Goal: Transaction & Acquisition: Obtain resource

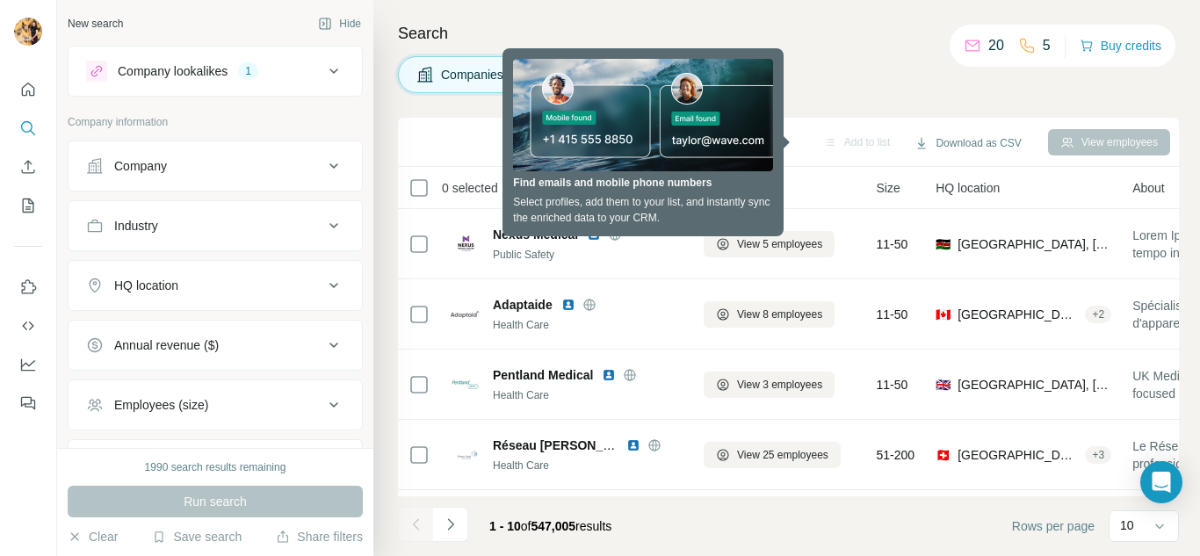
click at [840, 68] on div "Companies People" at bounding box center [788, 74] width 781 height 37
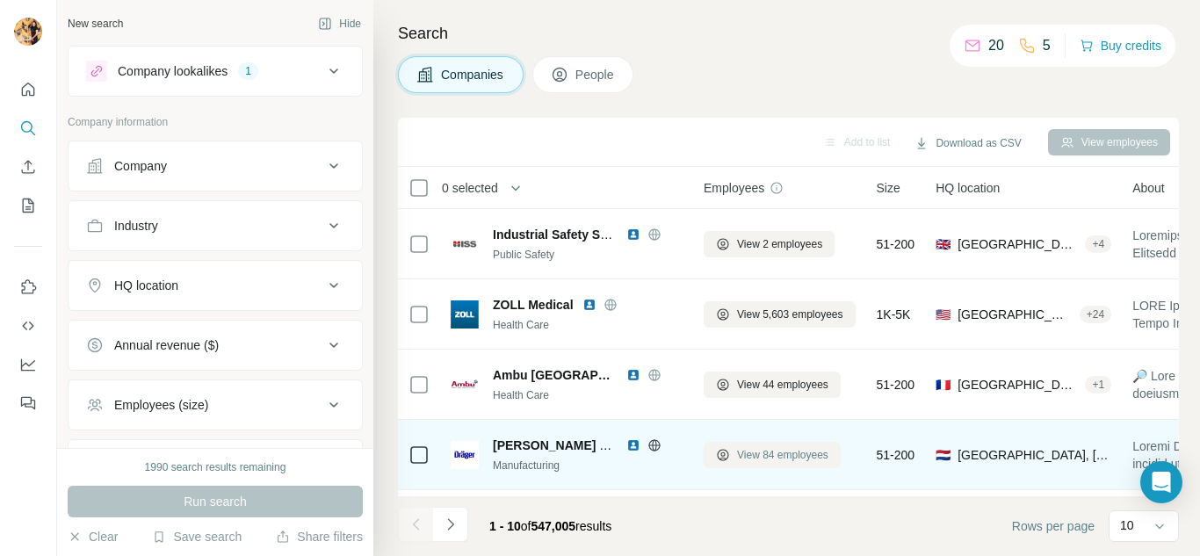
scroll to position [424, 0]
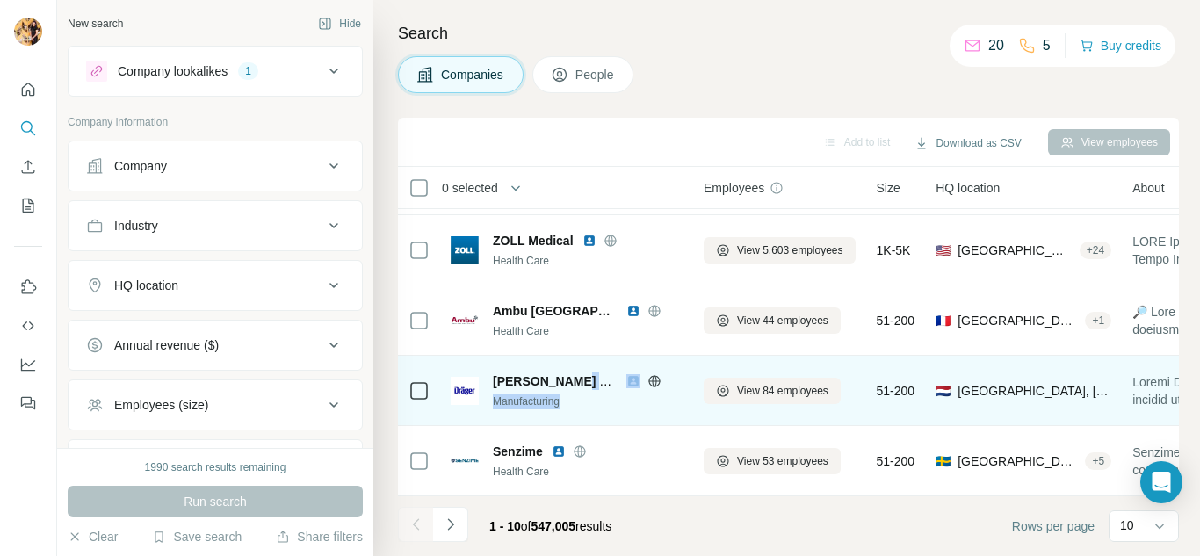
drag, startPoint x: 571, startPoint y: 365, endPoint x: 695, endPoint y: 402, distance: 129.2
click at [582, 400] on div "[PERSON_NAME] Marine AND Offshore Manufacturing" at bounding box center [588, 390] width 190 height 37
click at [757, 390] on button "View 84 employees" at bounding box center [771, 391] width 137 height 26
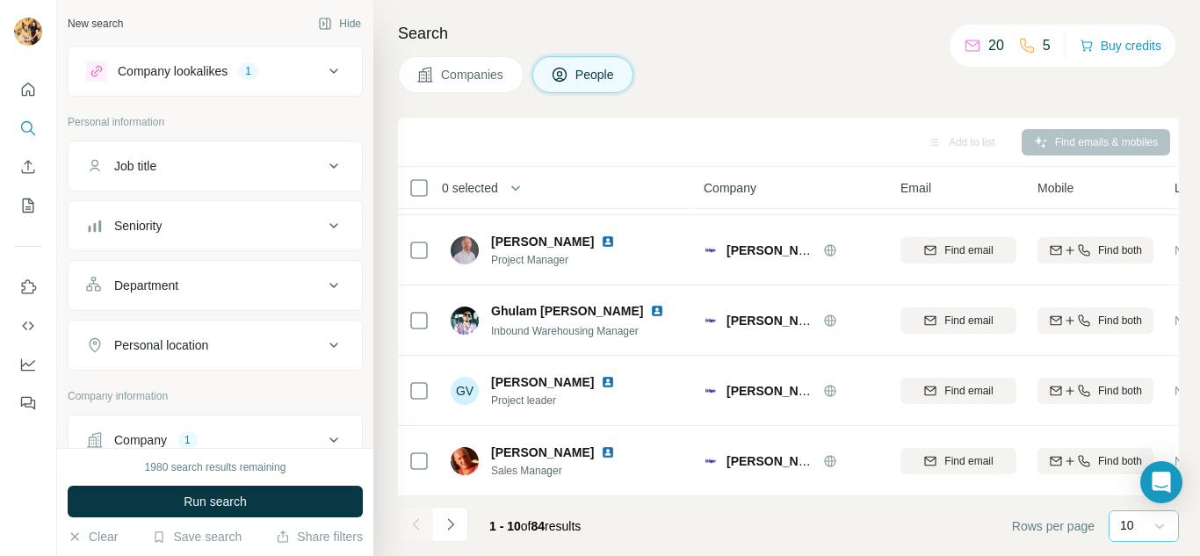
click at [1158, 529] on icon at bounding box center [1159, 526] width 18 height 18
click at [1142, 390] on div "60" at bounding box center [1143, 392] width 40 height 18
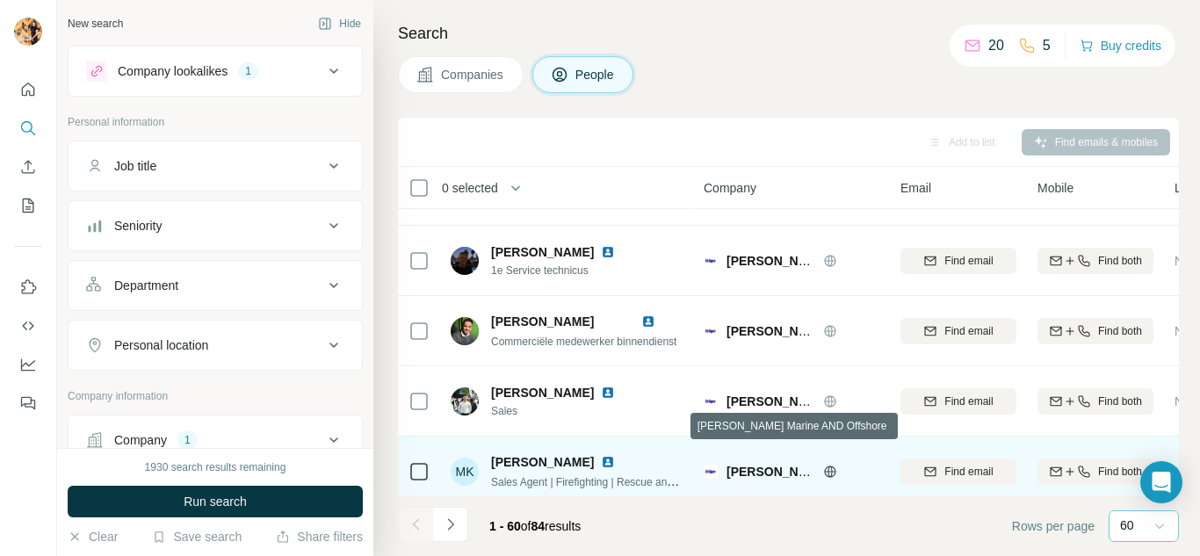
scroll to position [3761, 0]
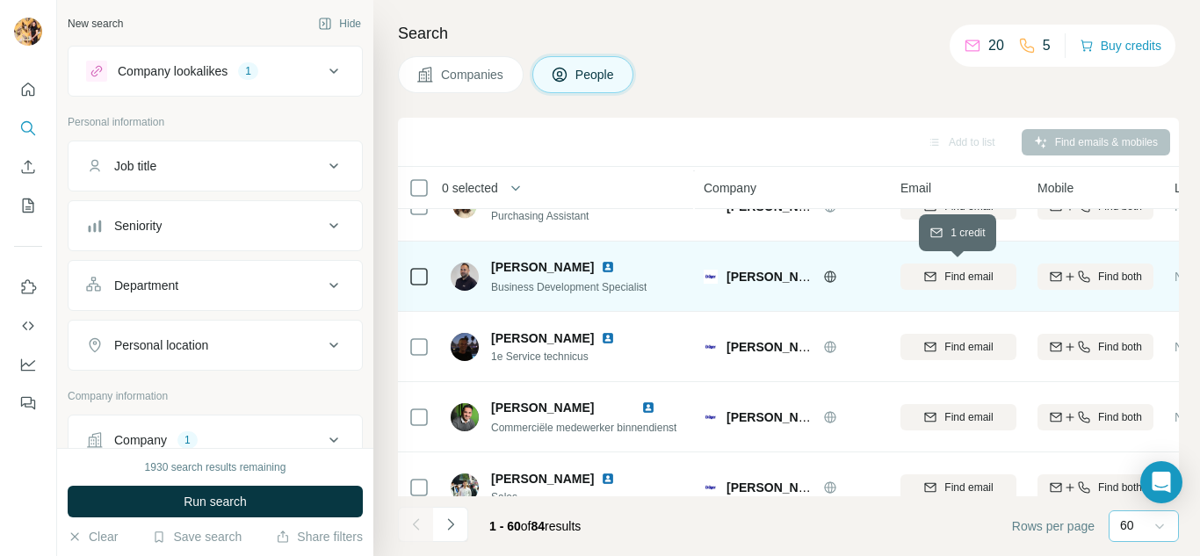
click at [961, 279] on span "Find email" at bounding box center [968, 277] width 48 height 16
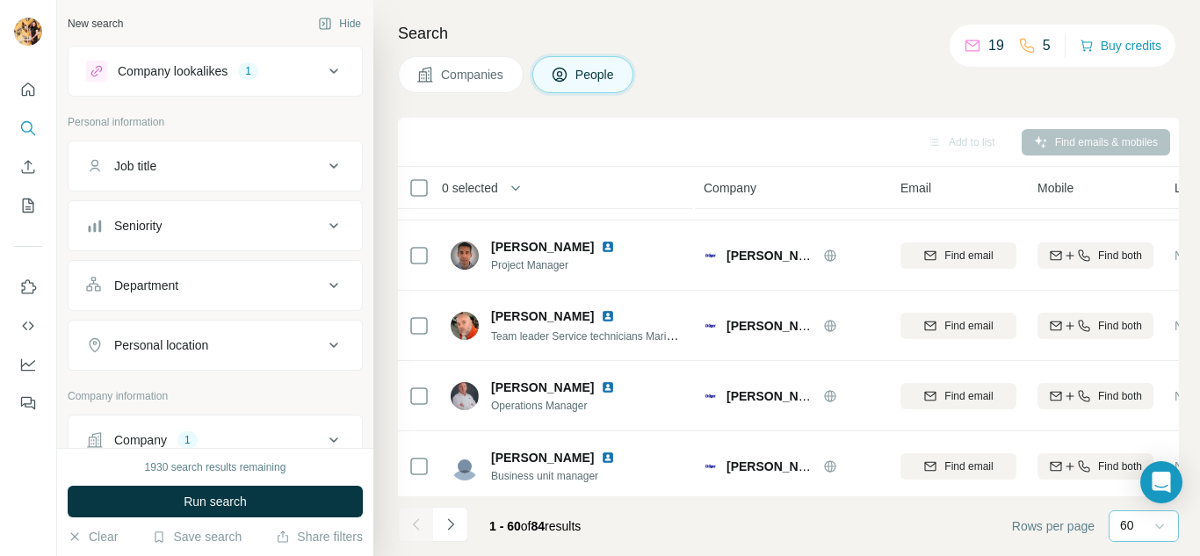
scroll to position [0, 0]
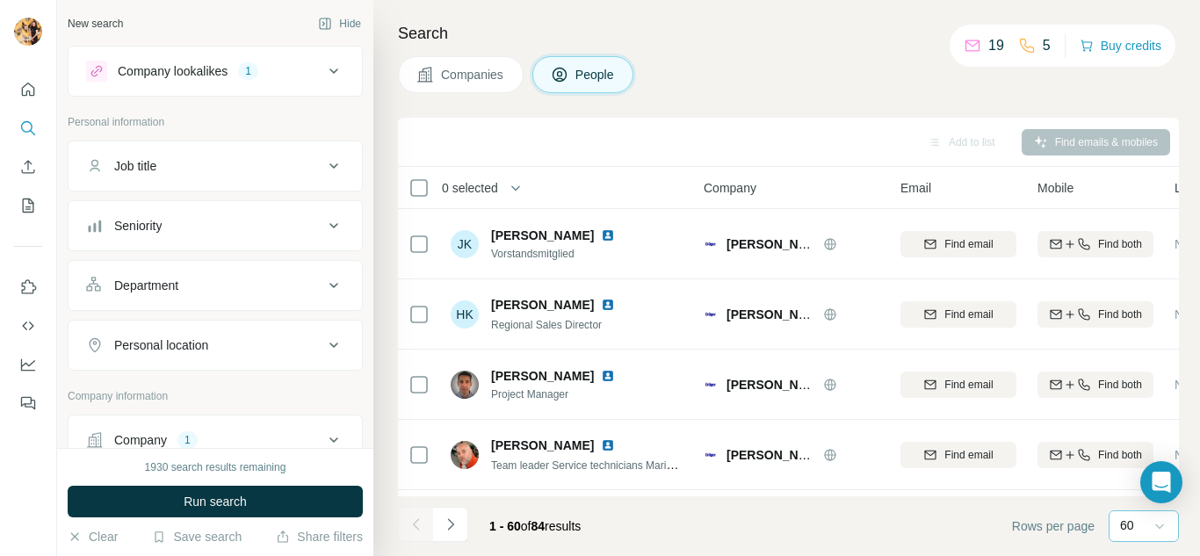
click at [973, 133] on div "Add to list" at bounding box center [961, 142] width 92 height 26
click at [966, 138] on div "Add to list" at bounding box center [961, 142] width 92 height 26
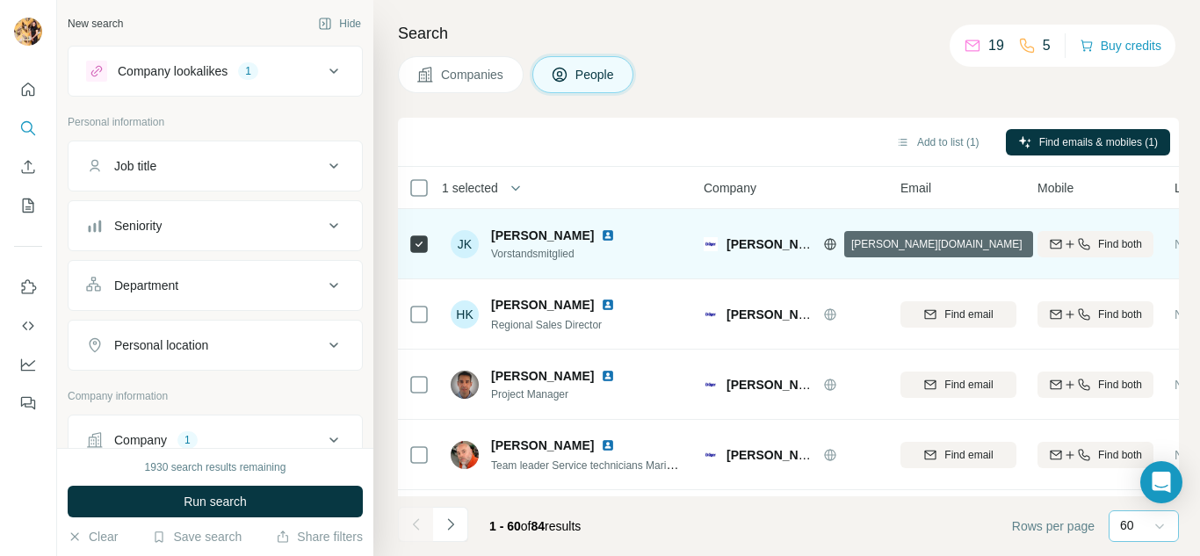
click at [823, 239] on icon at bounding box center [830, 244] width 14 height 14
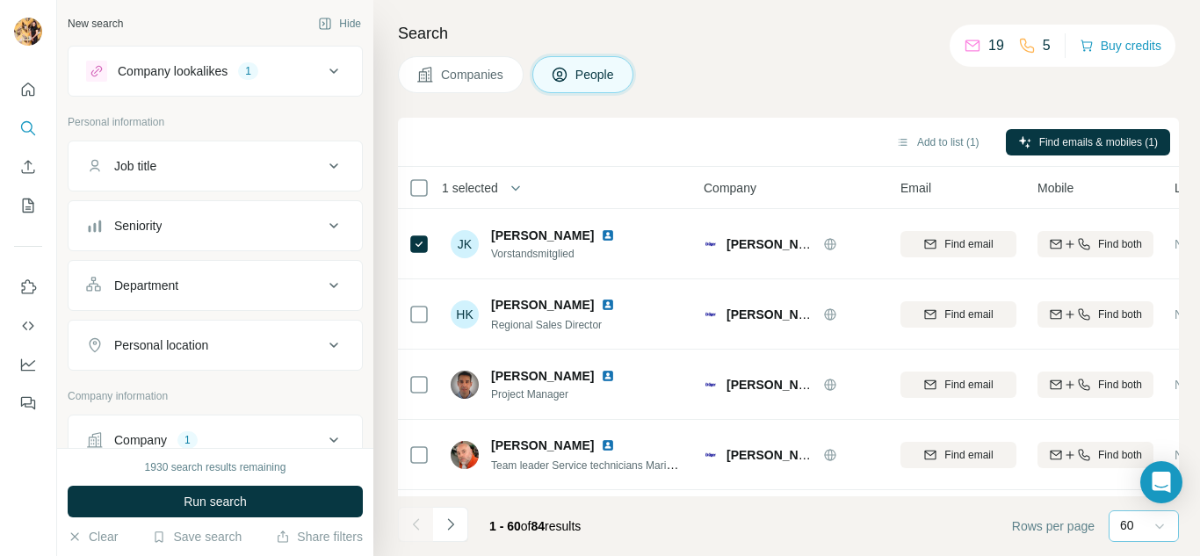
click at [428, 68] on icon at bounding box center [424, 74] width 15 height 15
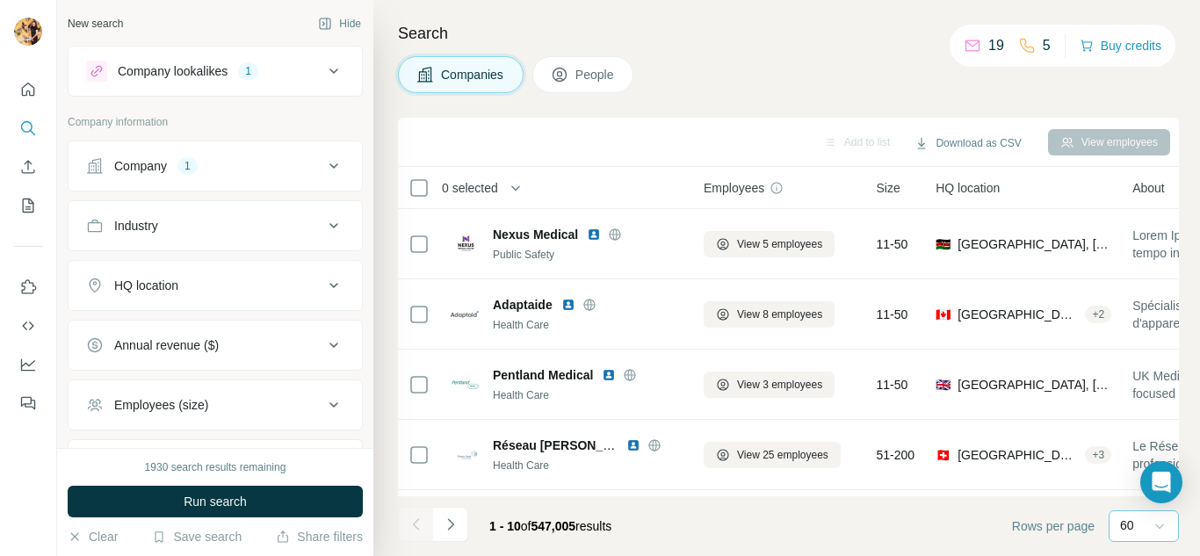
click at [468, 78] on span "Companies" at bounding box center [473, 75] width 64 height 18
click at [464, 76] on span "Companies" at bounding box center [473, 75] width 64 height 18
click at [220, 67] on div "Company lookalikes" at bounding box center [173, 71] width 110 height 18
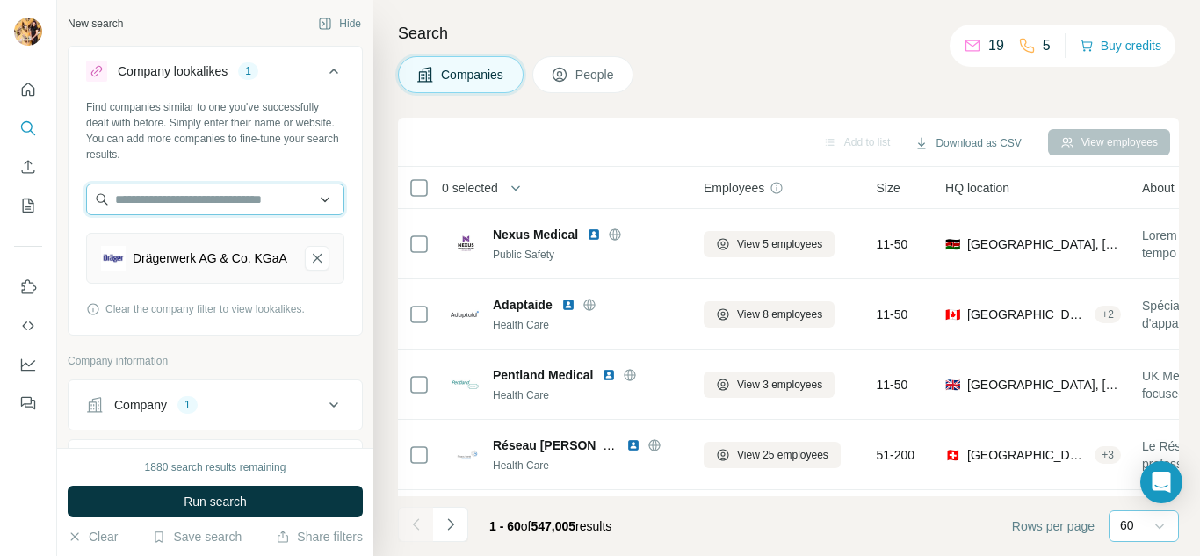
click at [199, 201] on input "text" at bounding box center [215, 200] width 258 height 32
paste input "**********"
click at [240, 195] on input "**********" at bounding box center [215, 200] width 258 height 32
drag, startPoint x: 235, startPoint y: 198, endPoint x: 46, endPoint y: 184, distance: 190.3
click at [46, 184] on div "**********" at bounding box center [600, 278] width 1200 height 556
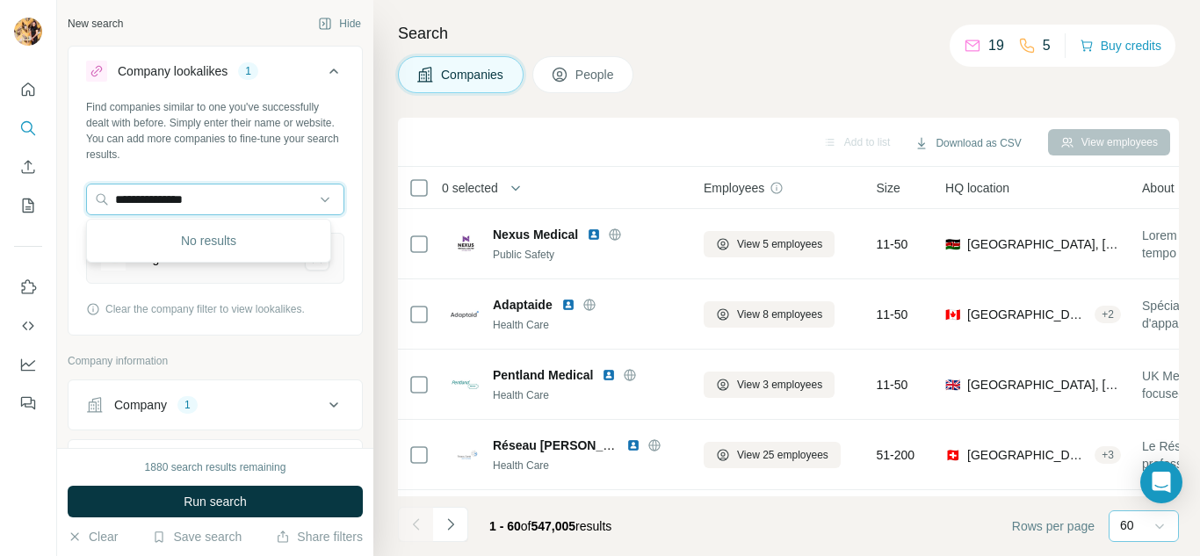
paste input "text"
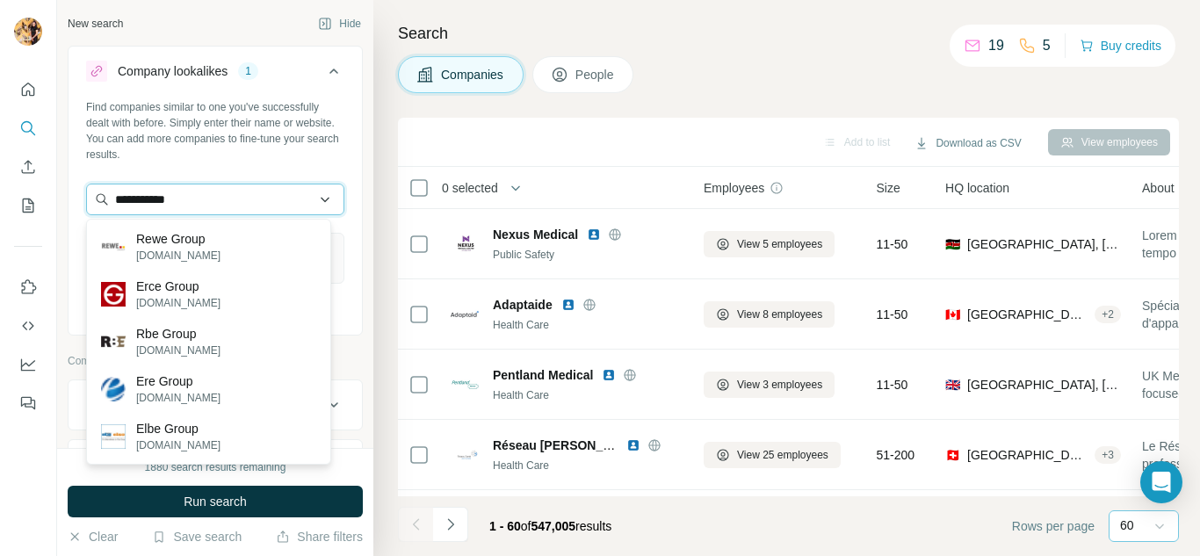
click at [229, 194] on input "**********" at bounding box center [215, 200] width 258 height 32
drag, startPoint x: 201, startPoint y: 199, endPoint x: 61, endPoint y: 200, distance: 140.5
click at [61, 200] on div "**********" at bounding box center [215, 224] width 316 height 448
paste input "****"
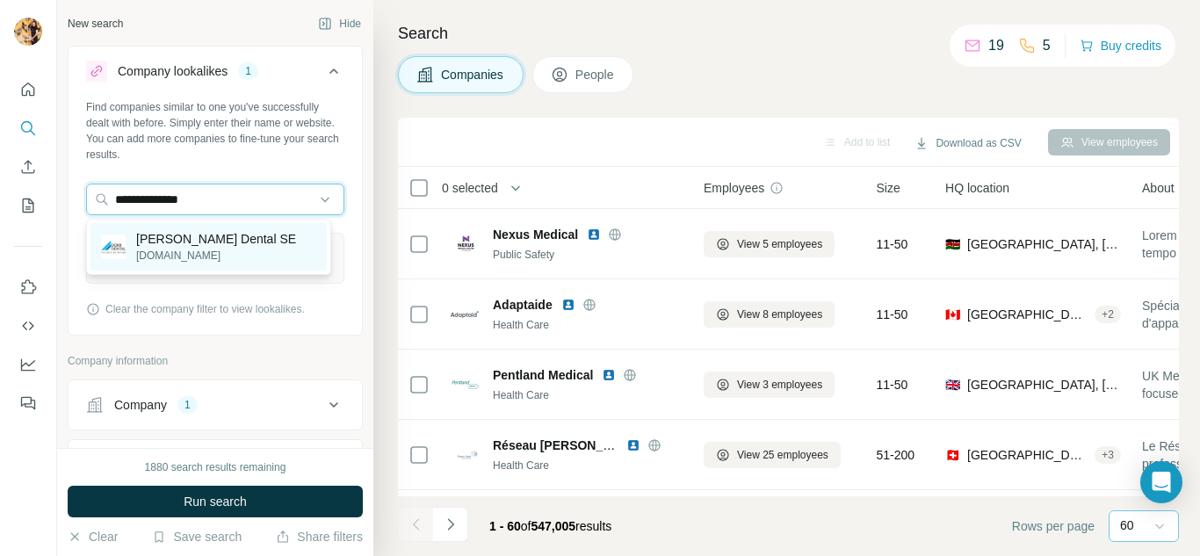
type input "**********"
click at [173, 245] on p "[PERSON_NAME] Dental SE" at bounding box center [216, 239] width 160 height 18
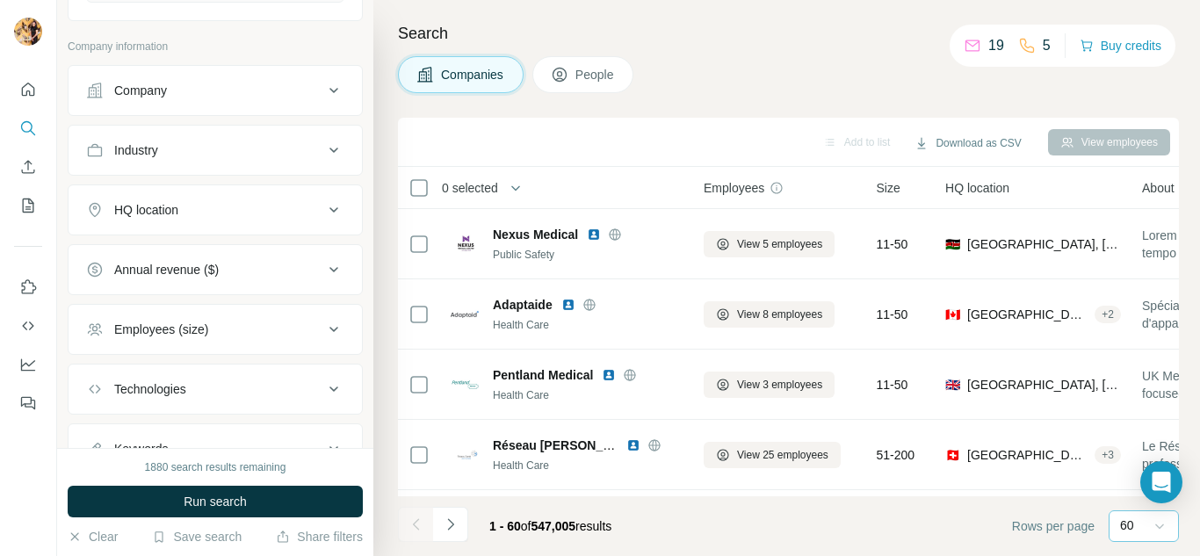
scroll to position [427, 0]
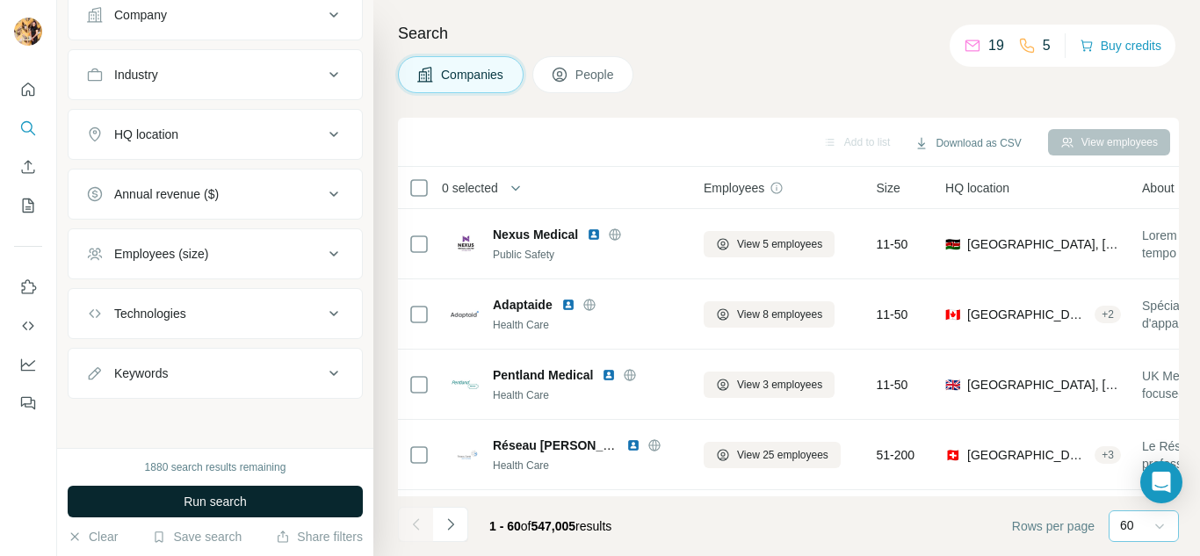
click at [230, 493] on span "Run search" at bounding box center [215, 502] width 63 height 18
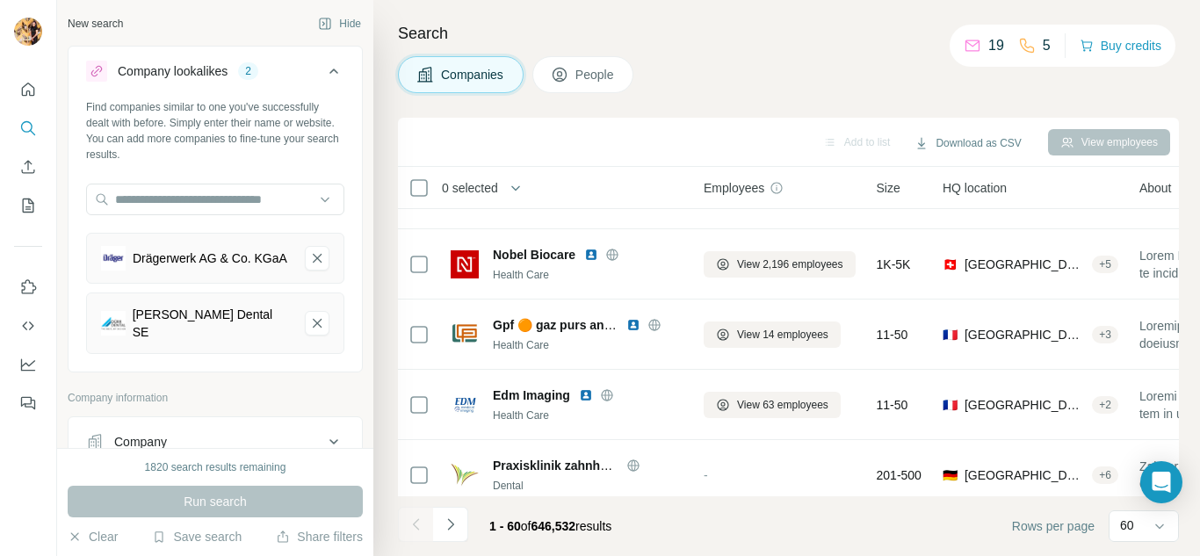
scroll to position [3937, 0]
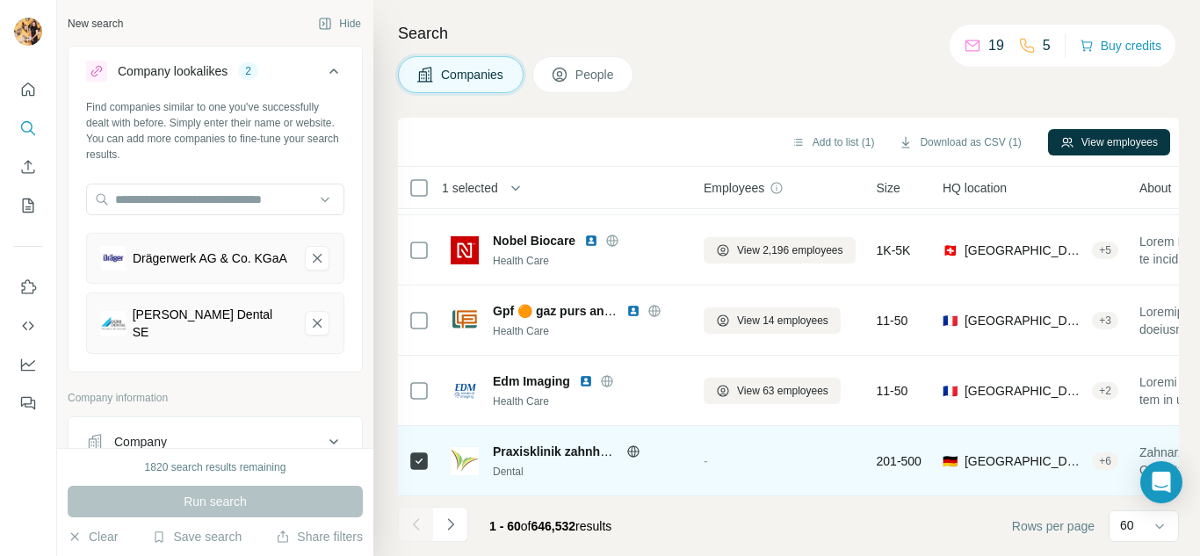
click at [580, 444] on span "Praxisklinik zahnheilkunde" at bounding box center [571, 451] width 157 height 14
click at [559, 447] on span "Praxisklinik zahnheilkunde" at bounding box center [571, 451] width 157 height 14
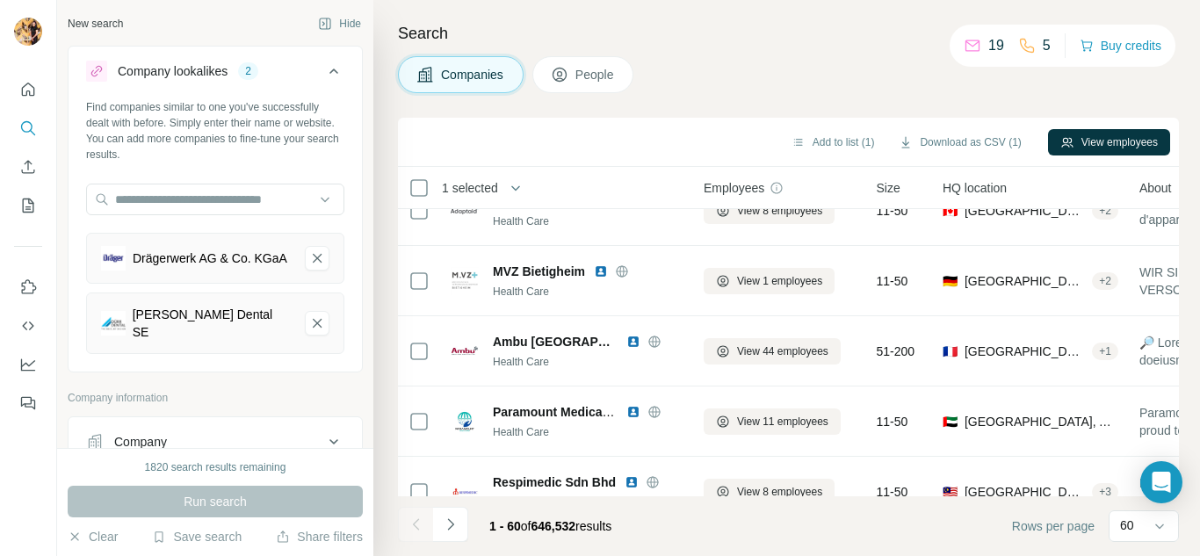
scroll to position [688, 0]
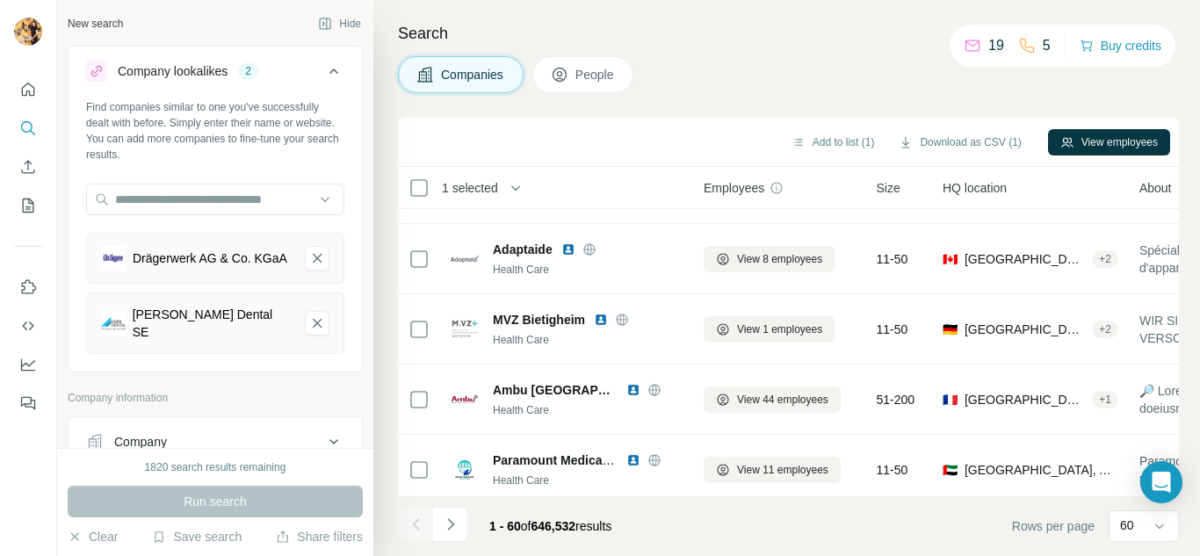
click at [329, 72] on icon at bounding box center [333, 70] width 9 height 5
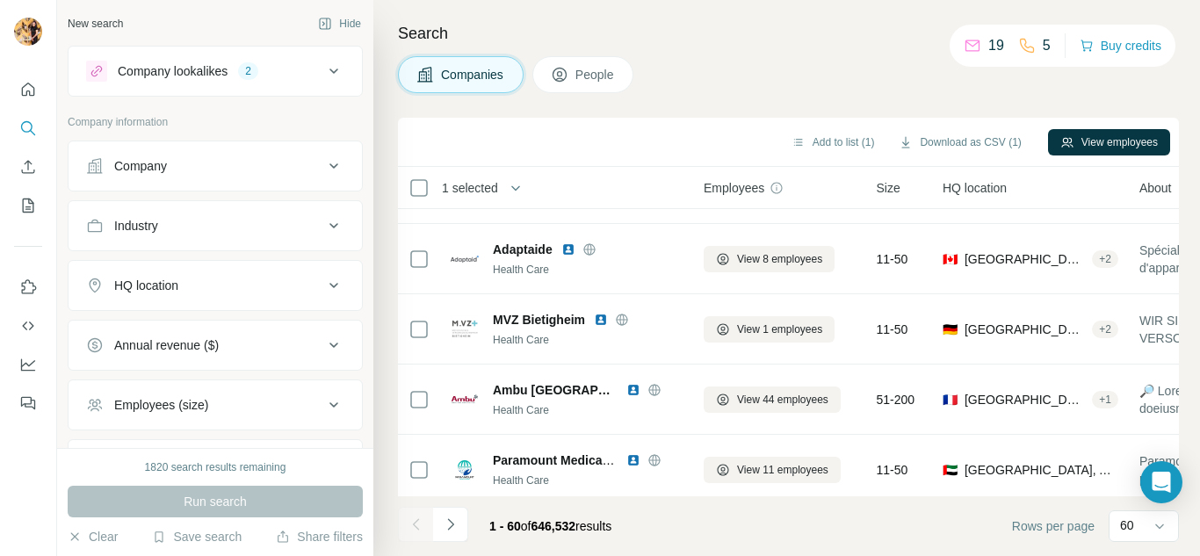
click at [323, 219] on icon at bounding box center [333, 225] width 21 height 21
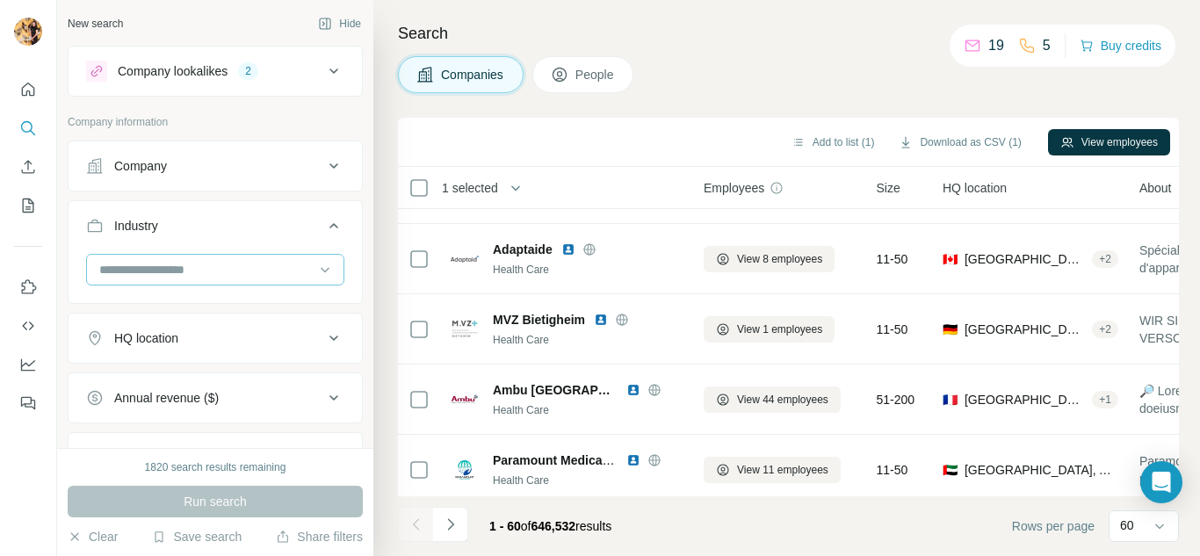
click at [148, 260] on input at bounding box center [205, 269] width 217 height 19
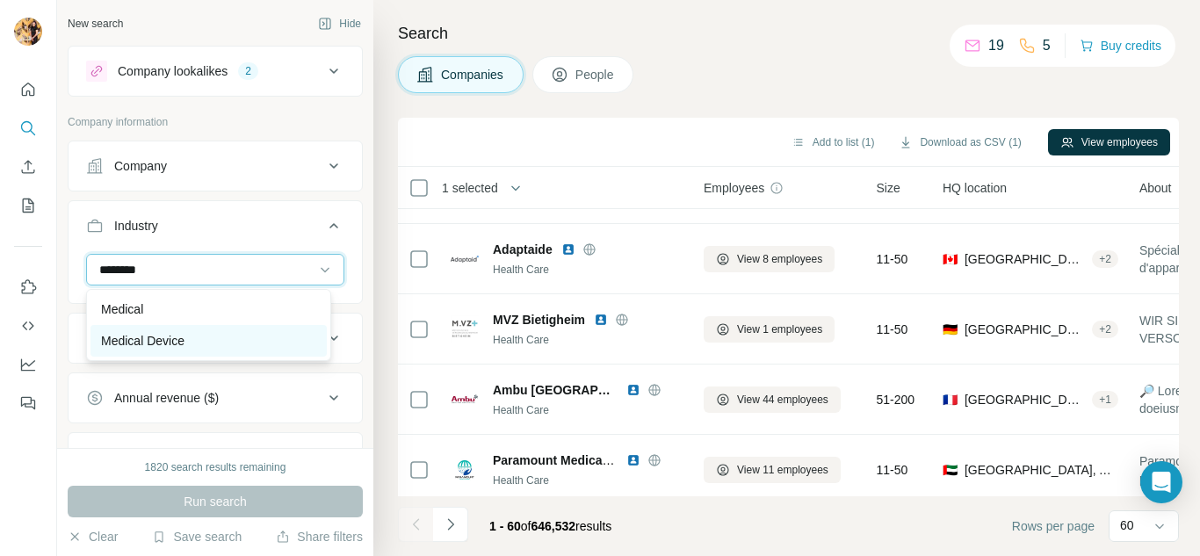
type input "*******"
click at [135, 334] on p "Medical Device" at bounding box center [142, 341] width 83 height 18
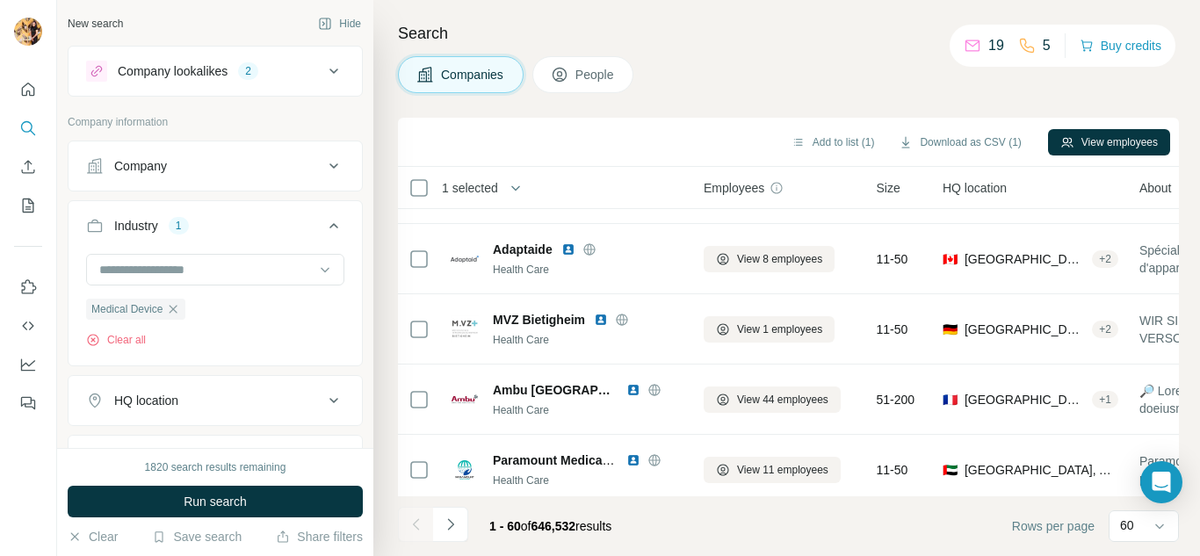
click at [201, 407] on div "HQ location" at bounding box center [204, 401] width 237 height 18
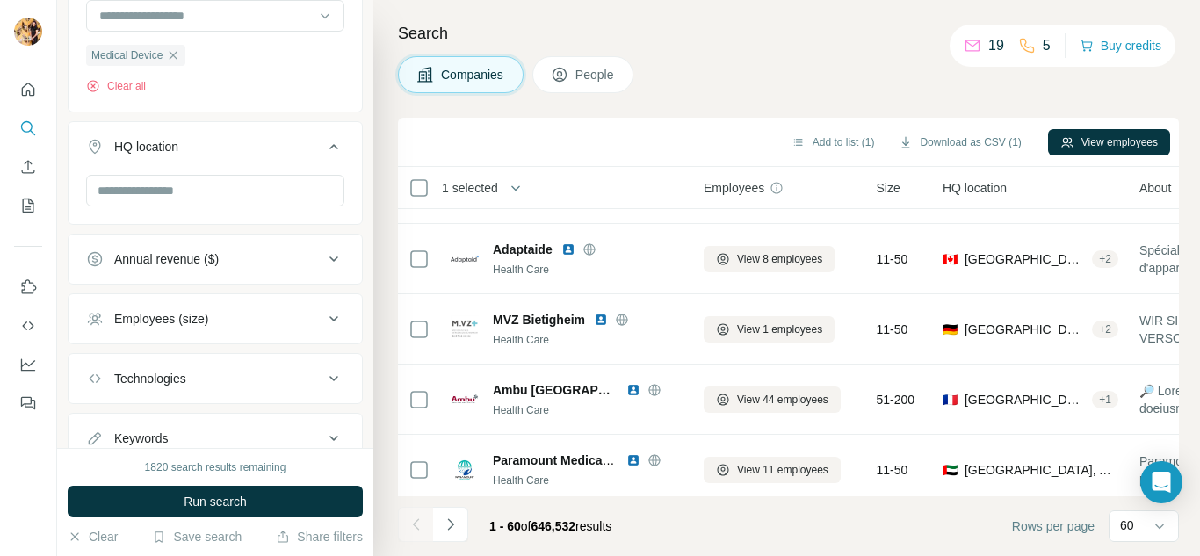
scroll to position [263, 0]
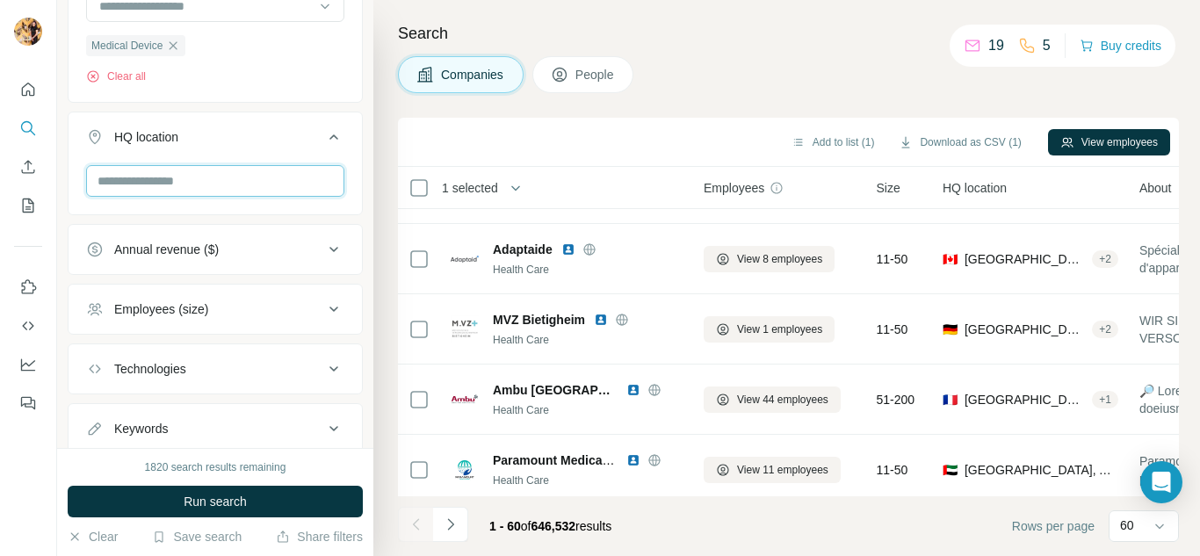
click at [189, 178] on input "text" at bounding box center [215, 181] width 258 height 32
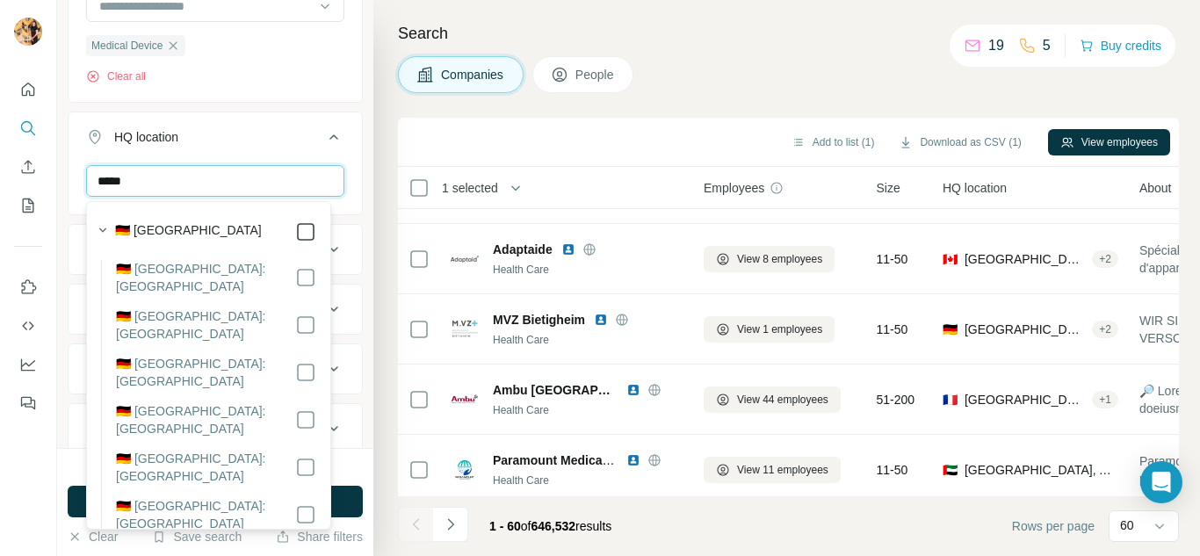
type input "*****"
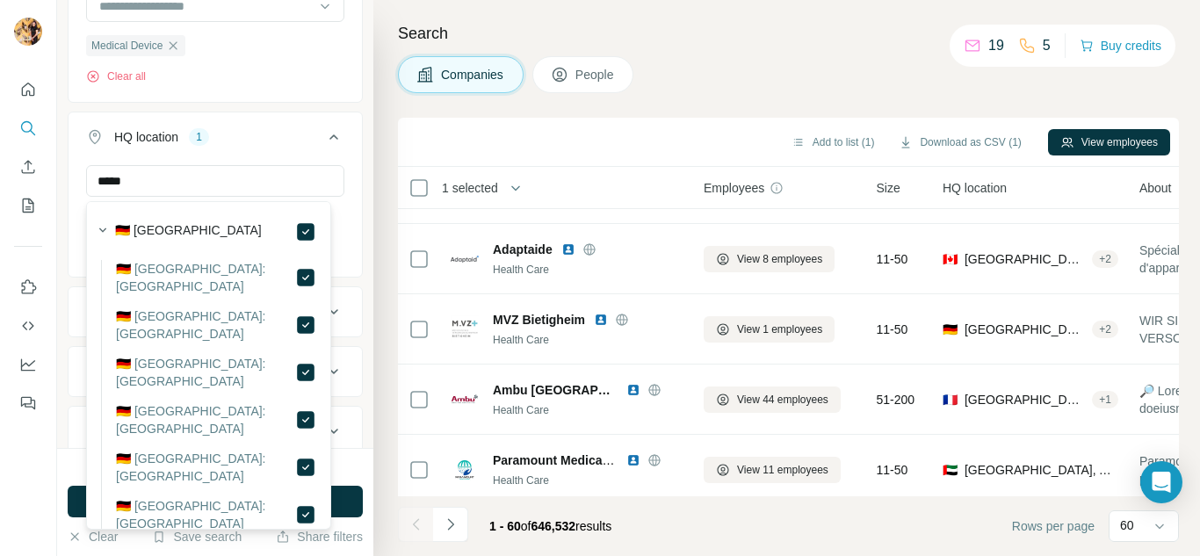
scroll to position [335, 0]
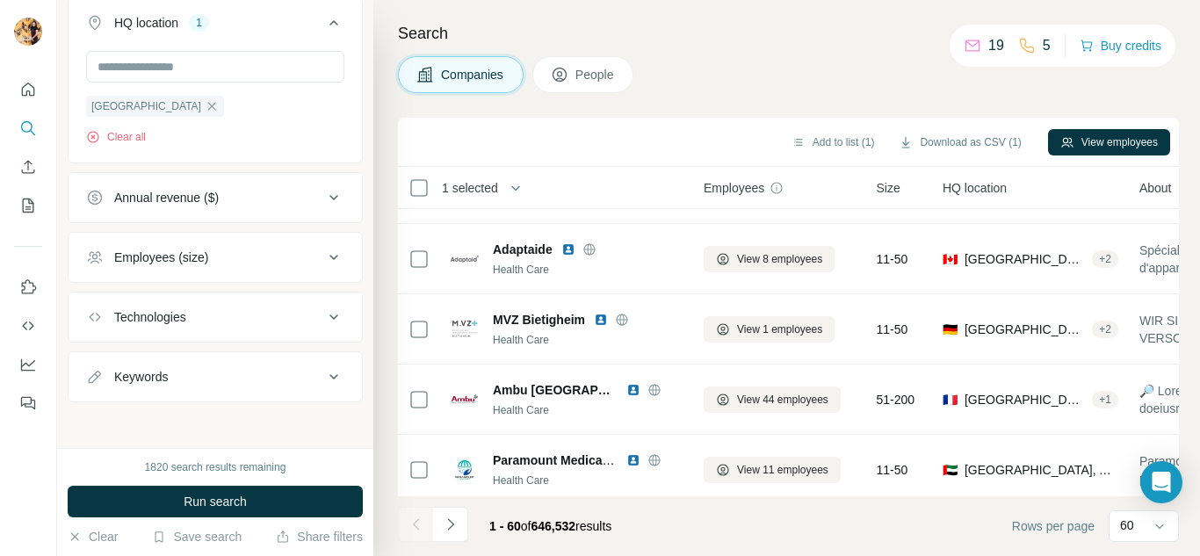
scroll to position [383, 0]
click at [247, 502] on span "Run search" at bounding box center [215, 502] width 63 height 18
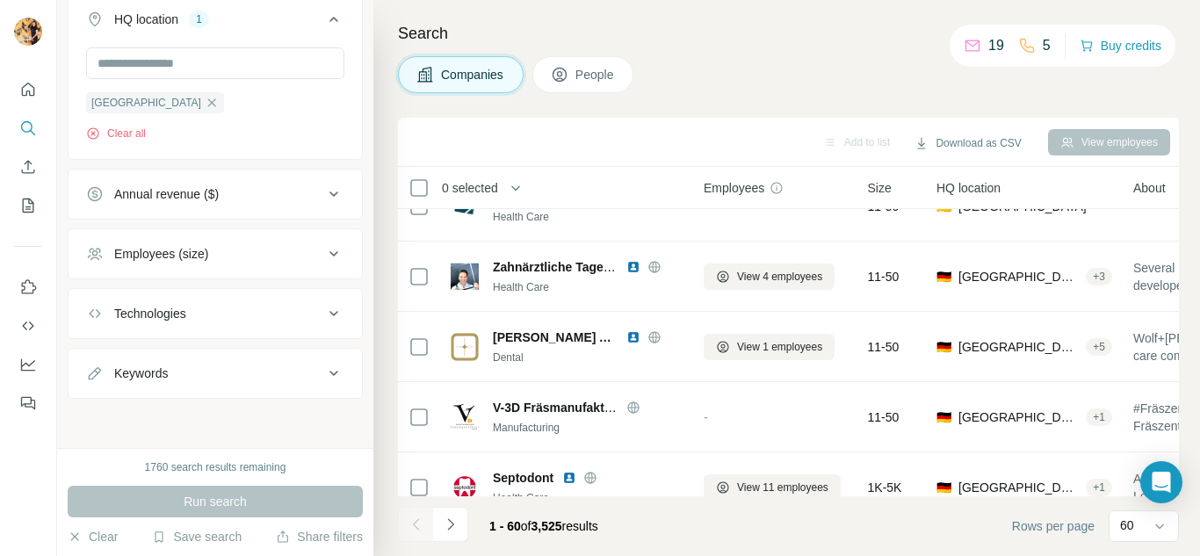
scroll to position [3937, 0]
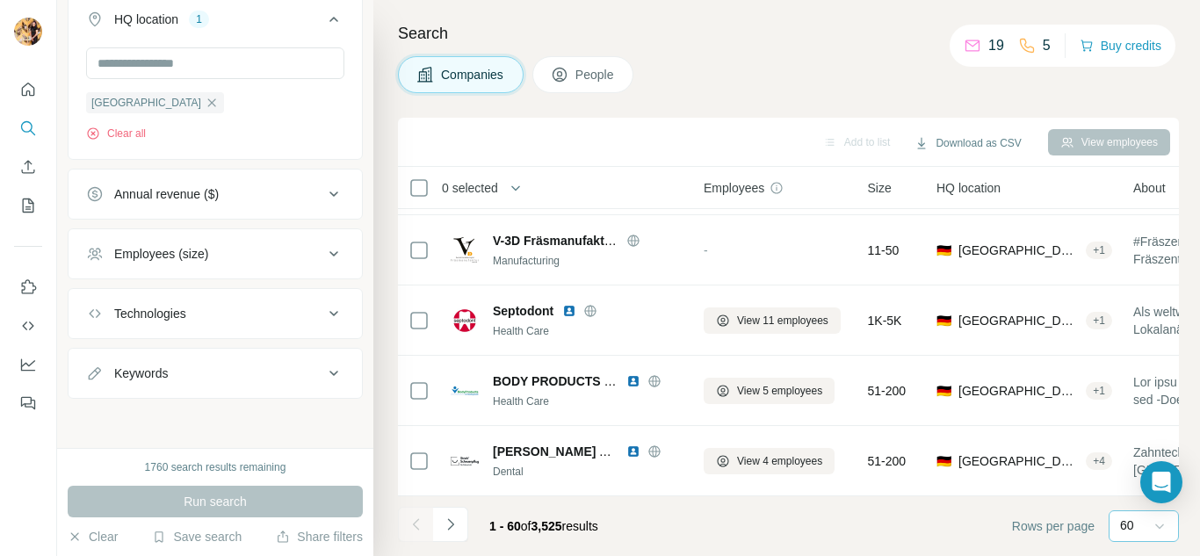
click at [1162, 523] on icon at bounding box center [1159, 526] width 18 height 18
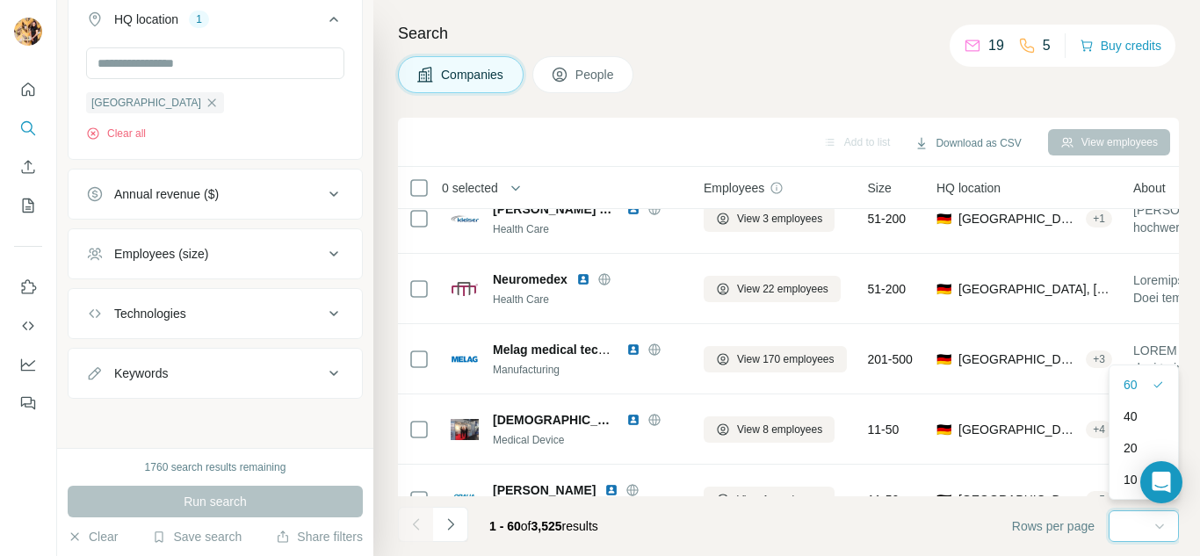
scroll to position [0, 0]
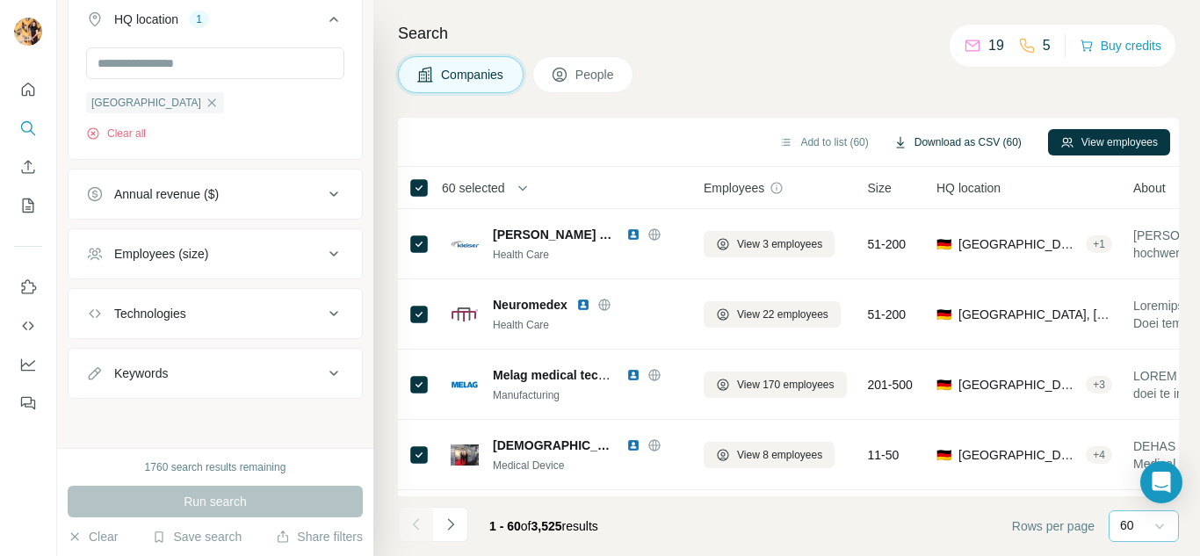
click at [984, 145] on button "Download as CSV (60)" at bounding box center [957, 142] width 153 height 26
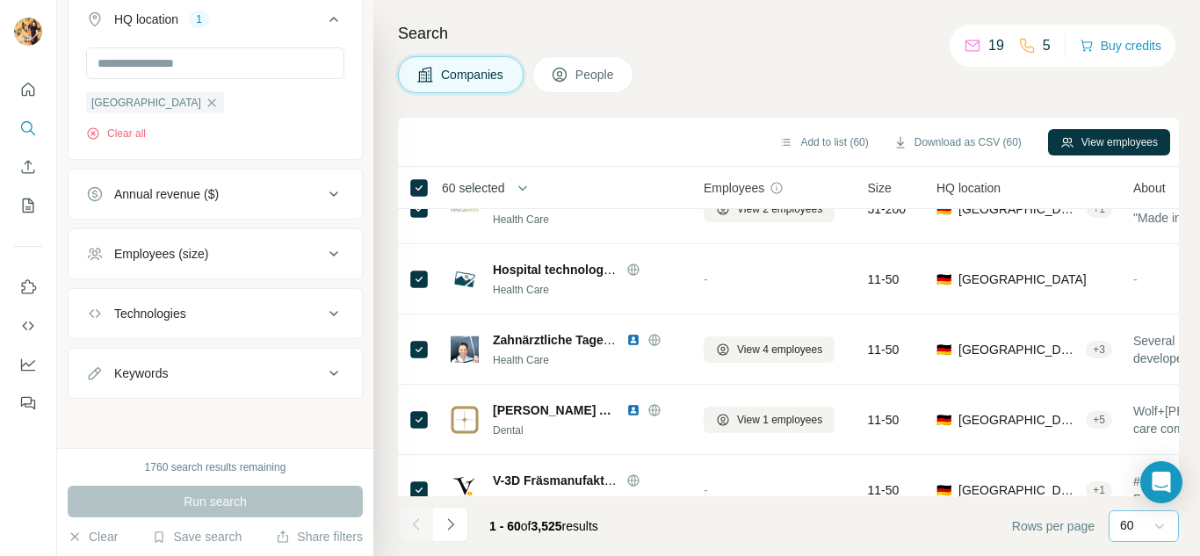
scroll to position [3937, 0]
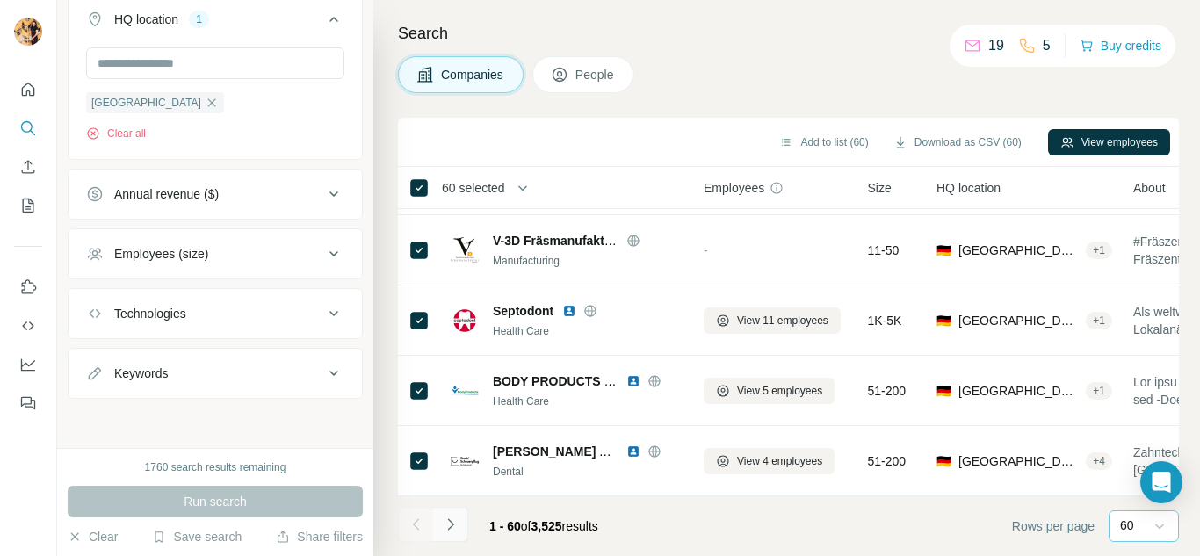
click at [454, 521] on icon "Navigate to next page" at bounding box center [451, 524] width 18 height 18
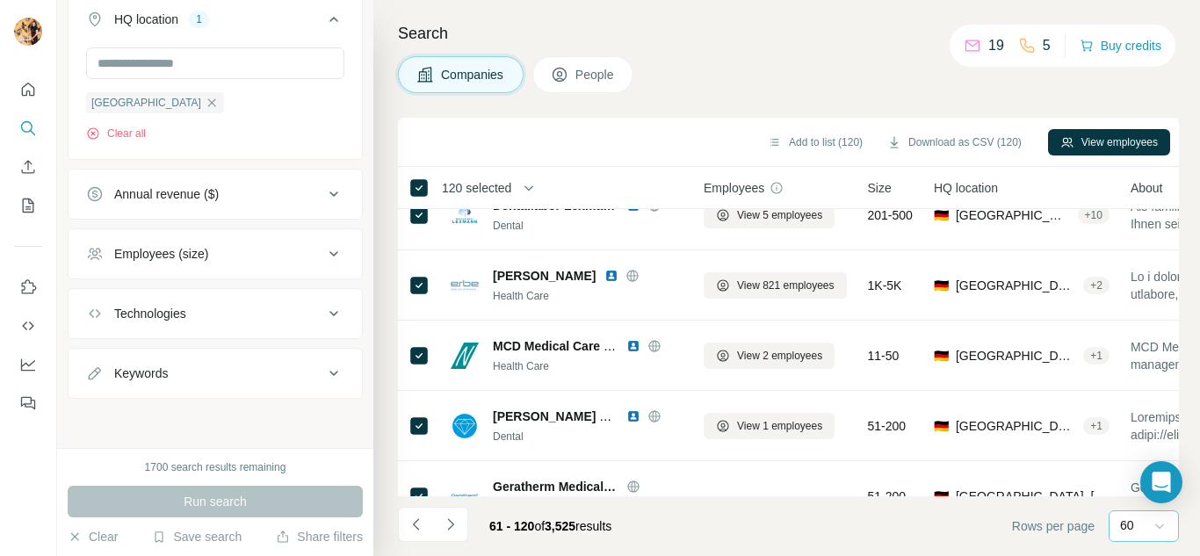
scroll to position [2356, 0]
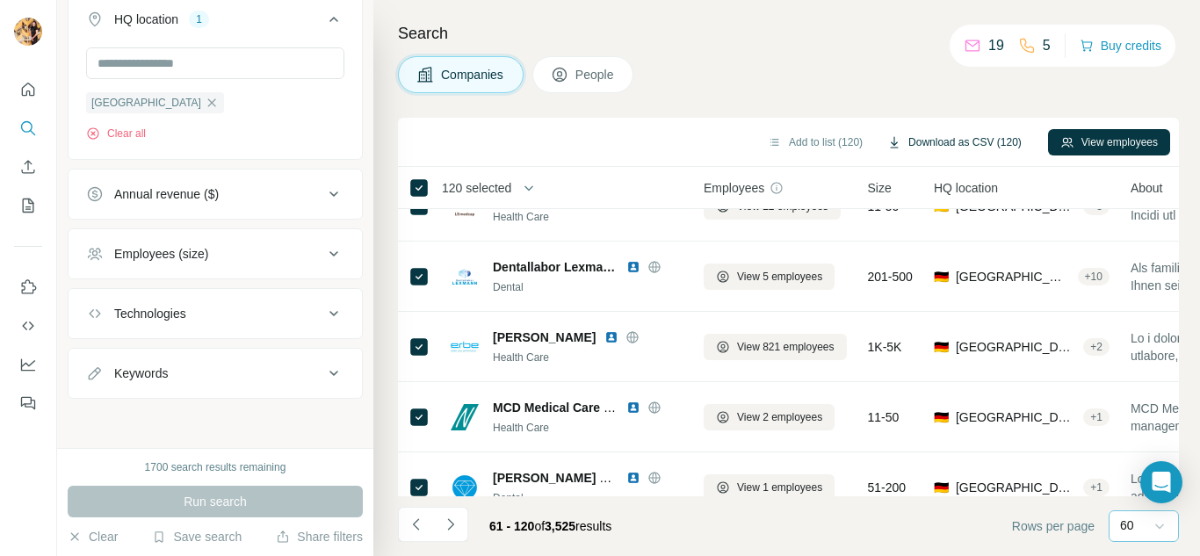
click at [965, 141] on button "Download as CSV (120)" at bounding box center [954, 142] width 159 height 26
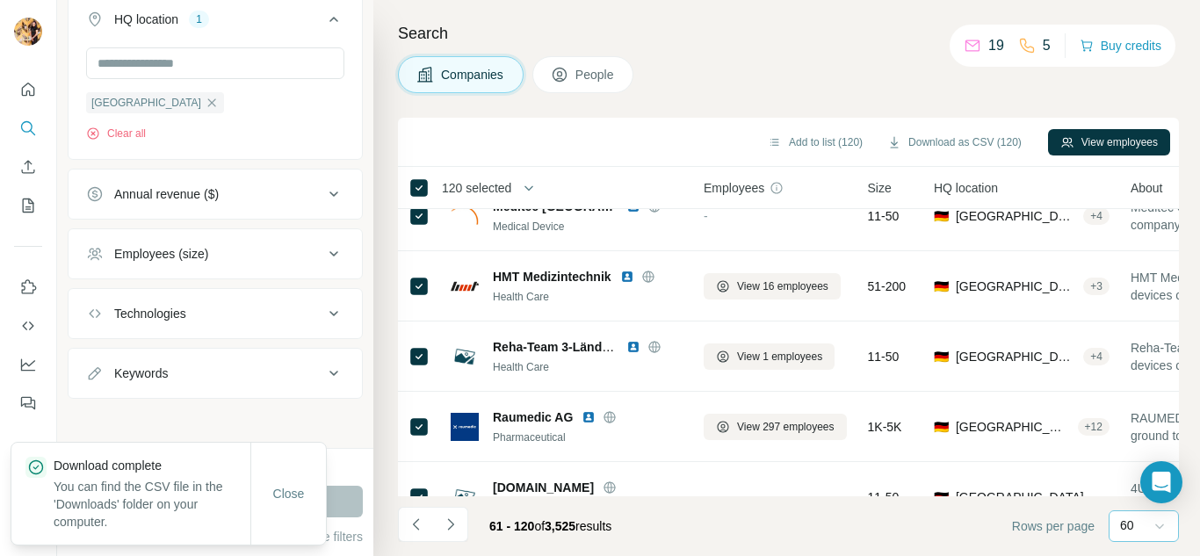
scroll to position [3937, 0]
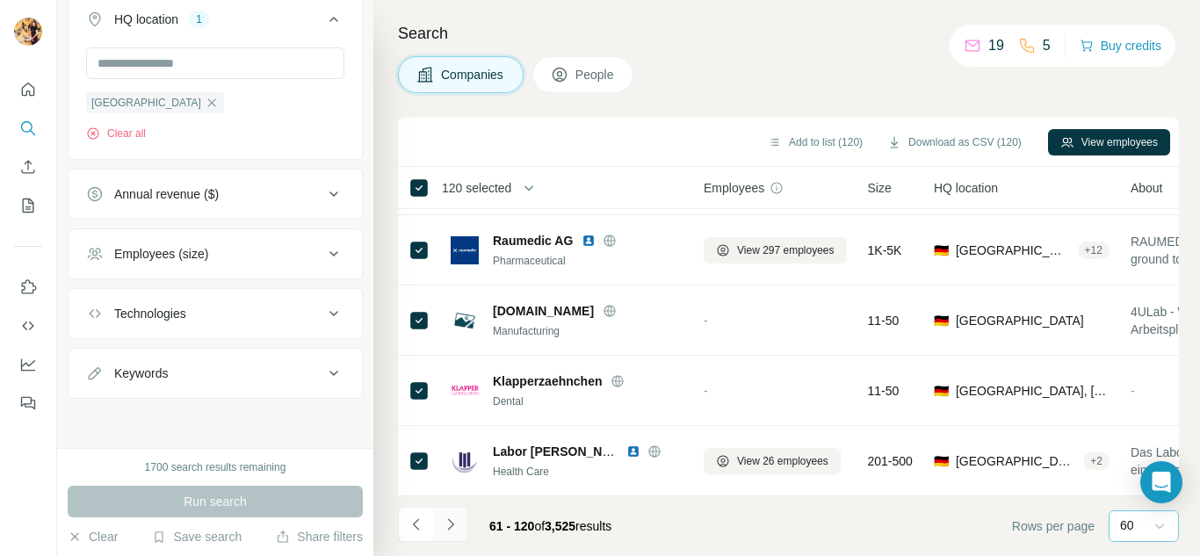
click at [454, 527] on icon "Navigate to next page" at bounding box center [451, 524] width 18 height 18
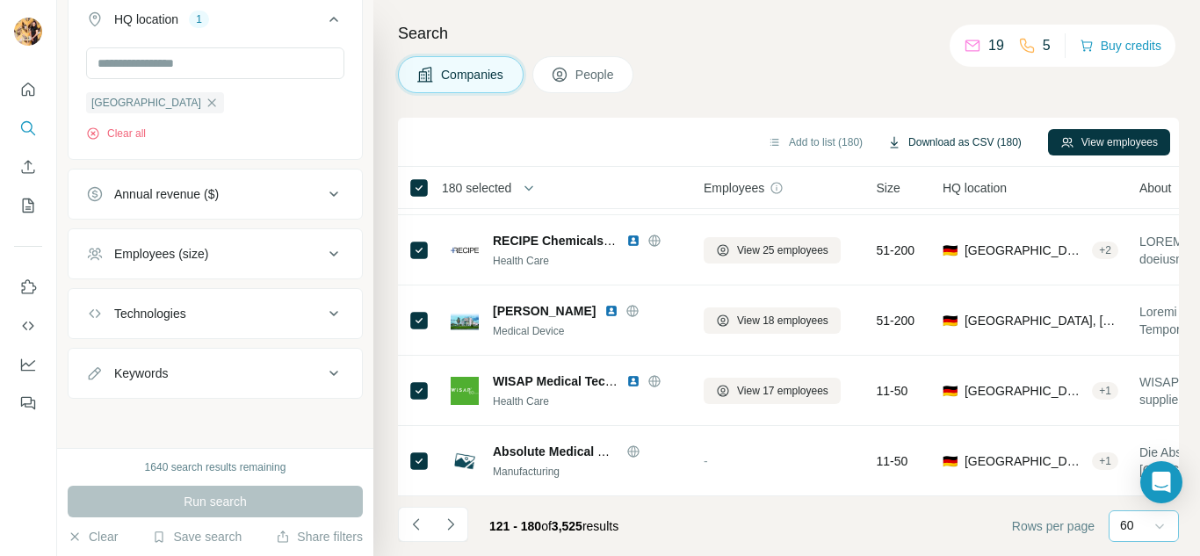
click at [954, 130] on button "Download as CSV (180)" at bounding box center [954, 142] width 159 height 26
click at [454, 525] on icon "Navigate to next page" at bounding box center [451, 524] width 18 height 18
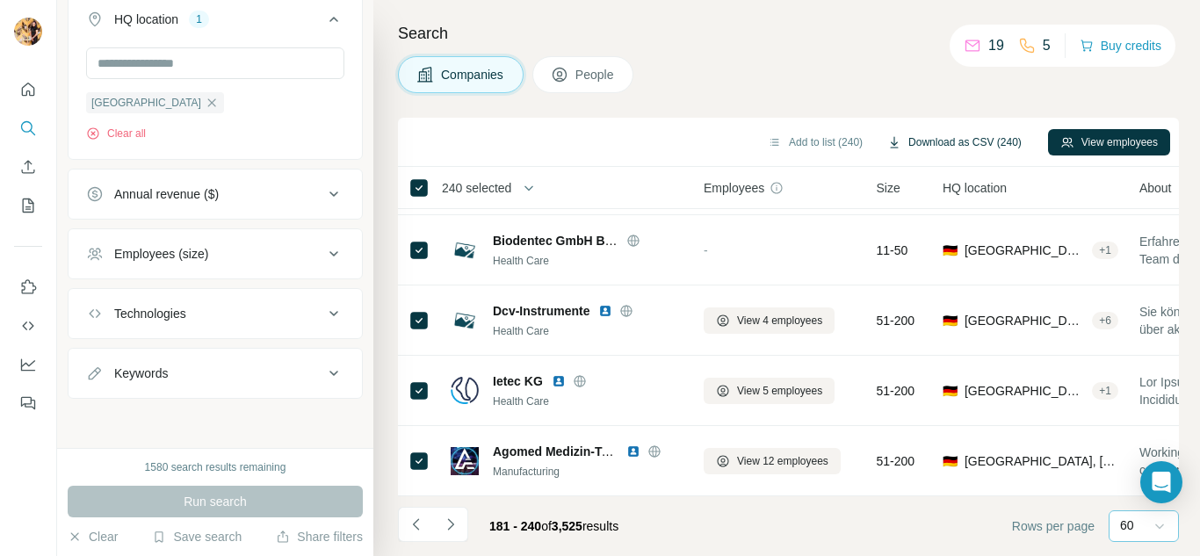
click at [957, 142] on button "Download as CSV (240)" at bounding box center [954, 142] width 159 height 26
click at [450, 525] on icon "Navigate to next page" at bounding box center [451, 524] width 18 height 18
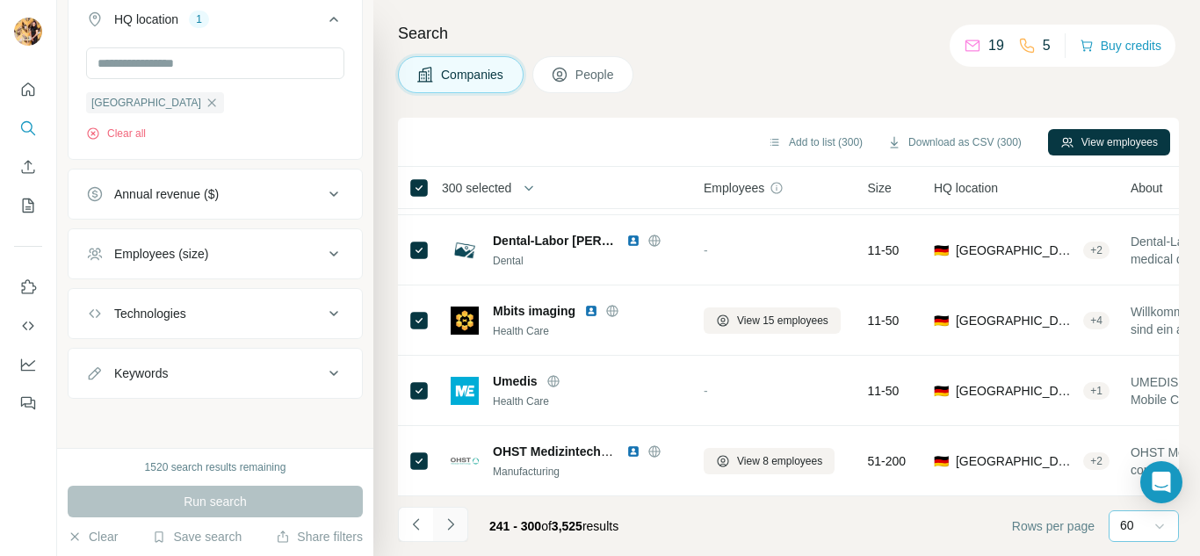
click at [450, 526] on icon "Navigate to next page" at bounding box center [450, 523] width 6 height 11
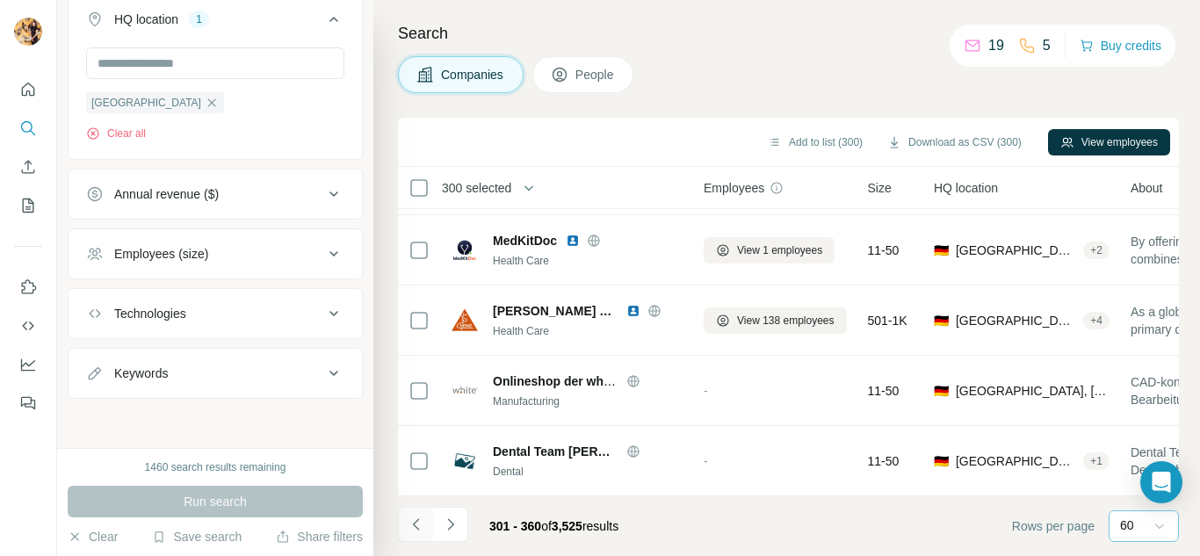
click at [417, 526] on icon "Navigate to previous page" at bounding box center [416, 524] width 18 height 18
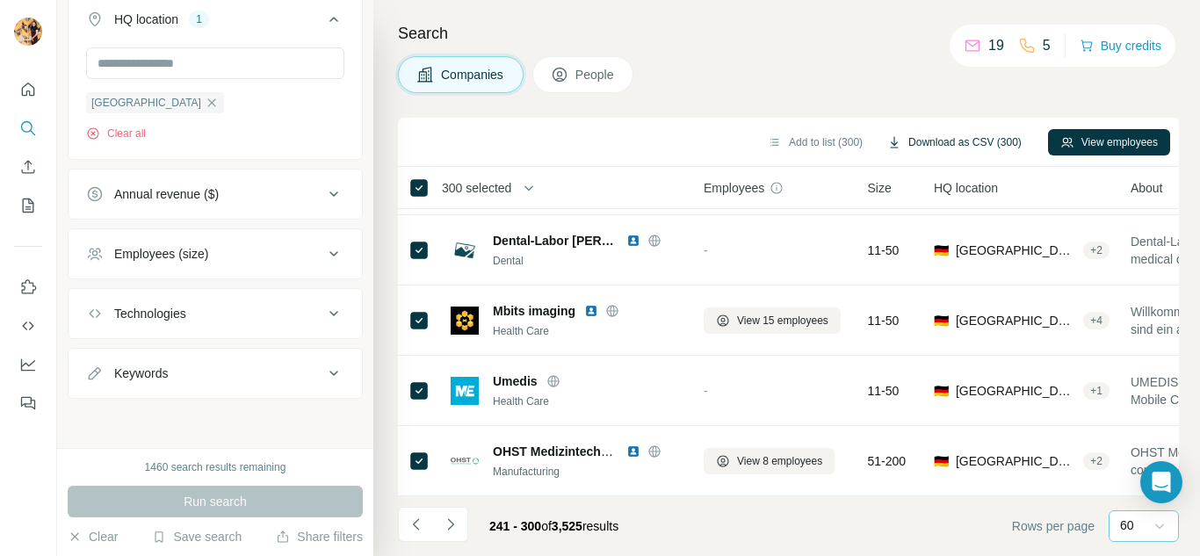
click at [955, 131] on button "Download as CSV (300)" at bounding box center [954, 142] width 159 height 26
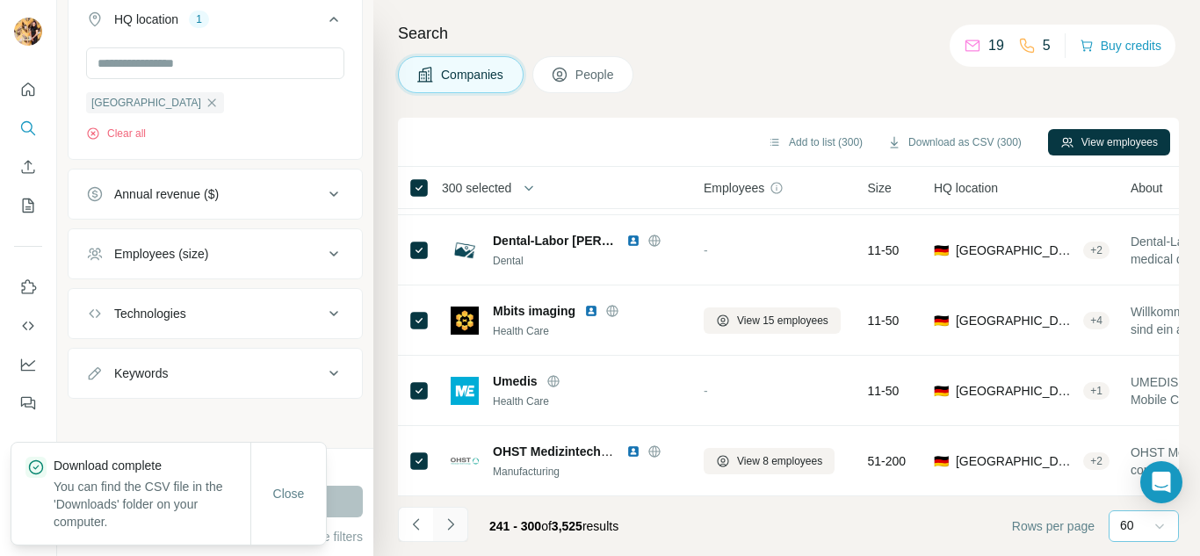
click at [450, 529] on icon "Navigate to next page" at bounding box center [451, 524] width 18 height 18
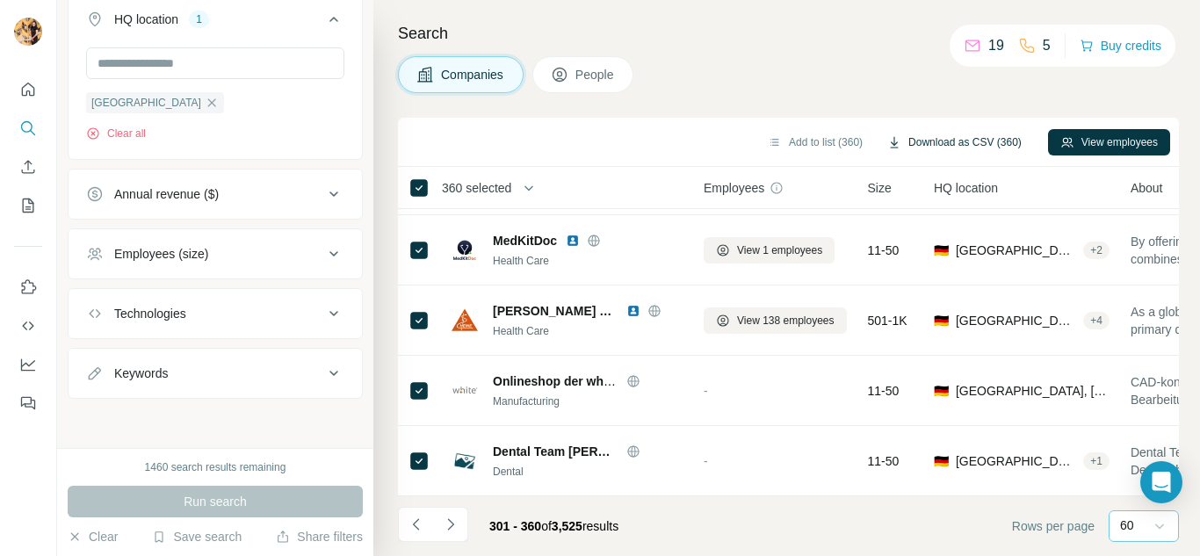
click at [942, 144] on button "Download as CSV (360)" at bounding box center [954, 142] width 159 height 26
click at [451, 523] on icon "Navigate to next page" at bounding box center [450, 523] width 6 height 11
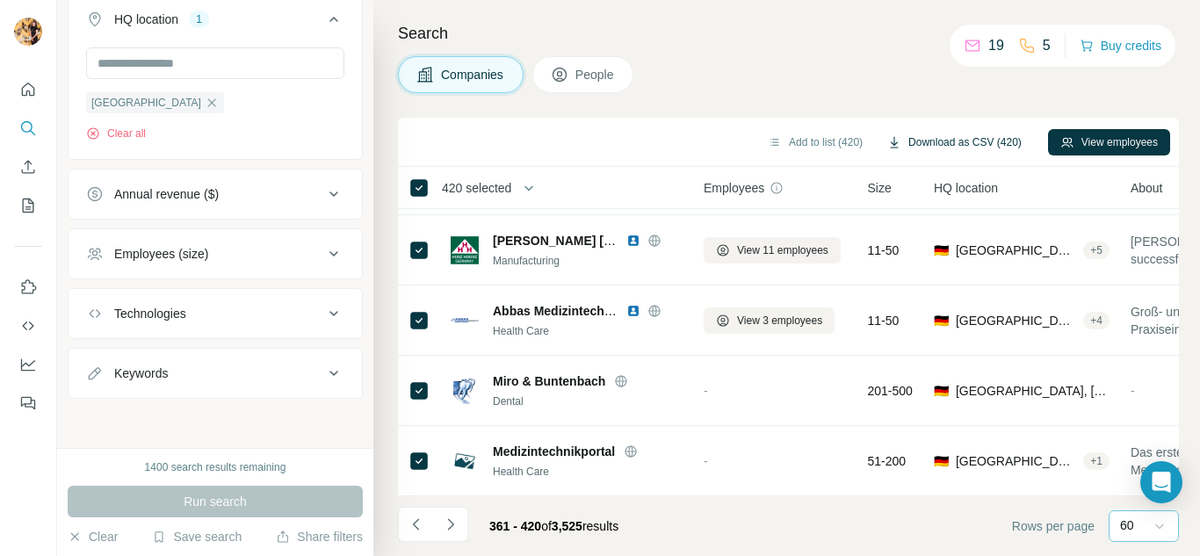
click at [931, 143] on button "Download as CSV (420)" at bounding box center [954, 142] width 159 height 26
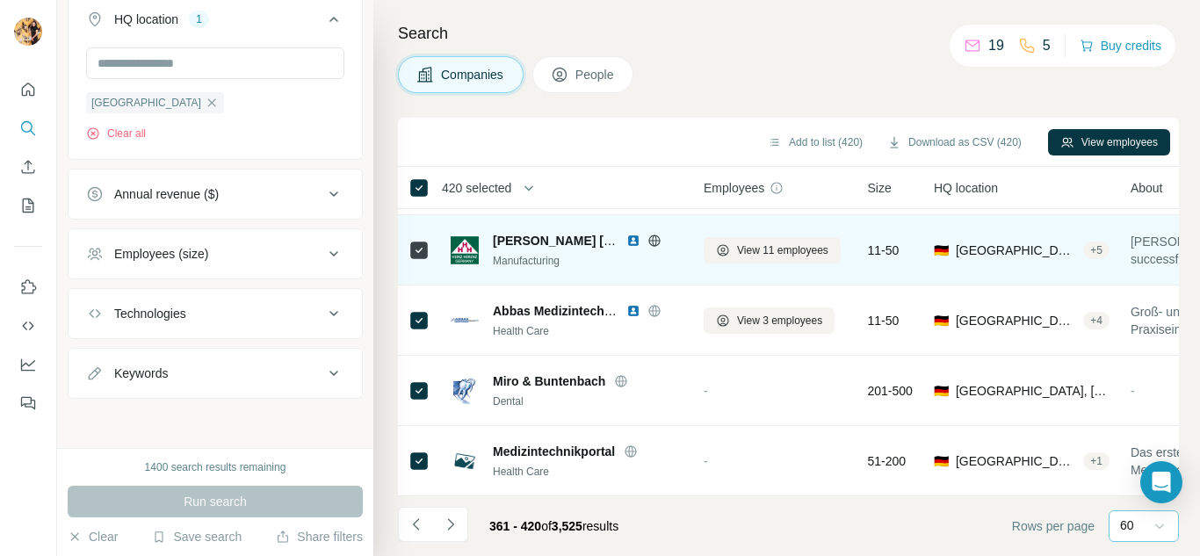
click at [629, 234] on img at bounding box center [633, 241] width 14 height 14
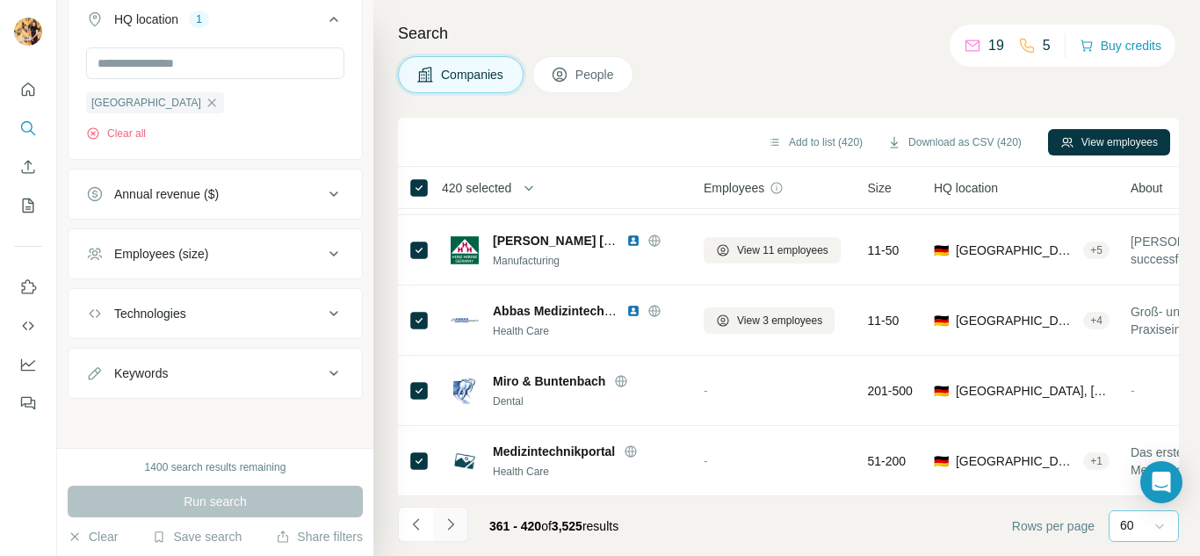
click at [457, 529] on icon "Navigate to next page" at bounding box center [451, 524] width 18 height 18
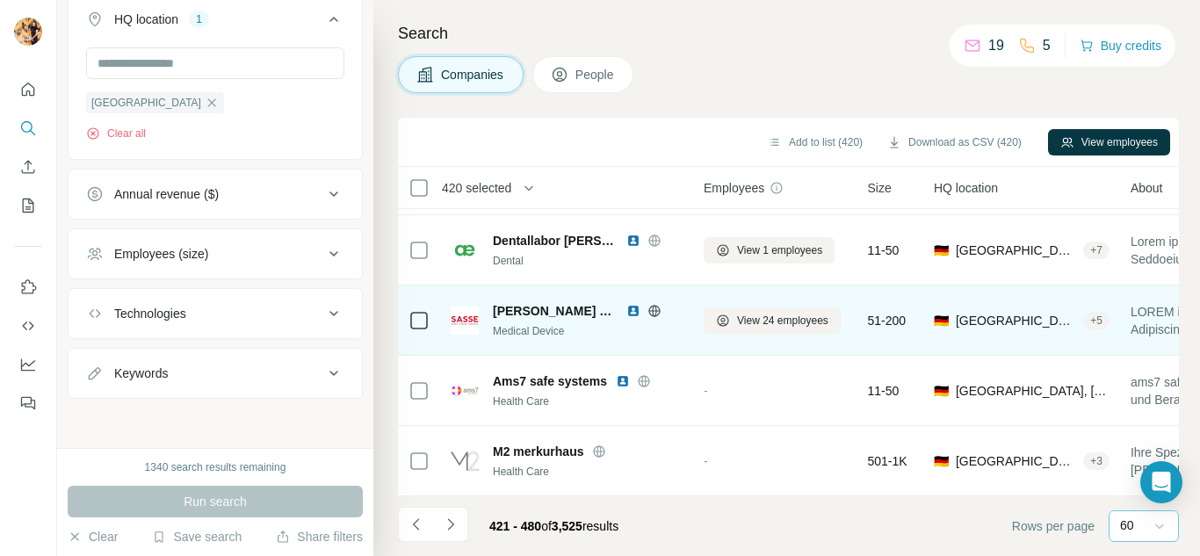
click at [569, 306] on span "[PERSON_NAME] Elektronik" at bounding box center [555, 311] width 125 height 18
click at [626, 304] on img at bounding box center [633, 311] width 14 height 14
click at [764, 313] on span "View 24 employees" at bounding box center [782, 321] width 91 height 16
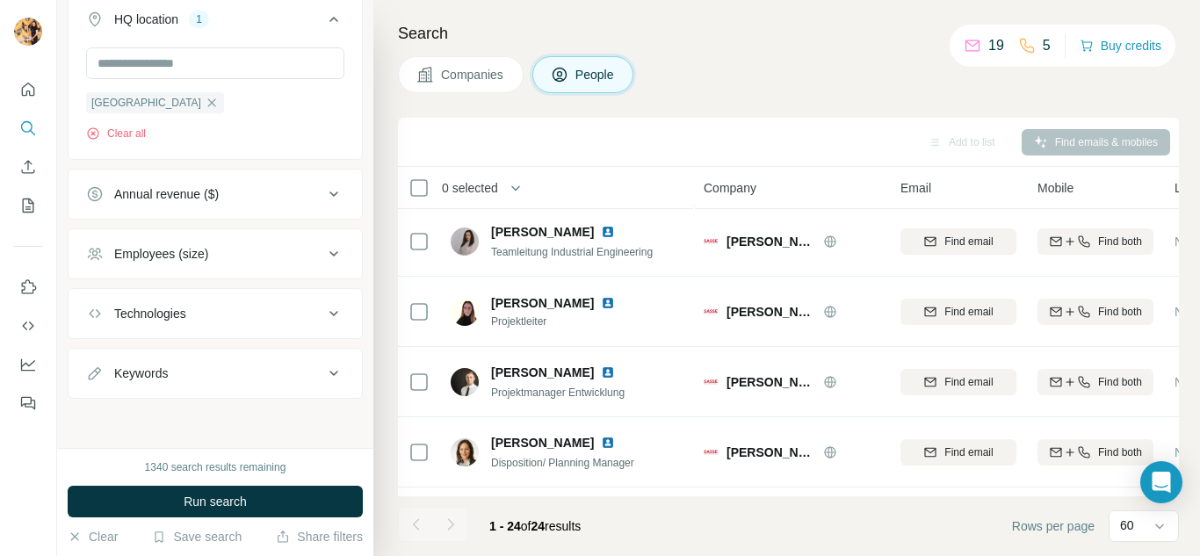
scroll to position [1408, 0]
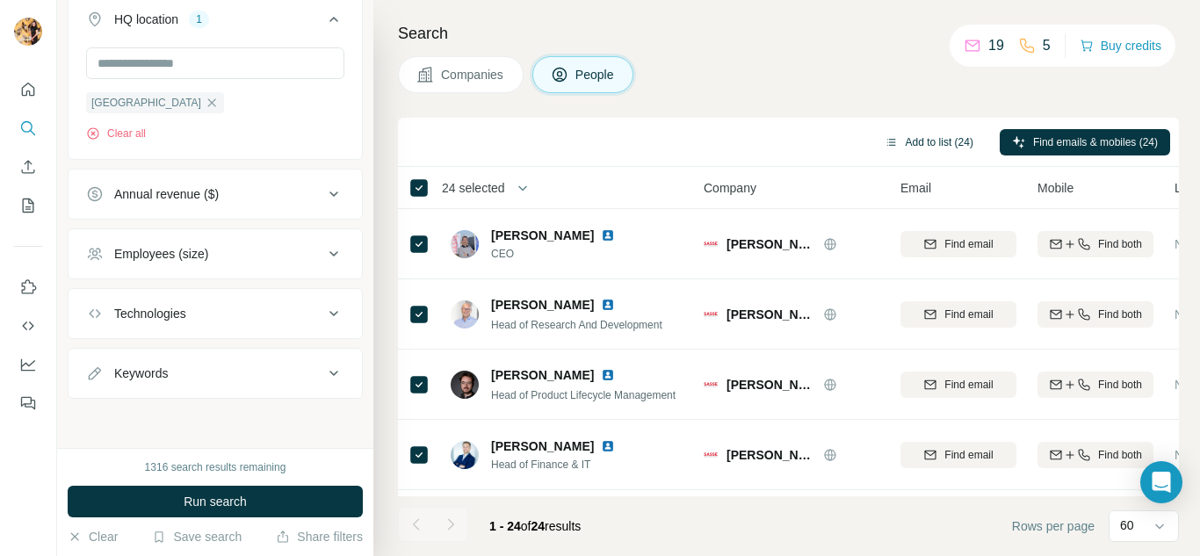
click at [927, 141] on button "Add to list (24)" at bounding box center [928, 142] width 113 height 26
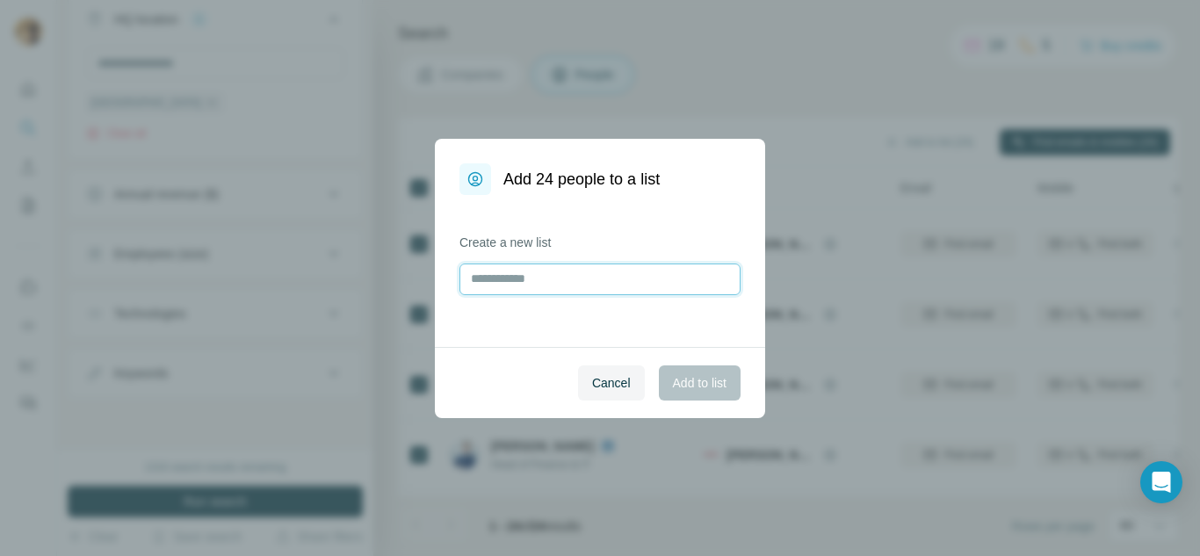
click at [585, 289] on input "text" at bounding box center [599, 279] width 281 height 32
type input "********"
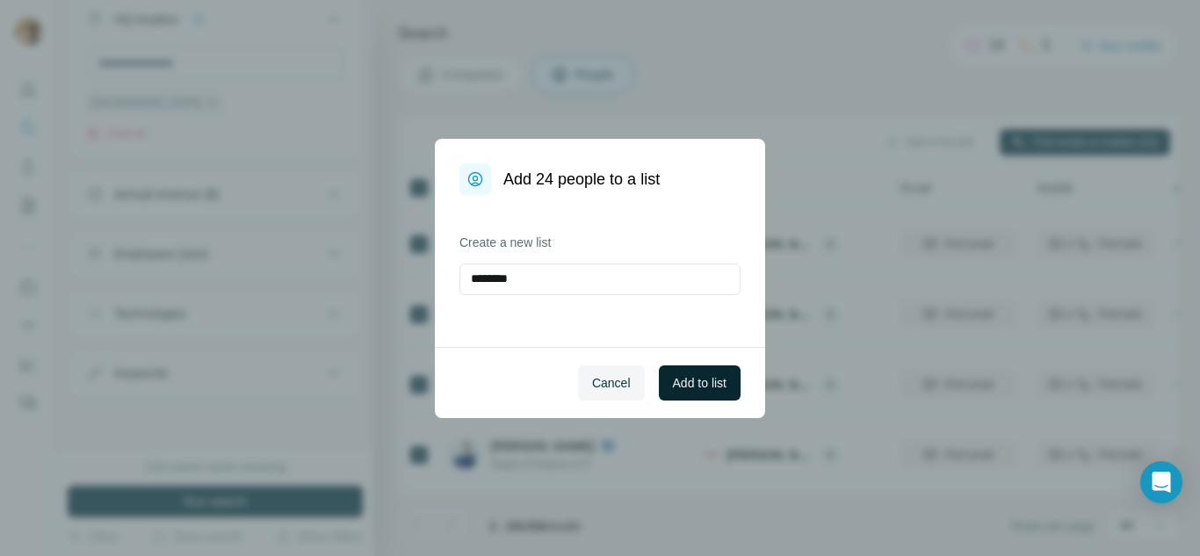
click at [677, 374] on span "Add to list" at bounding box center [700, 383] width 54 height 18
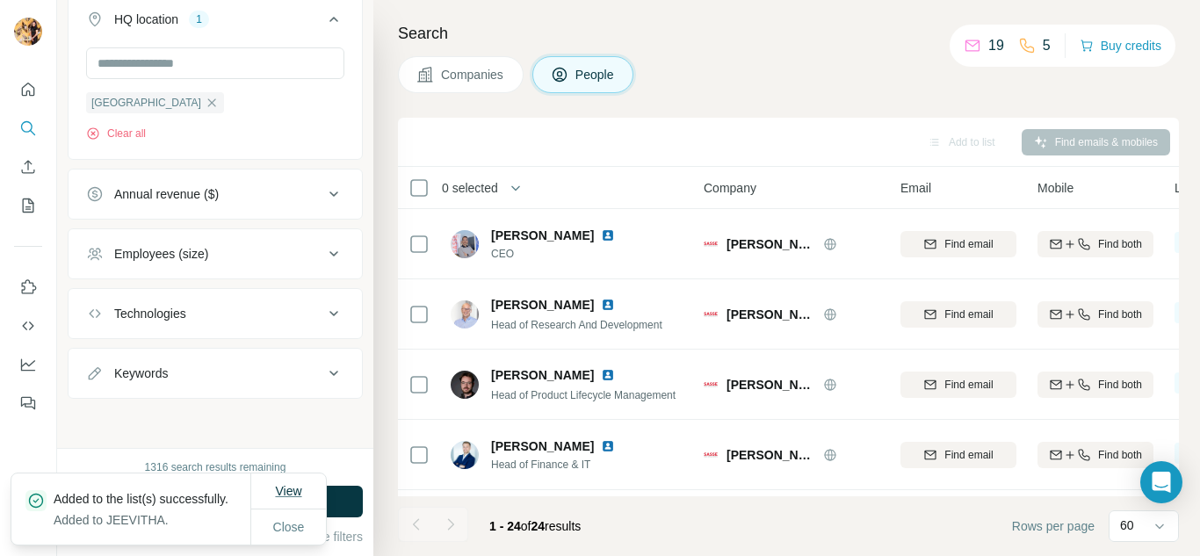
click at [294, 484] on span "View" at bounding box center [288, 491] width 26 height 14
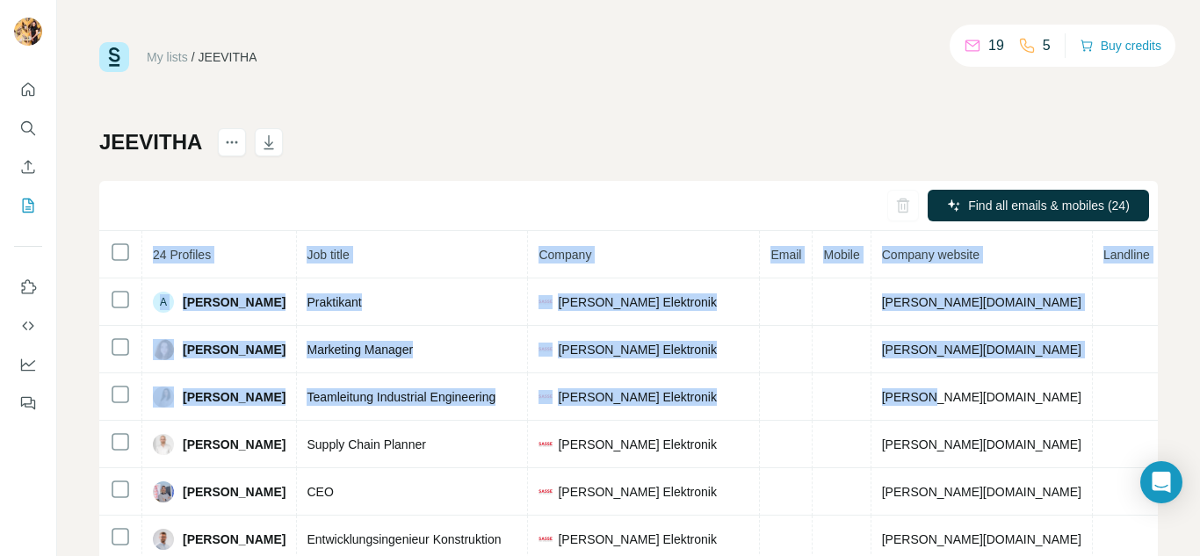
scroll to position [0, 224]
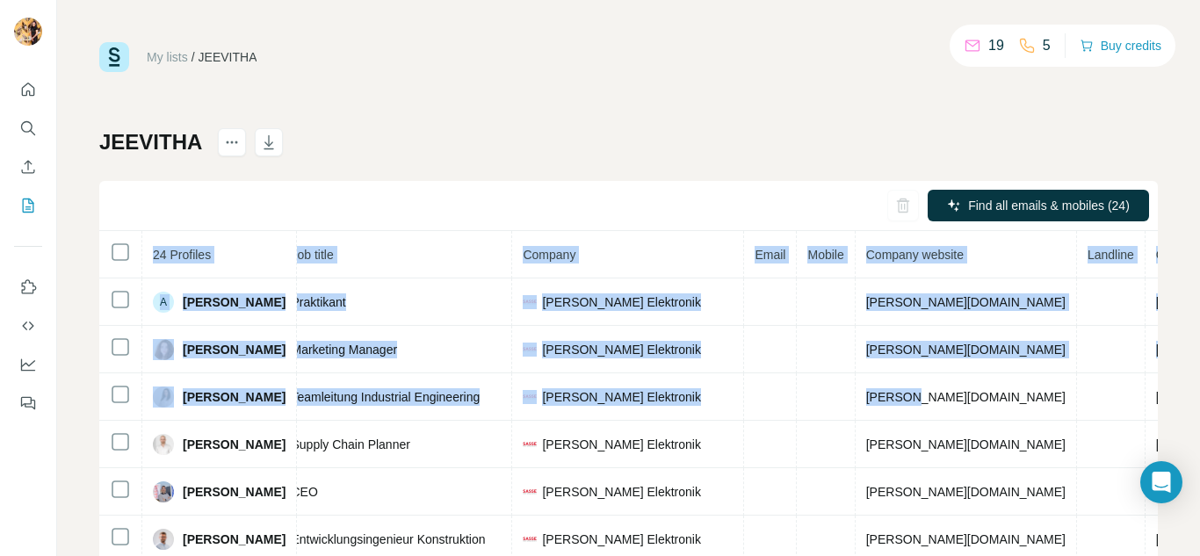
drag, startPoint x: 1135, startPoint y: 380, endPoint x: 1142, endPoint y: 419, distance: 39.3
click at [1142, 419] on div "24 Profiles Status LinkedIn Job title Company Email Mobile Company website Land…" at bounding box center [628, 463] width 1058 height 464
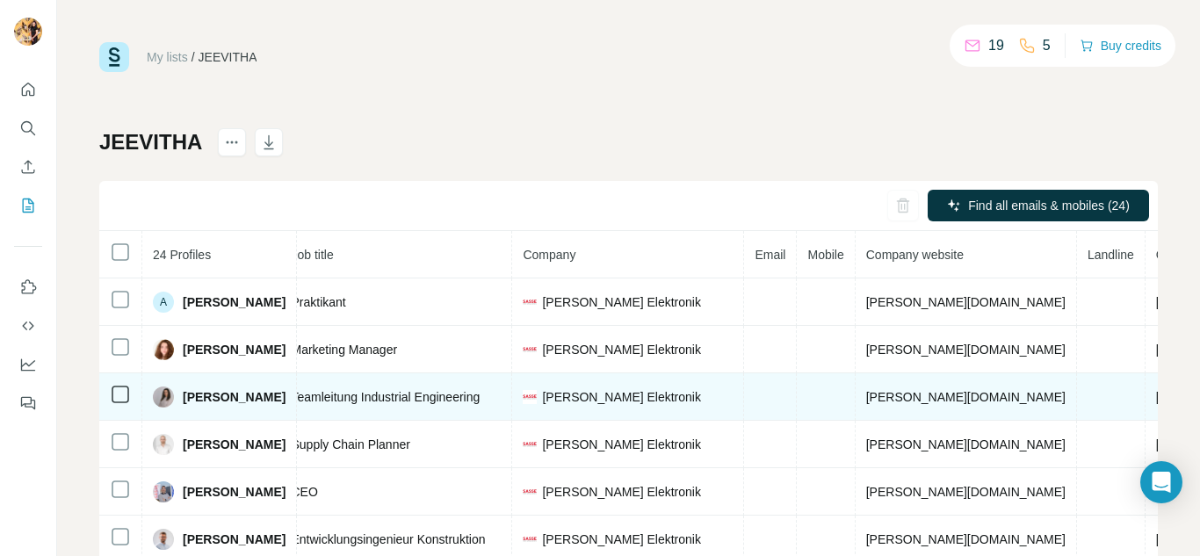
click at [774, 404] on td at bounding box center [770, 396] width 53 height 47
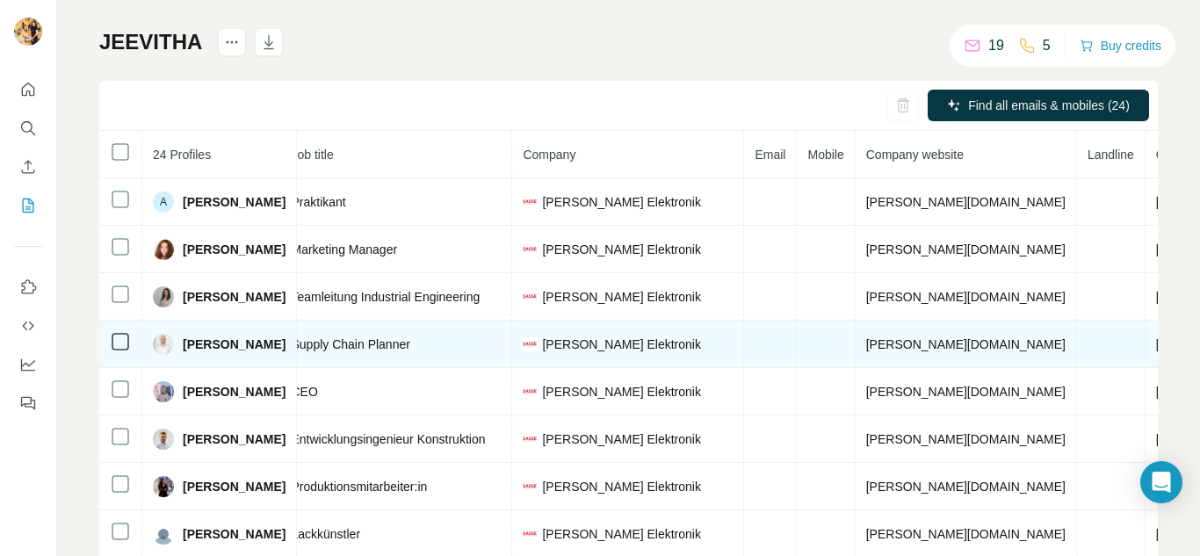
scroll to position [0, 0]
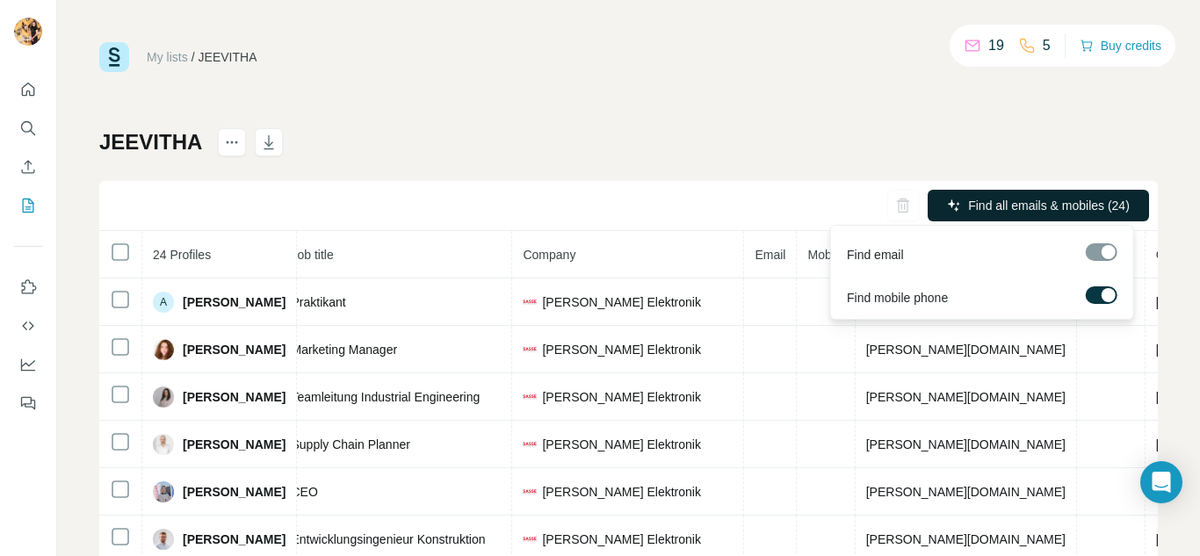
click at [1048, 205] on span "Find all emails & mobiles (24)" at bounding box center [1049, 206] width 162 height 18
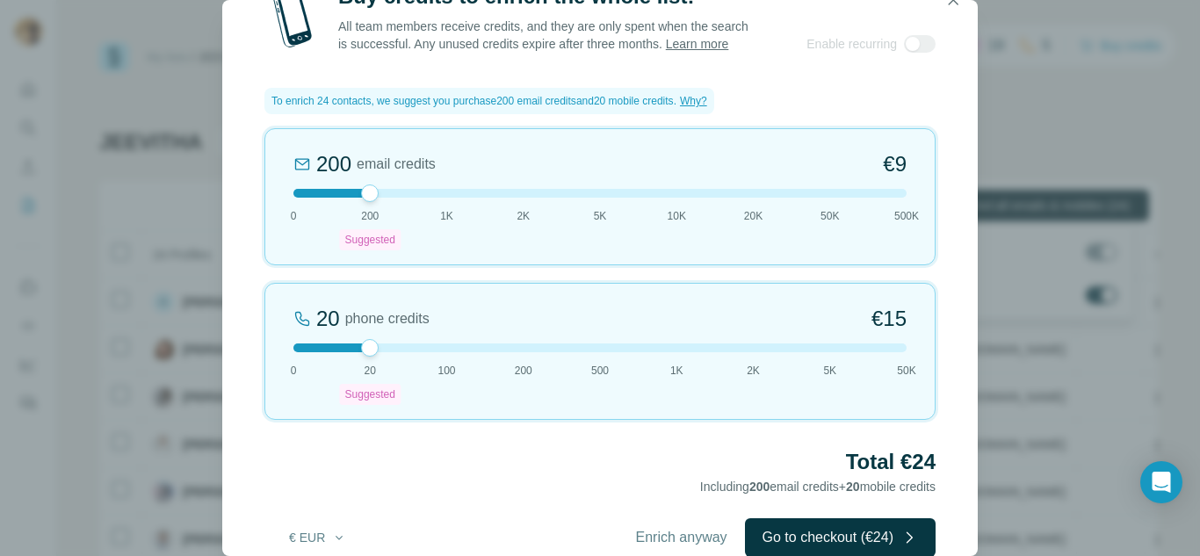
scroll to position [54, 0]
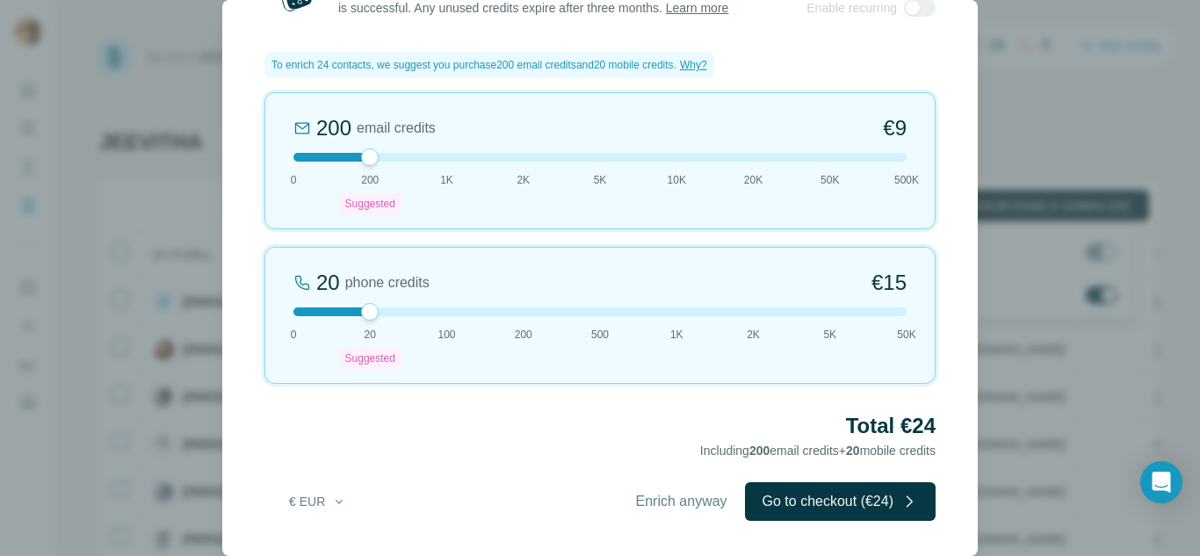
click at [1082, 97] on div "Buy credits to enrich the whole list! All team members receive credits, and the…" at bounding box center [600, 278] width 1200 height 556
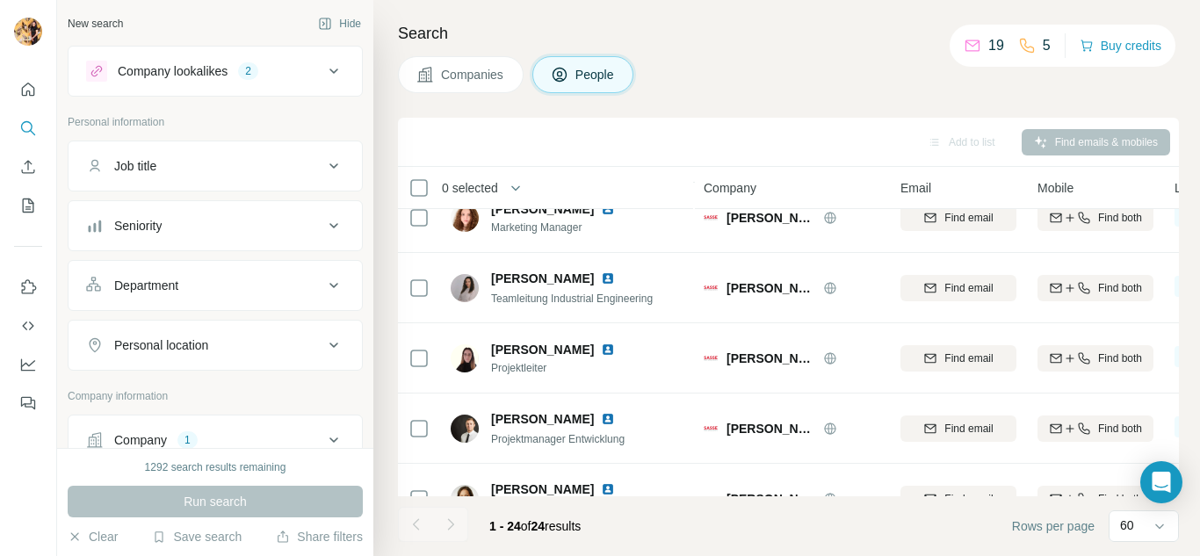
scroll to position [266, 0]
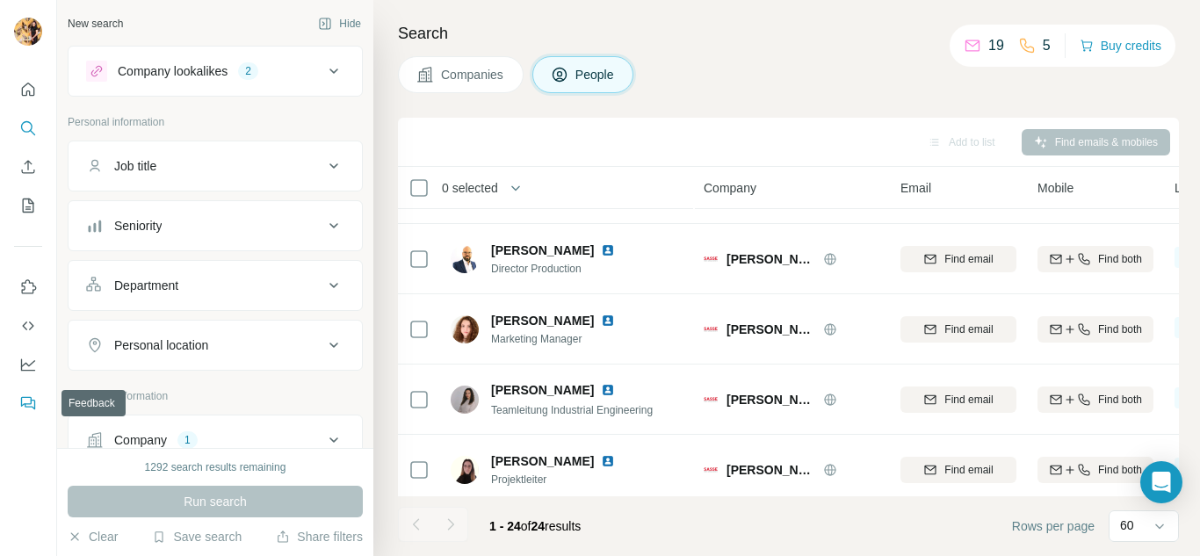
drag, startPoint x: 29, startPoint y: 398, endPoint x: 34, endPoint y: 412, distance: 15.0
click at [34, 412] on button "Feedback" at bounding box center [28, 403] width 28 height 32
click at [32, 205] on icon "My lists" at bounding box center [28, 206] width 18 height 18
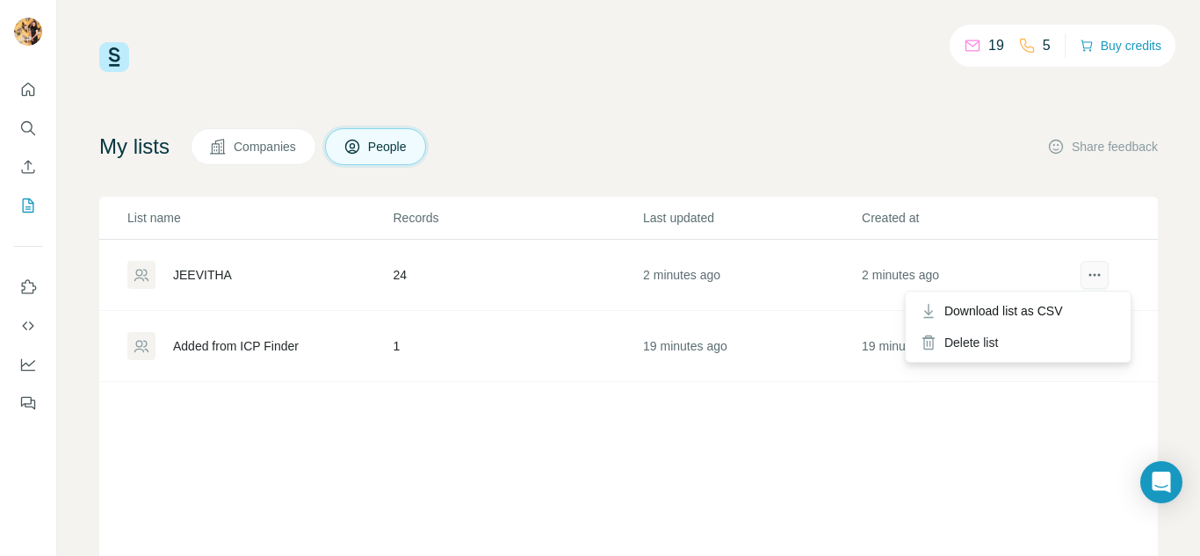
click at [1091, 275] on icon "actions" at bounding box center [1094, 275] width 18 height 18
click at [1044, 309] on span "Download list as CSV" at bounding box center [1003, 311] width 119 height 18
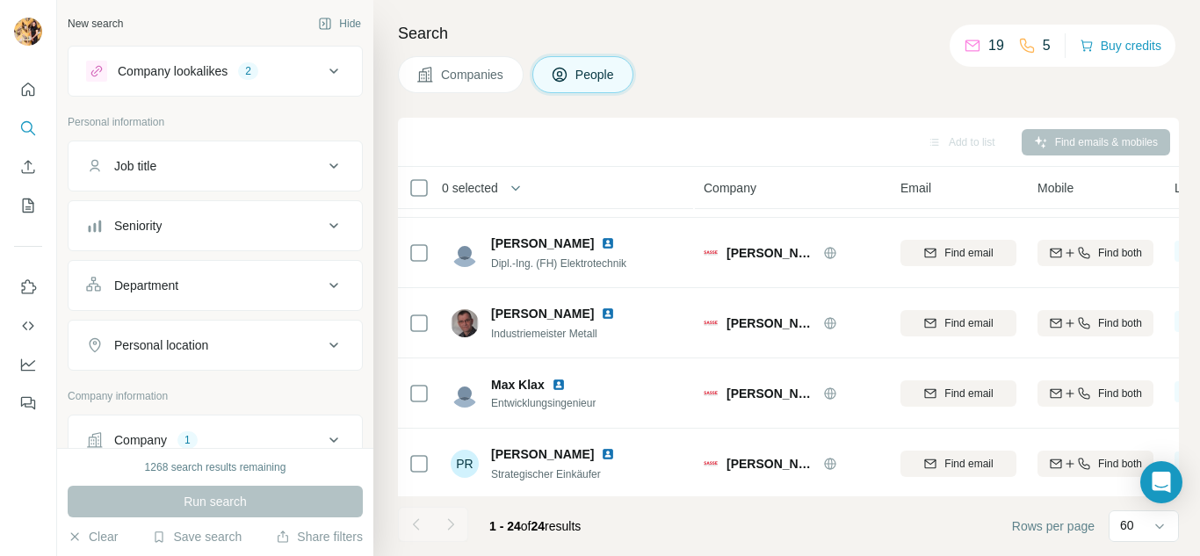
scroll to position [1408, 0]
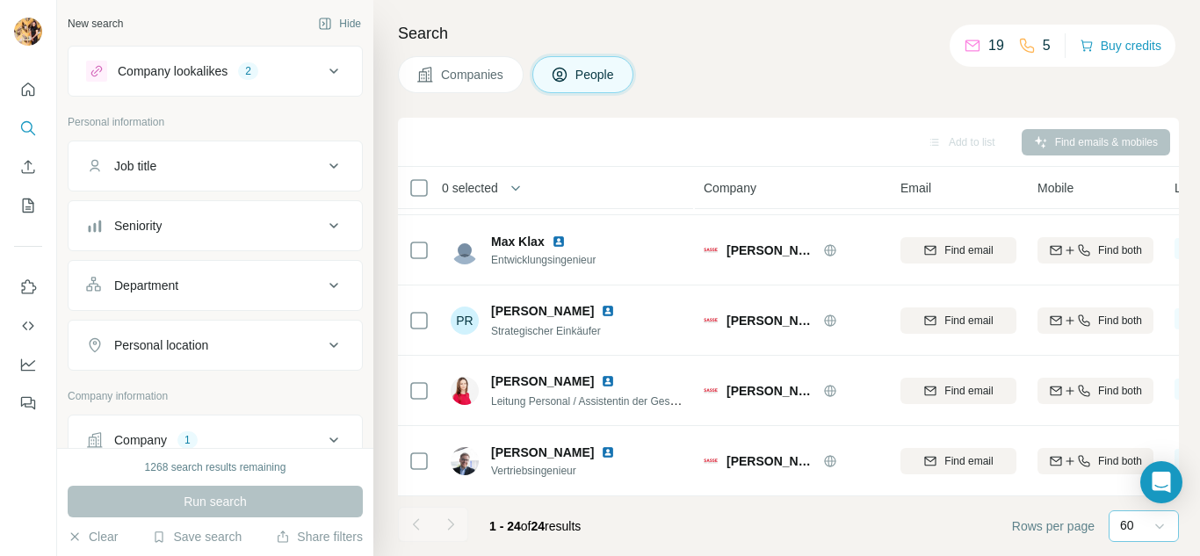
click at [1157, 527] on icon at bounding box center [1159, 526] width 18 height 18
click at [792, 513] on footer "1 - 24 of 24 results Rows per page 60" at bounding box center [788, 526] width 781 height 60
click at [452, 523] on div at bounding box center [450, 524] width 35 height 35
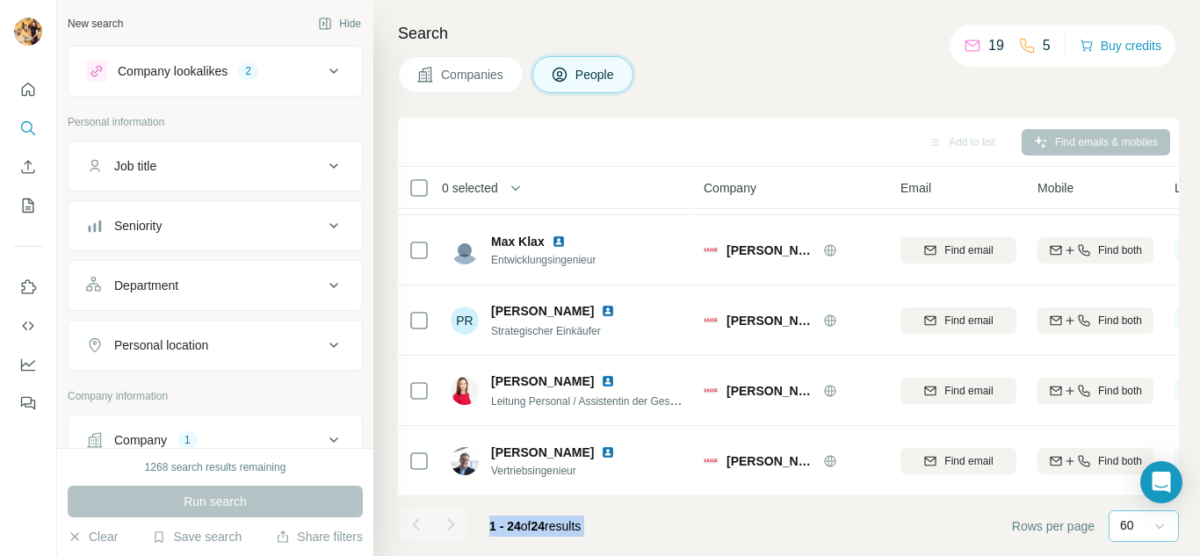
click at [452, 523] on div at bounding box center [450, 524] width 35 height 35
click at [785, 521] on footer "1 - 24 of 24 results Rows per page 60" at bounding box center [788, 526] width 781 height 60
click at [422, 521] on div at bounding box center [415, 524] width 35 height 35
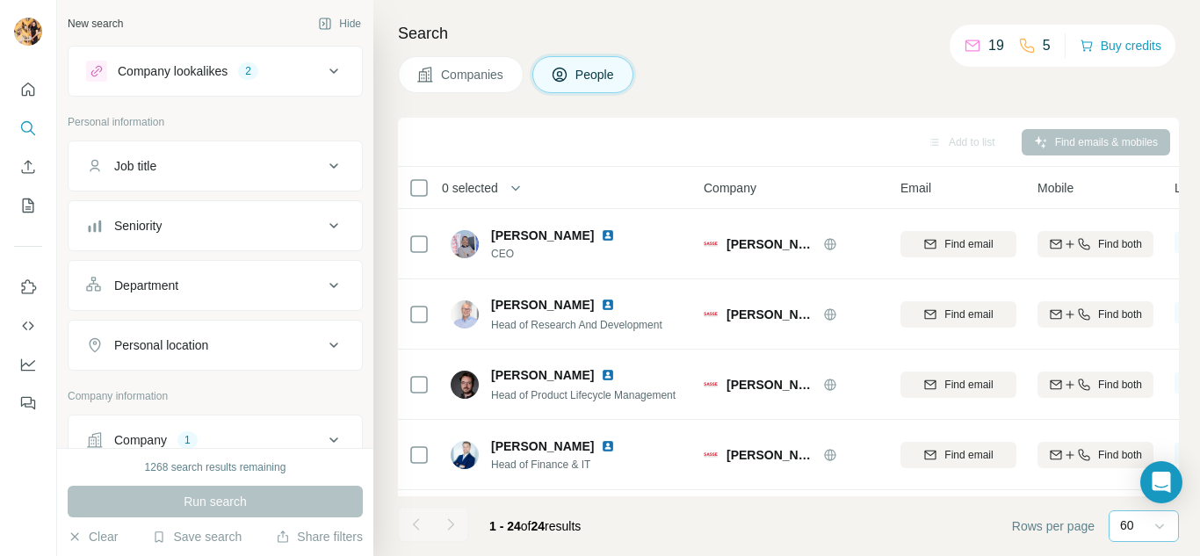
click at [232, 502] on div "Run search" at bounding box center [215, 502] width 295 height 32
click at [323, 441] on icon at bounding box center [333, 439] width 21 height 21
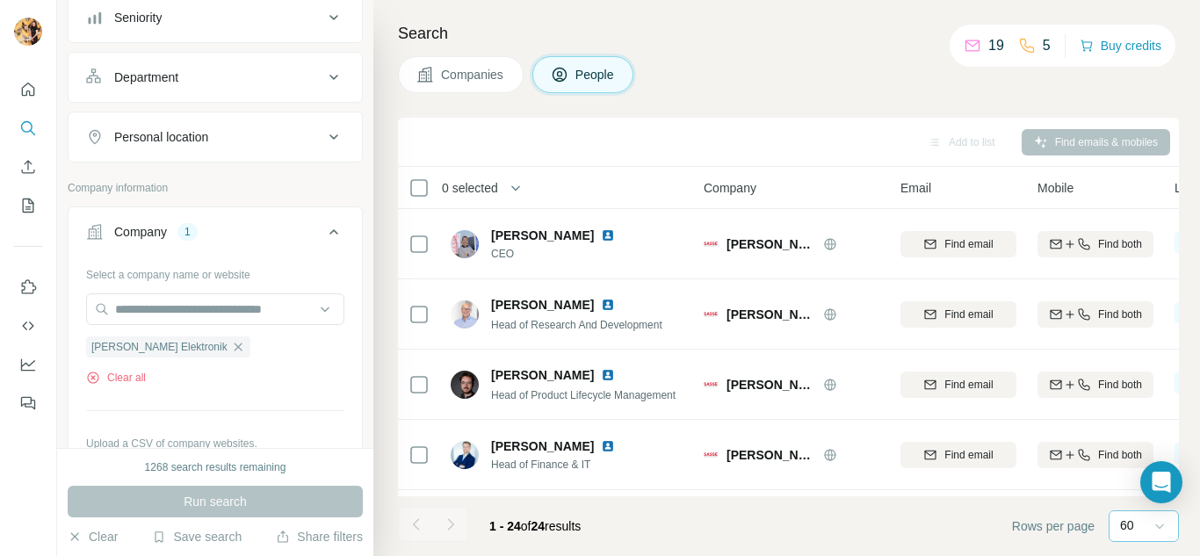
scroll to position [263, 0]
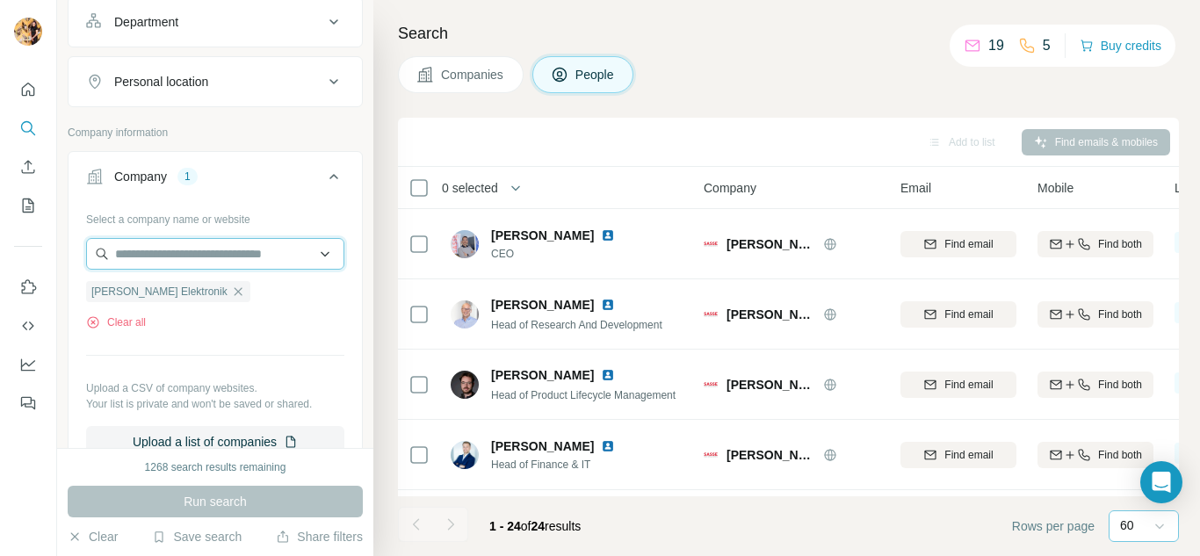
click at [258, 256] on input "text" at bounding box center [215, 254] width 258 height 32
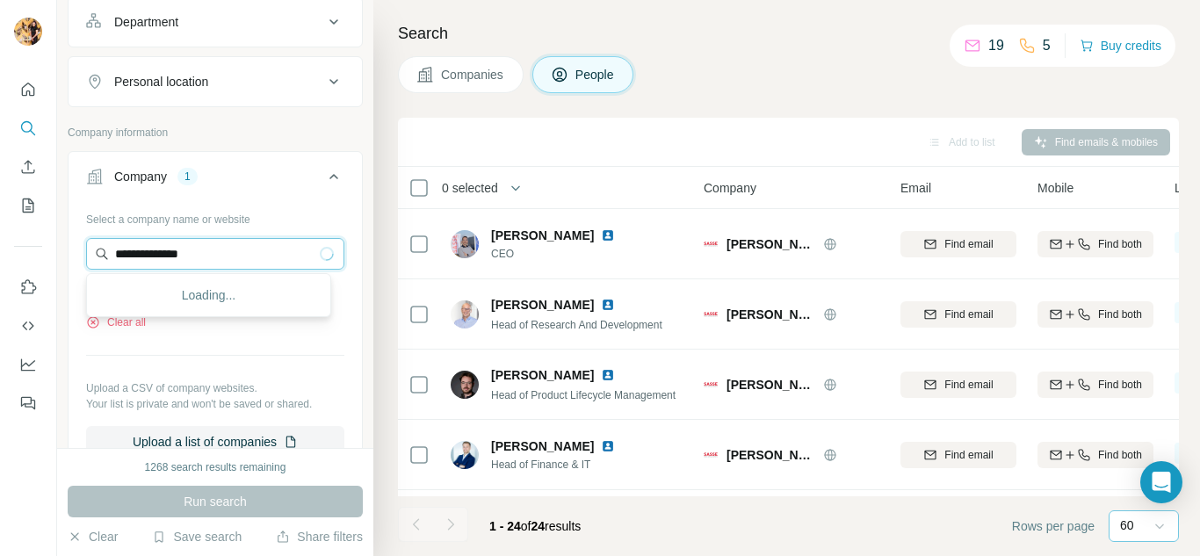
click at [170, 259] on input "**********" at bounding box center [215, 254] width 258 height 32
type input "**********"
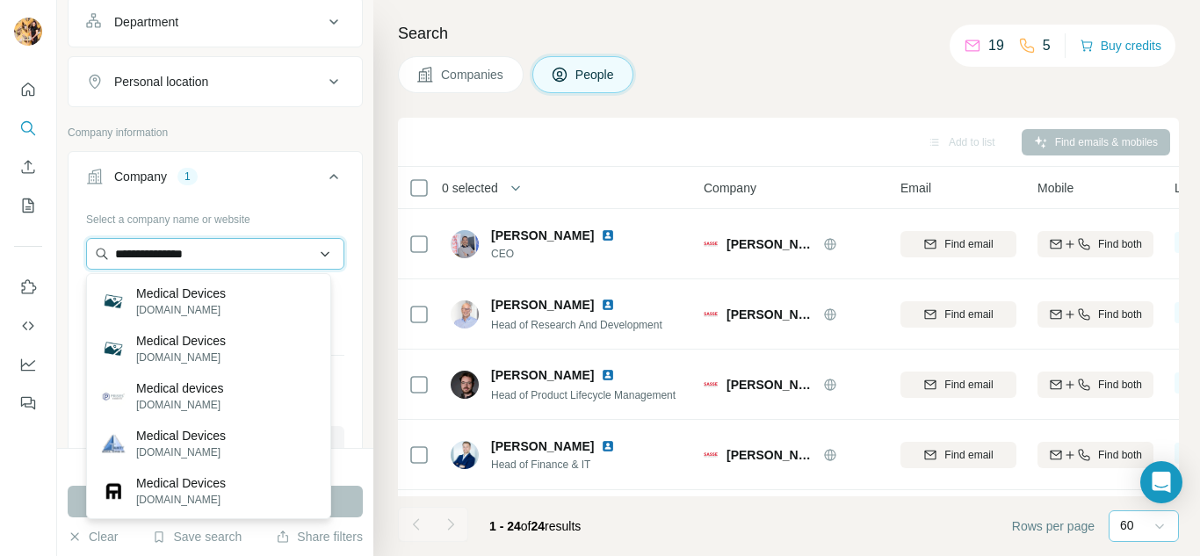
click at [249, 256] on input "**********" at bounding box center [215, 254] width 258 height 32
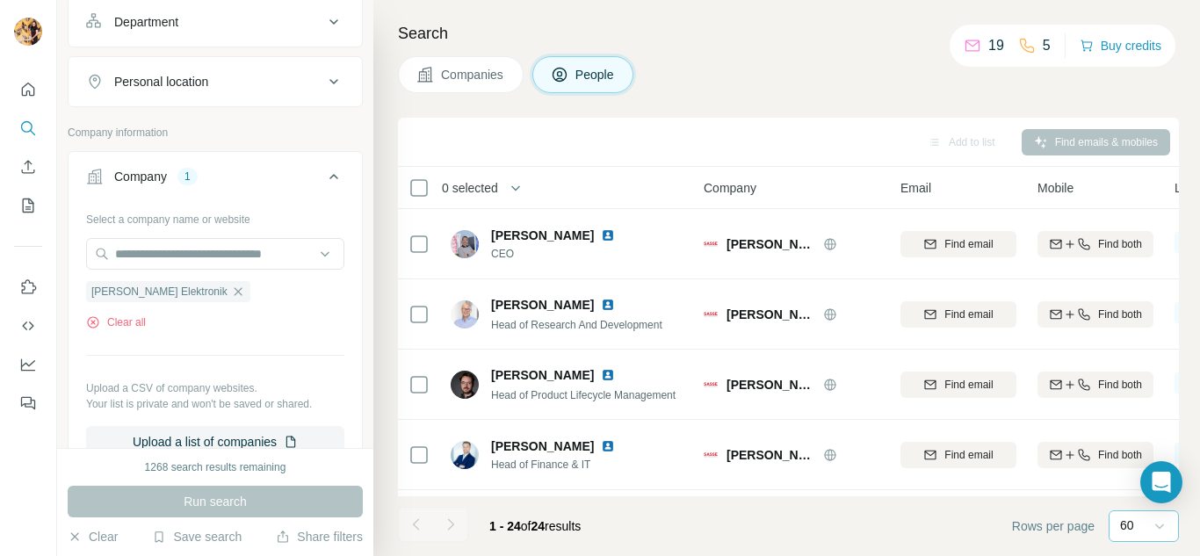
click at [323, 220] on div "Select a company name or website" at bounding box center [215, 216] width 258 height 23
click at [283, 249] on input "text" at bounding box center [215, 254] width 258 height 32
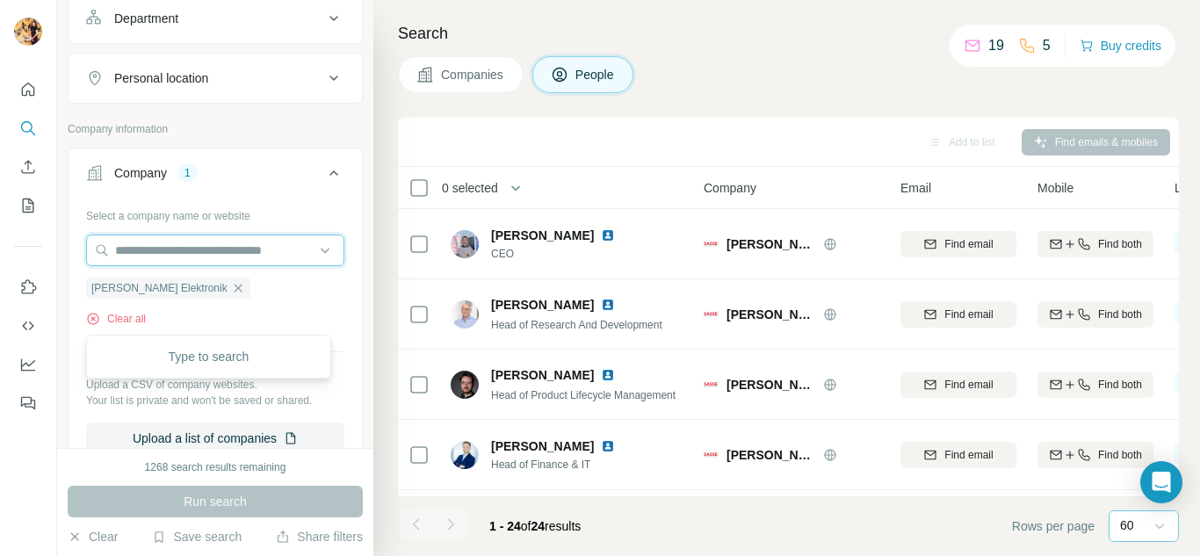
scroll to position [351, 0]
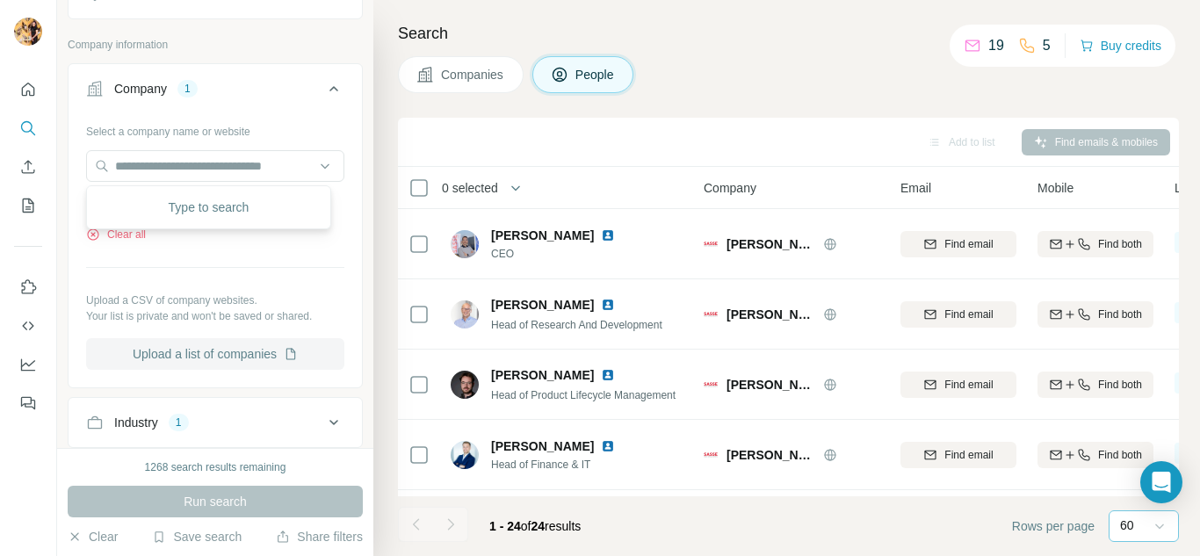
click at [250, 353] on button "Upload a list of companies" at bounding box center [215, 354] width 258 height 32
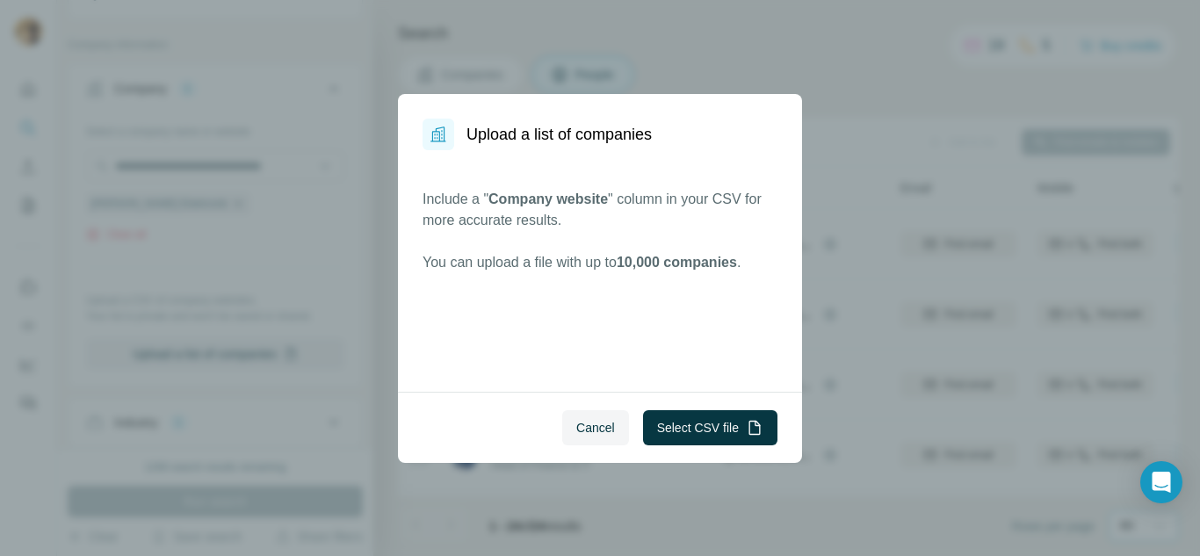
click at [850, 100] on div "Upload a list of companies Include a " Company website " column in your CSV for…" at bounding box center [600, 278] width 1200 height 556
click at [593, 428] on span "Cancel" at bounding box center [595, 428] width 39 height 18
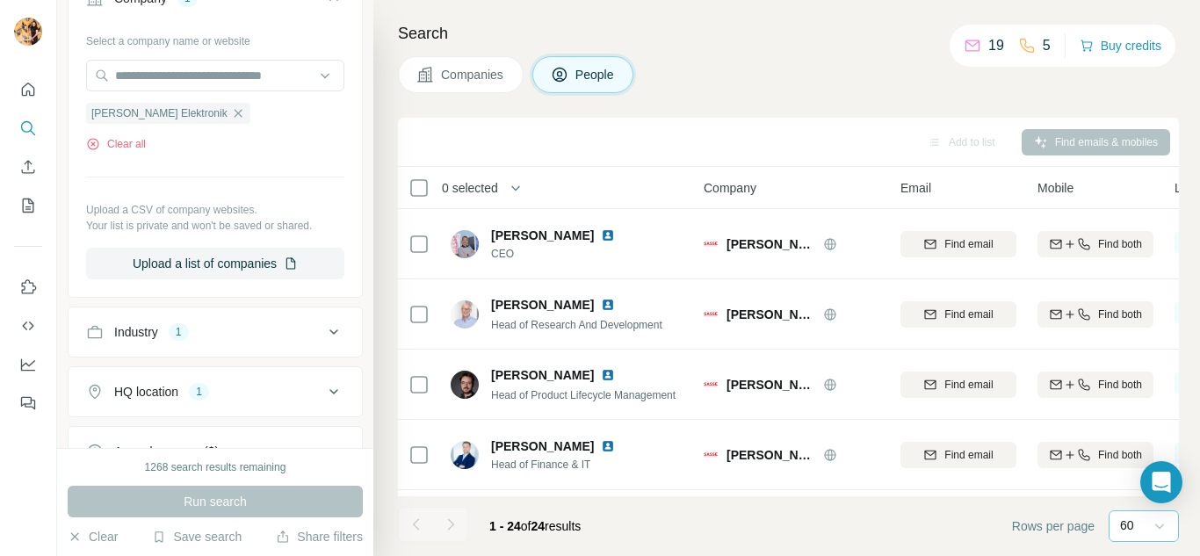
scroll to position [527, 0]
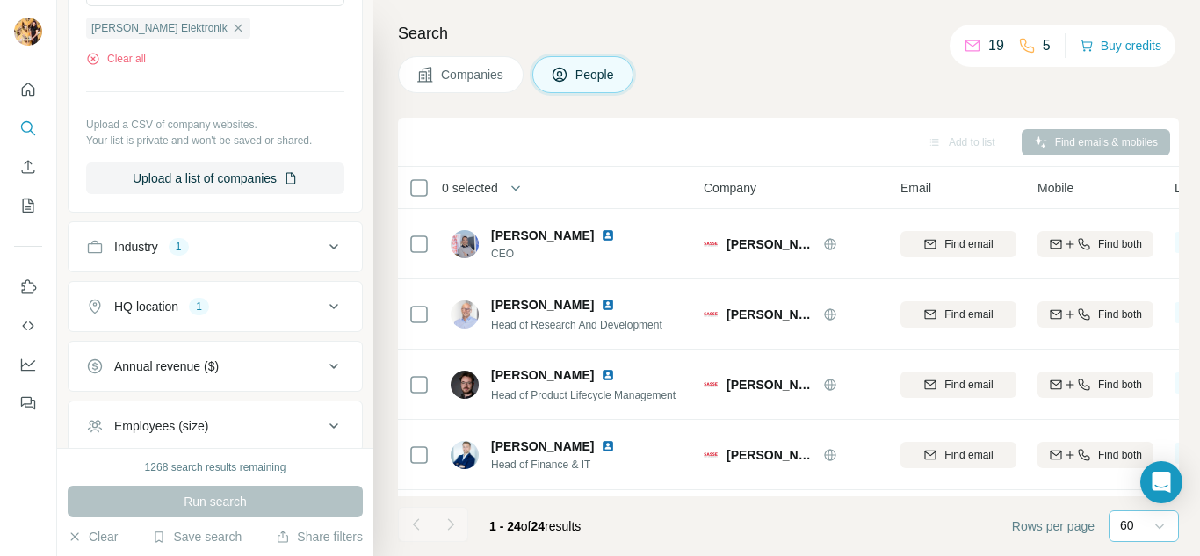
click at [323, 244] on icon at bounding box center [333, 246] width 21 height 21
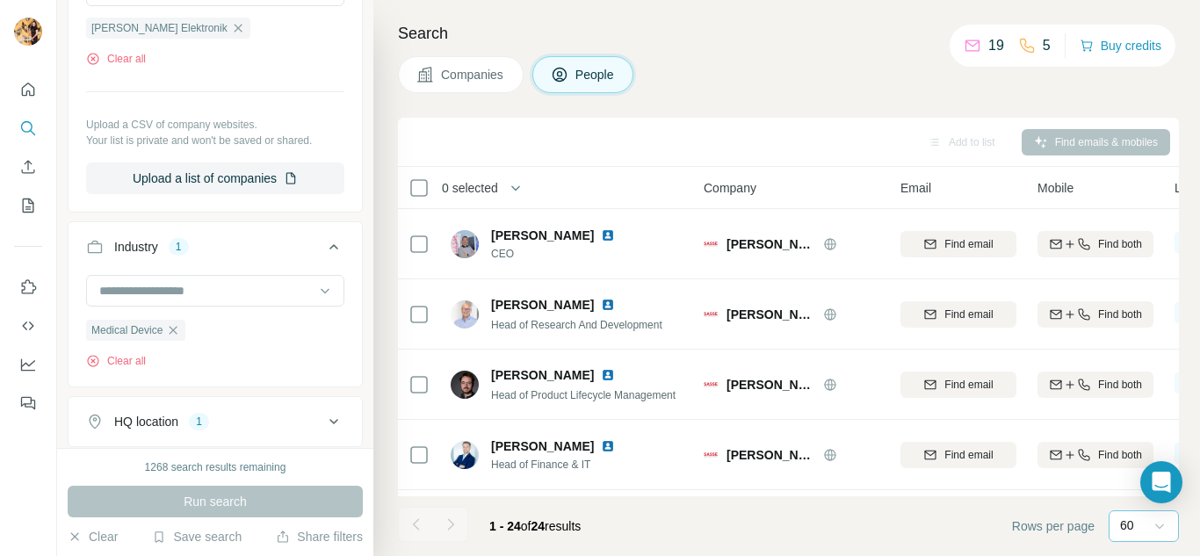
click at [378, 152] on div "Search Companies People Add to list Find emails & mobiles 0 selected People Com…" at bounding box center [786, 278] width 826 height 556
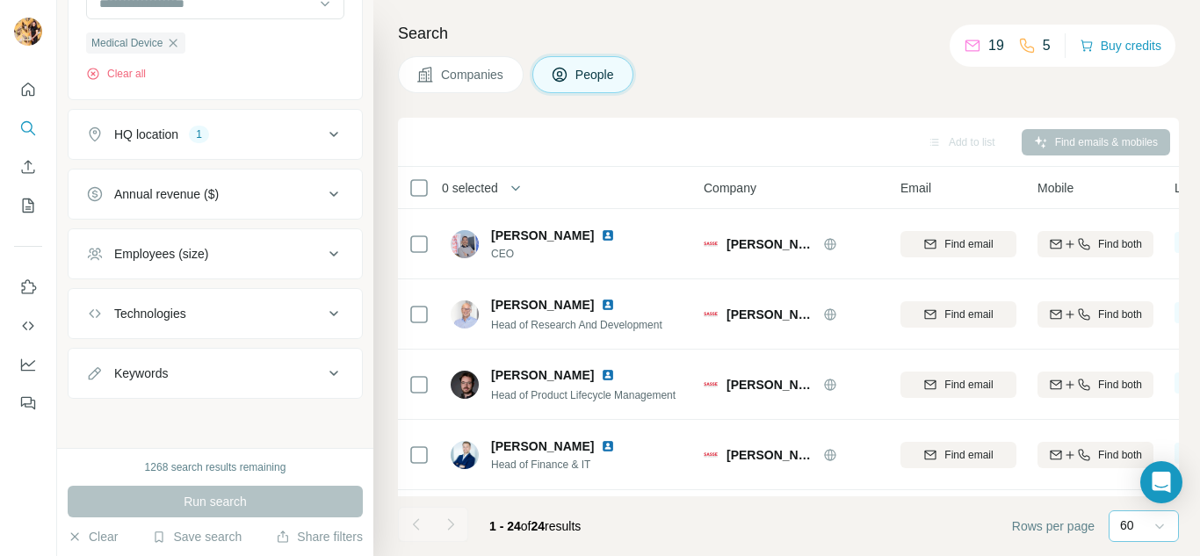
click at [171, 139] on div "HQ location" at bounding box center [146, 135] width 64 height 18
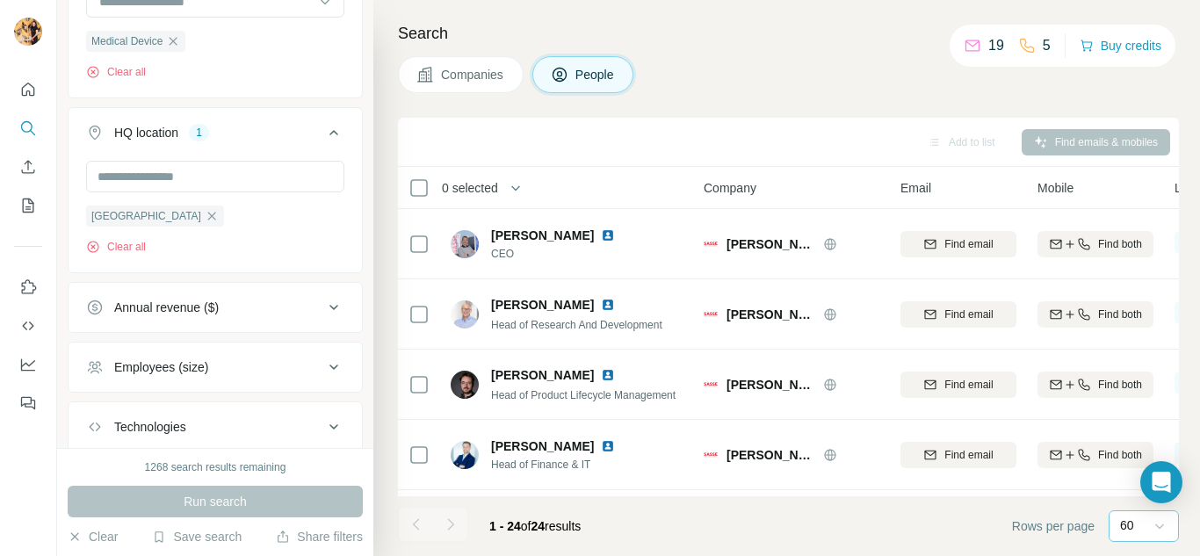
scroll to position [424, 0]
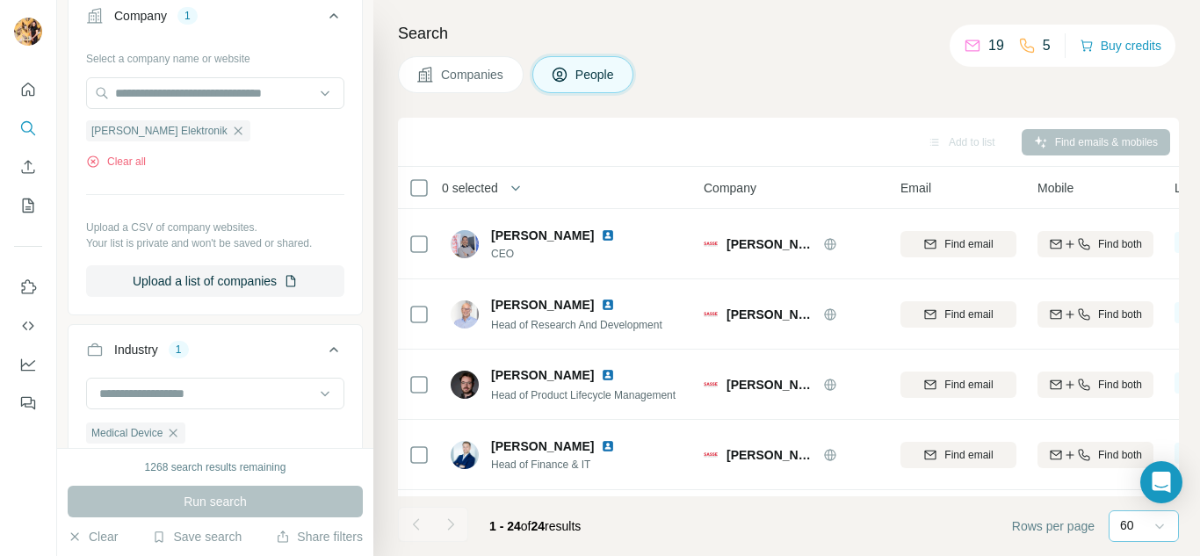
click at [210, 501] on div "Run search" at bounding box center [215, 502] width 295 height 32
click at [316, 387] on icon at bounding box center [325, 394] width 18 height 18
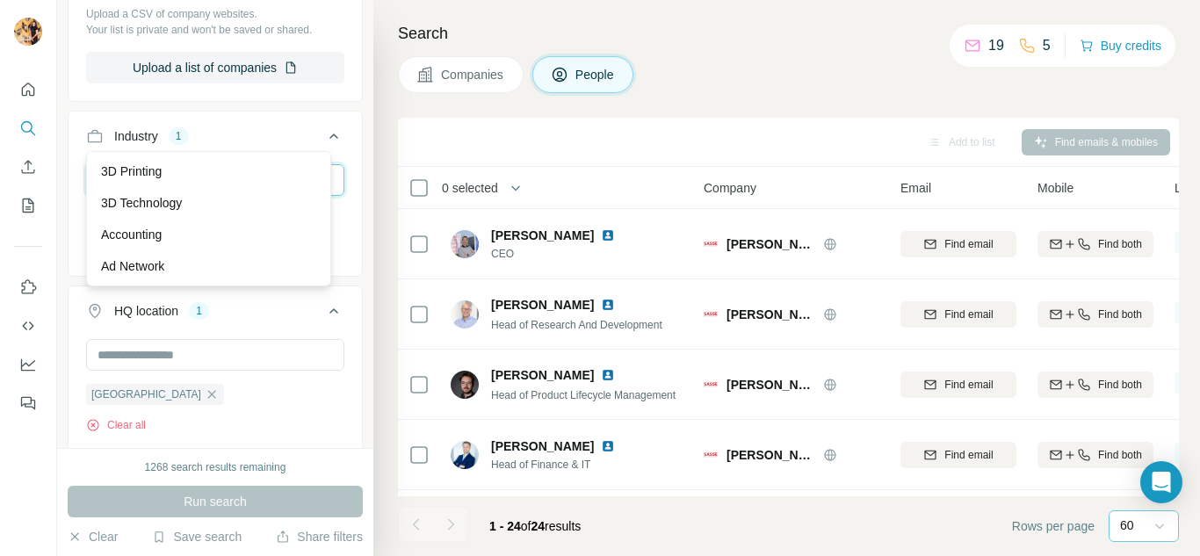
scroll to position [688, 0]
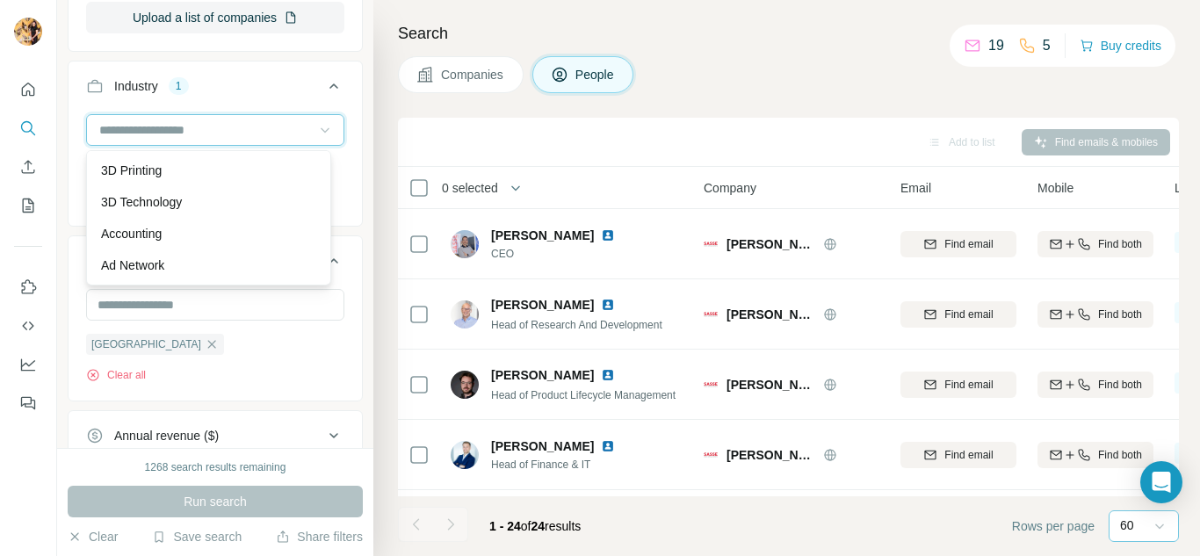
click at [167, 133] on input at bounding box center [205, 129] width 217 height 19
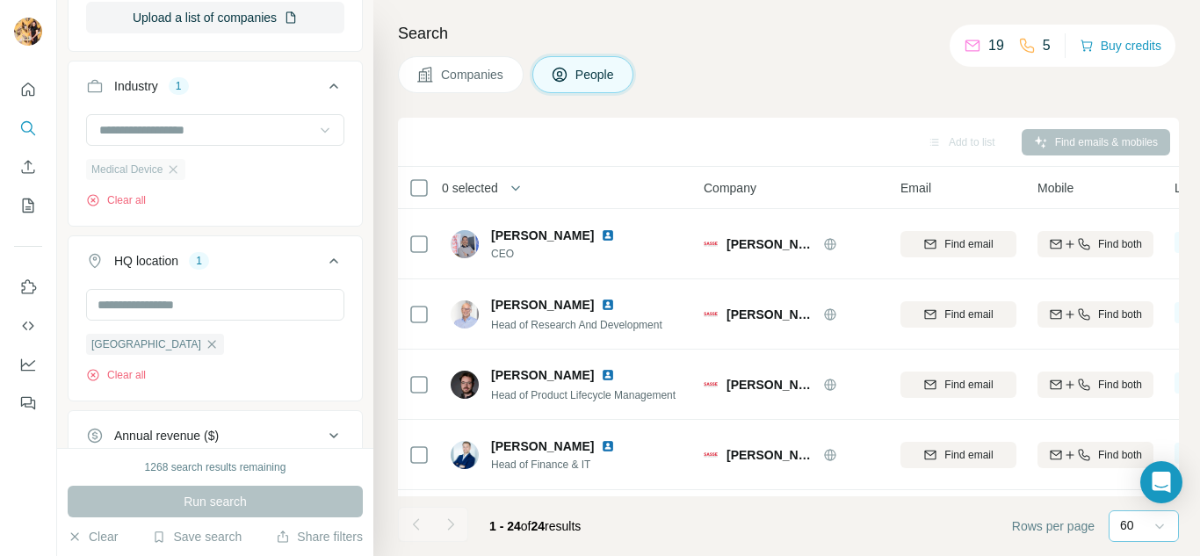
click at [127, 170] on span "Medical Device" at bounding box center [126, 170] width 71 height 16
click at [177, 132] on input at bounding box center [205, 129] width 217 height 19
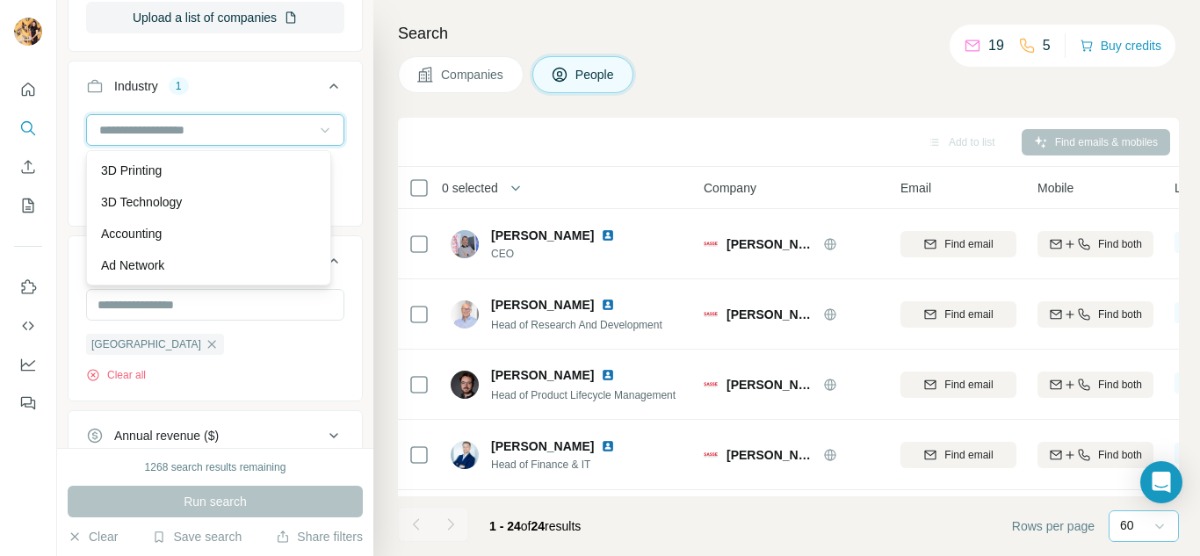
click at [149, 130] on input at bounding box center [205, 129] width 217 height 19
click at [150, 131] on input at bounding box center [205, 129] width 217 height 19
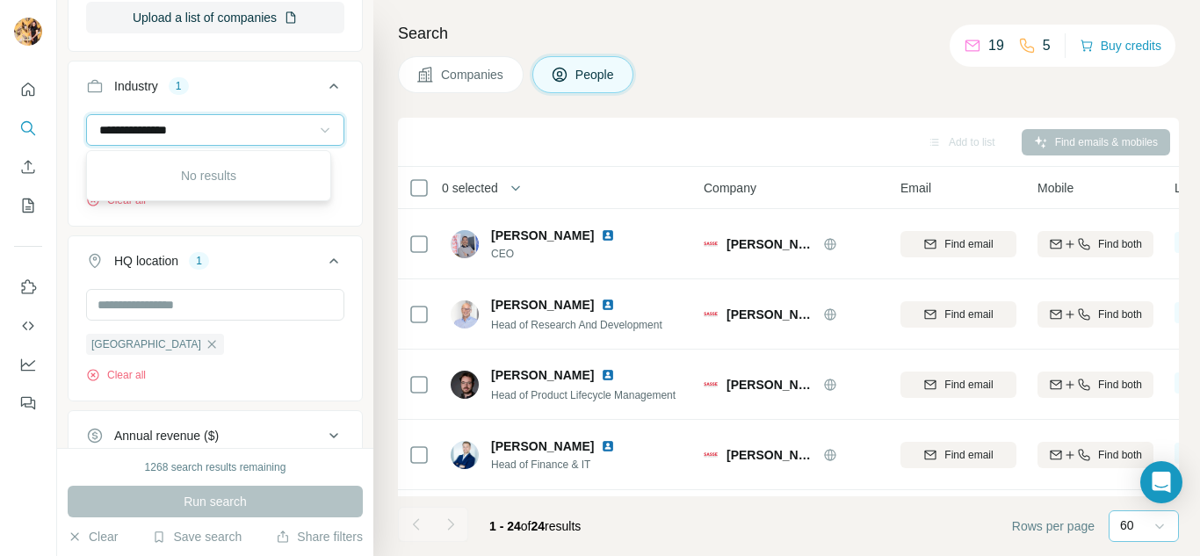
type input "**********"
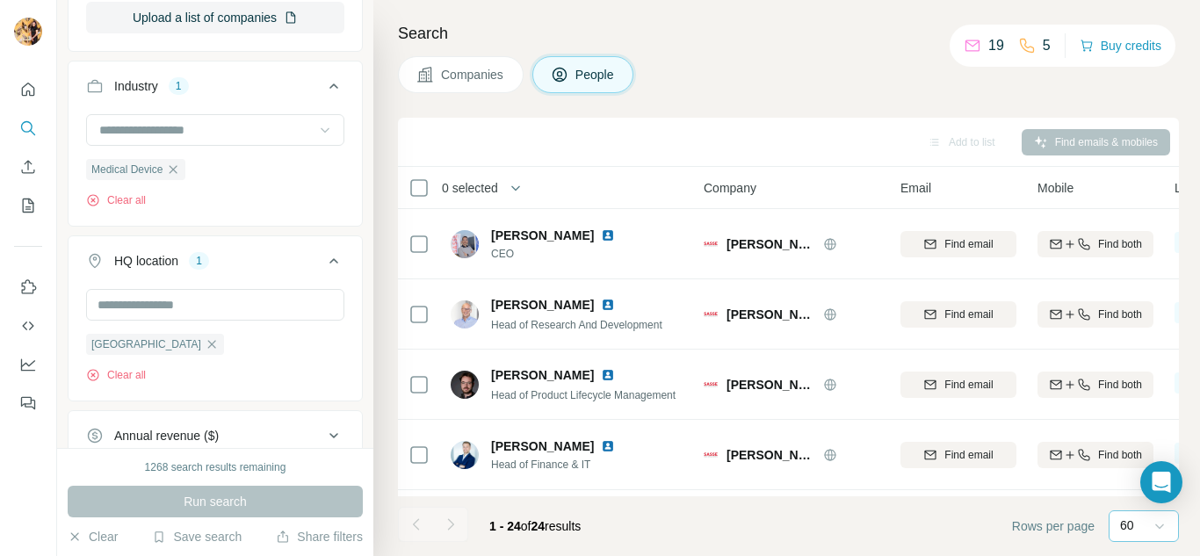
click at [245, 97] on button "Industry 1" at bounding box center [214, 89] width 293 height 49
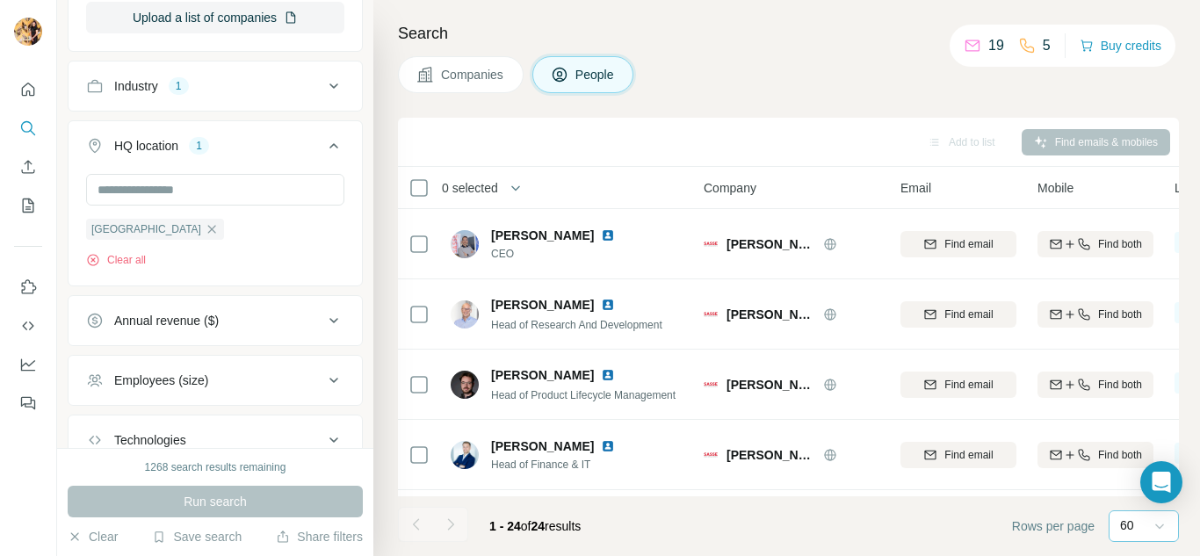
scroll to position [816, 0]
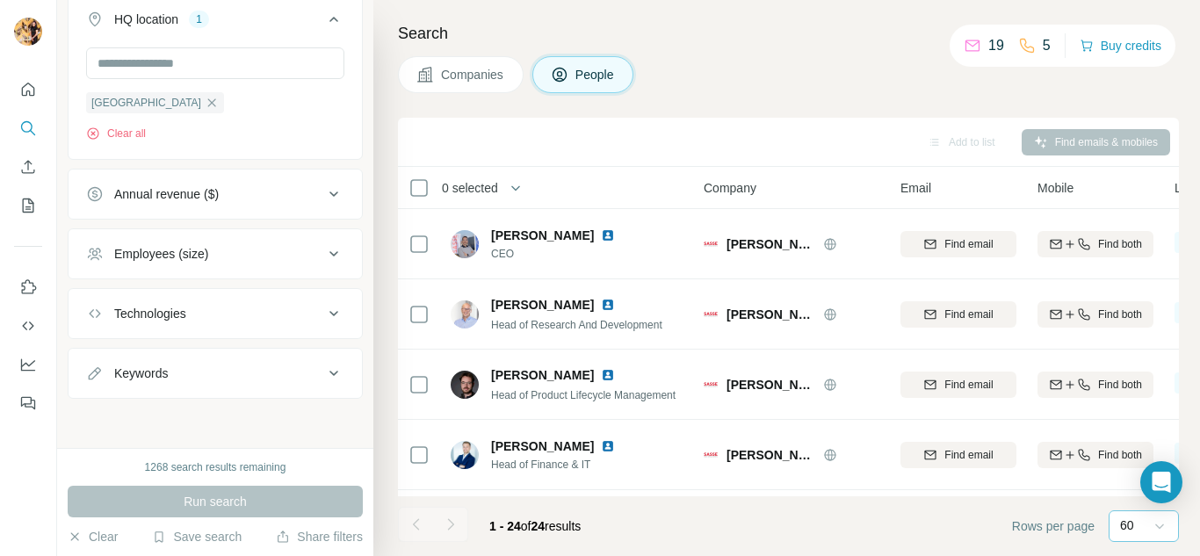
click at [264, 503] on div "Run search" at bounding box center [215, 502] width 295 height 32
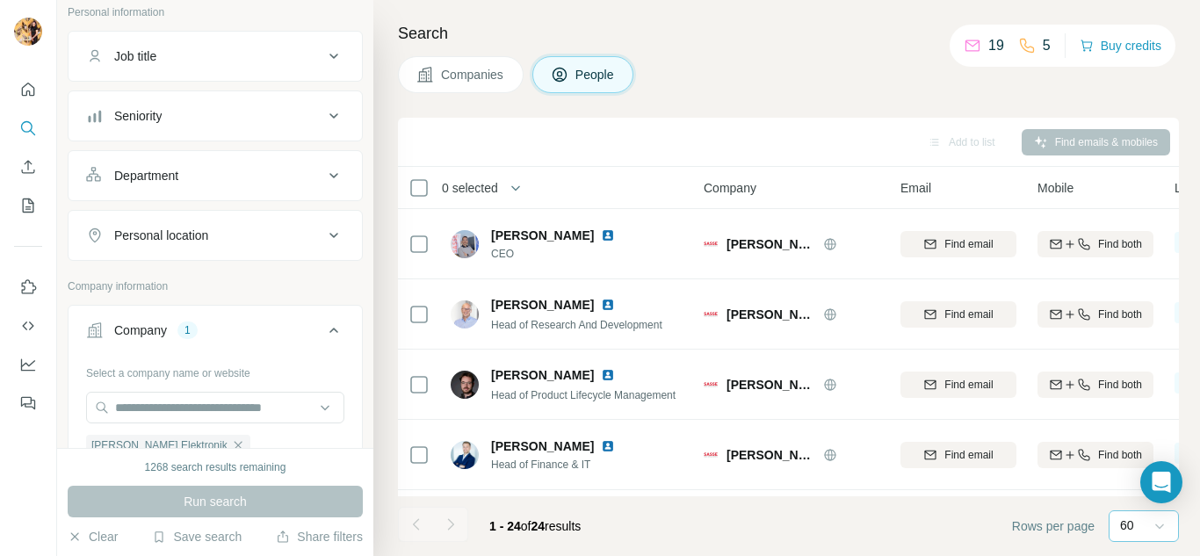
scroll to position [0, 0]
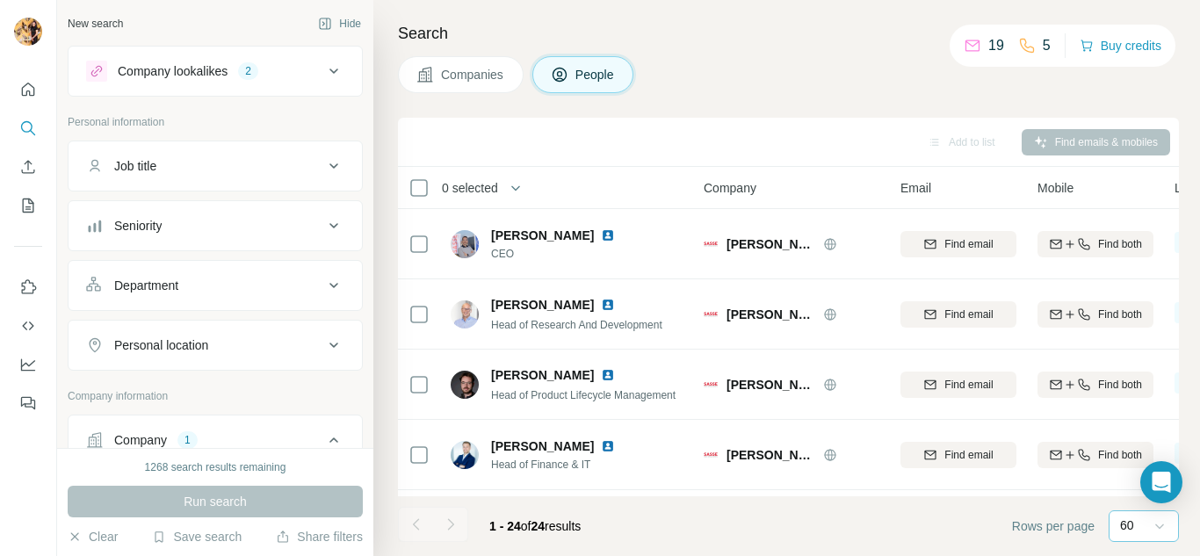
click at [195, 64] on div "Company lookalikes" at bounding box center [173, 71] width 110 height 18
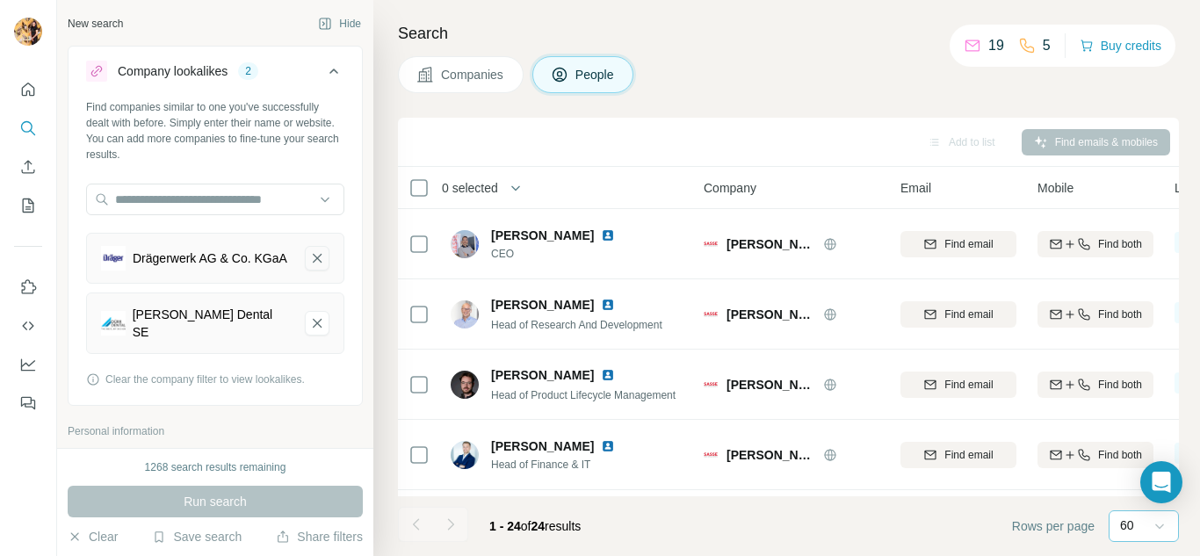
click at [310, 260] on icon "Drägerwerk AG & Co. KGaA-remove-button" at bounding box center [317, 258] width 16 height 18
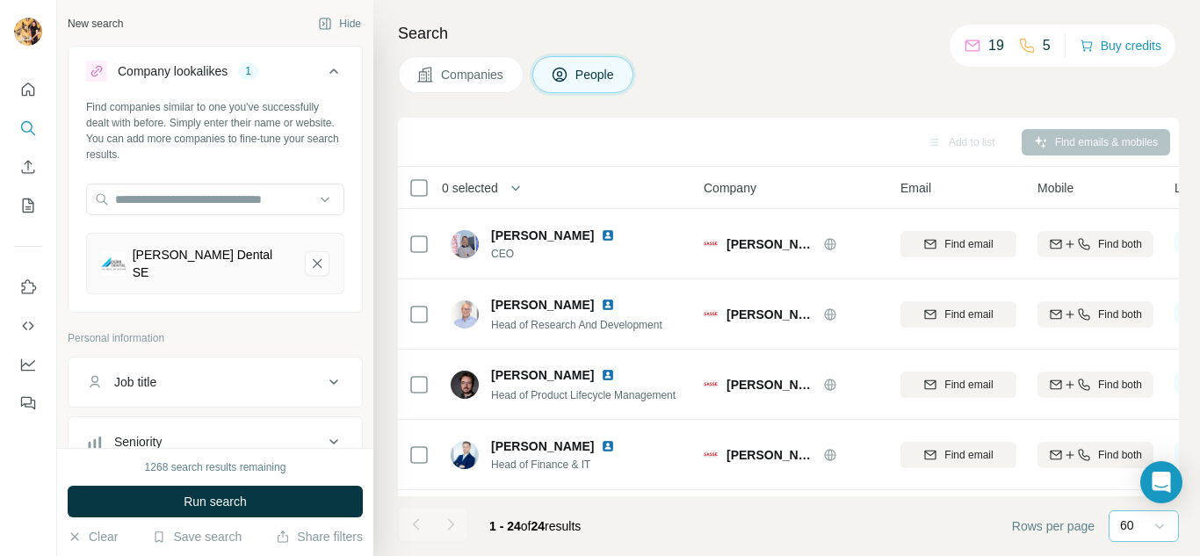
click at [309, 259] on icon "Dürr Dental SE-remove-button" at bounding box center [317, 264] width 16 height 18
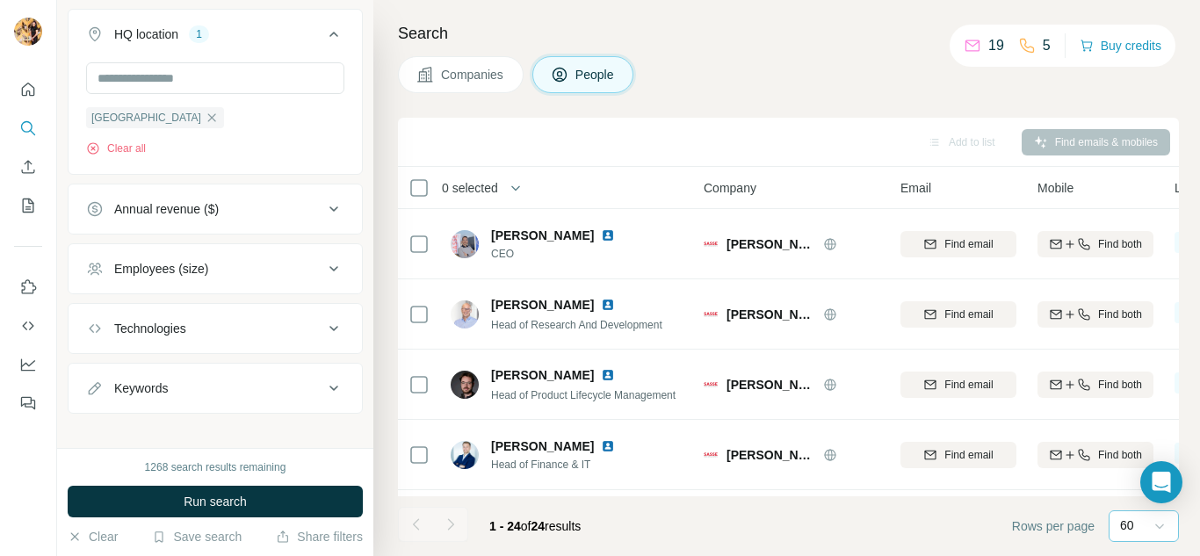
scroll to position [891, 0]
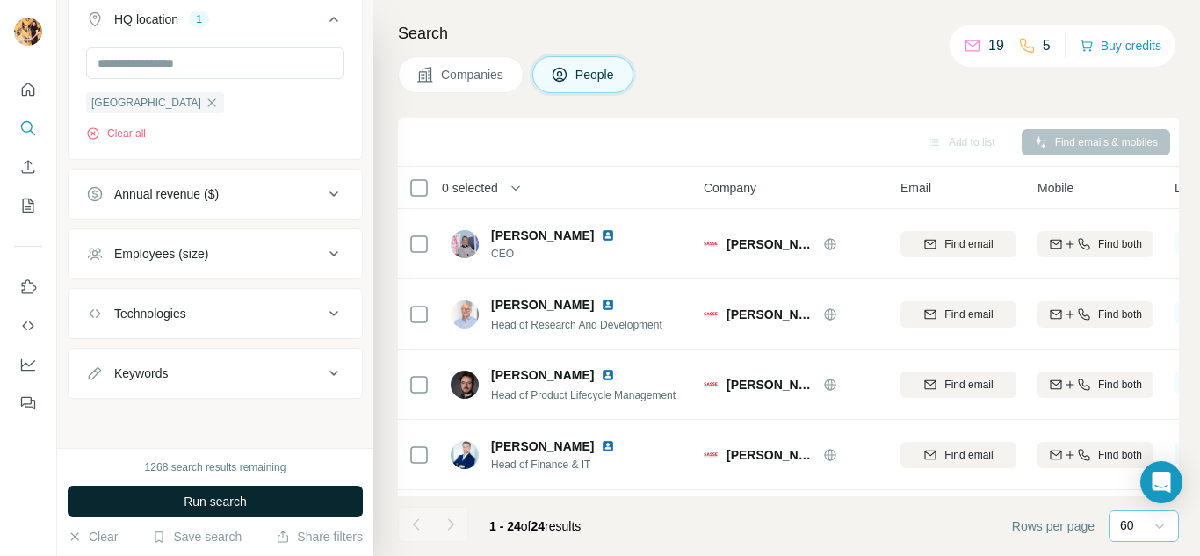
click at [261, 500] on button "Run search" at bounding box center [215, 502] width 295 height 32
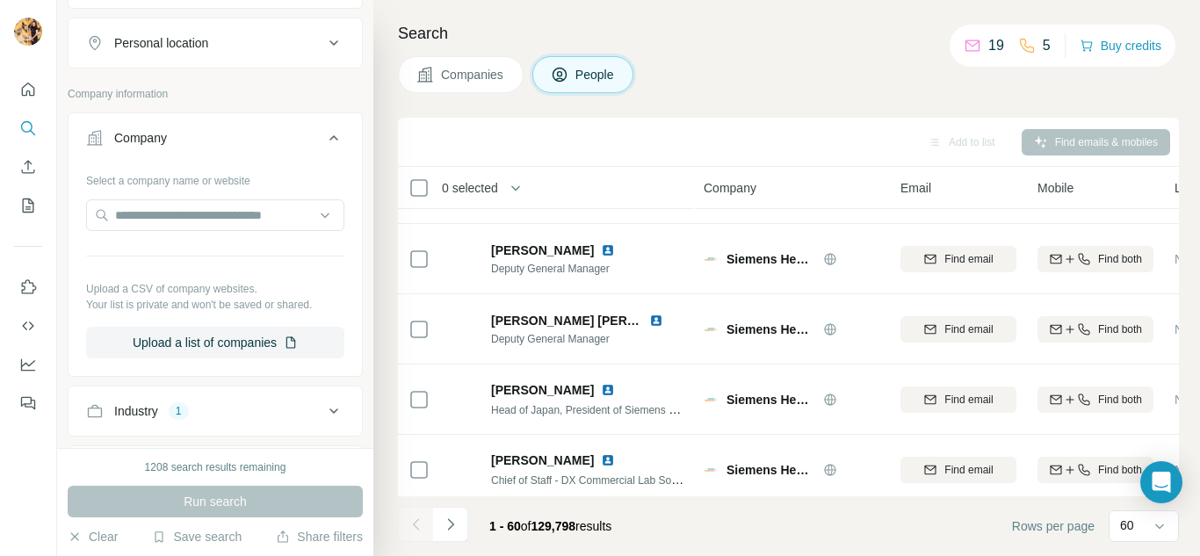
scroll to position [790, 0]
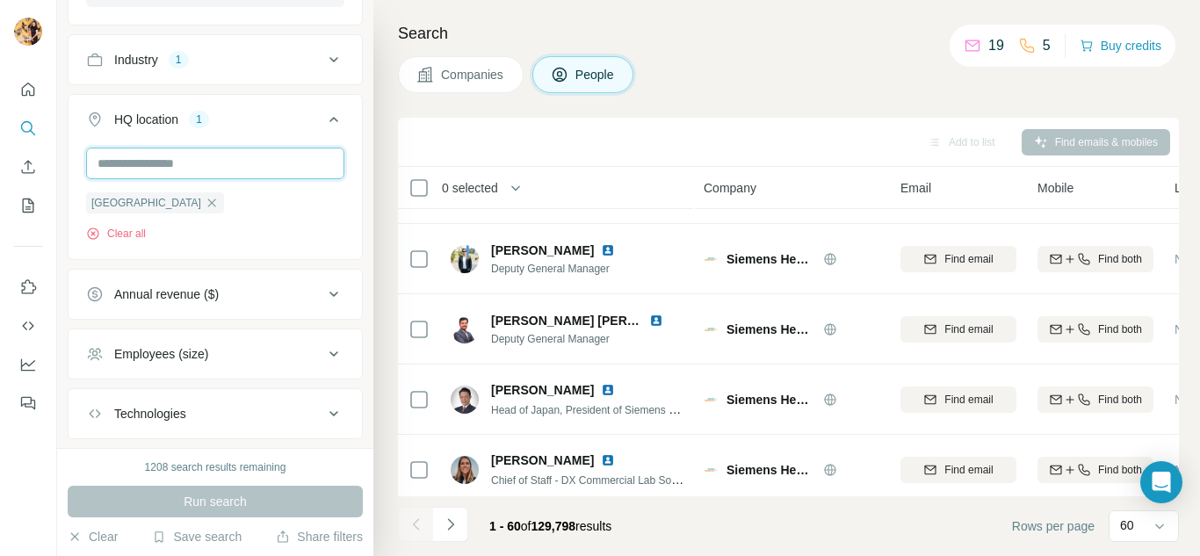
click at [209, 159] on input "text" at bounding box center [215, 164] width 258 height 32
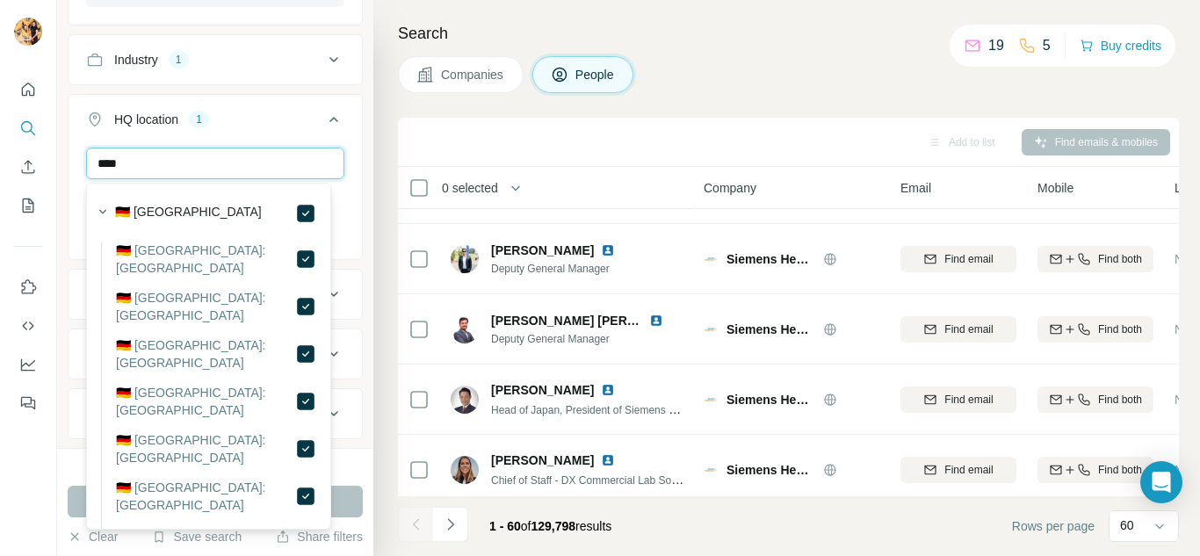
type input "****"
click at [185, 209] on div "🇩🇪 [GEOGRAPHIC_DATA]" at bounding box center [215, 213] width 201 height 21
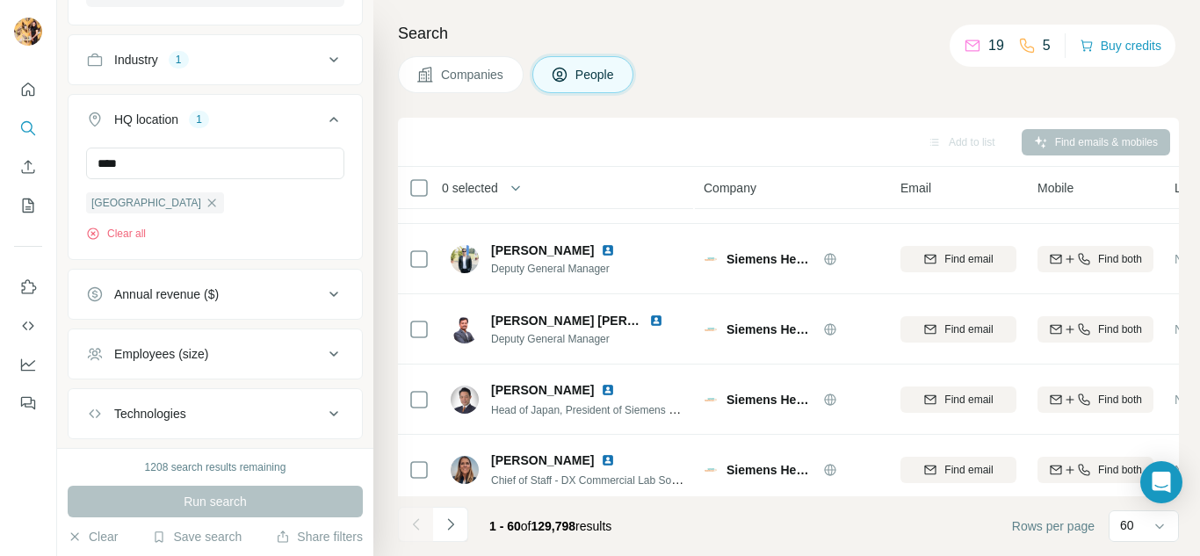
click at [240, 133] on button "HQ location 1" at bounding box center [214, 122] width 293 height 49
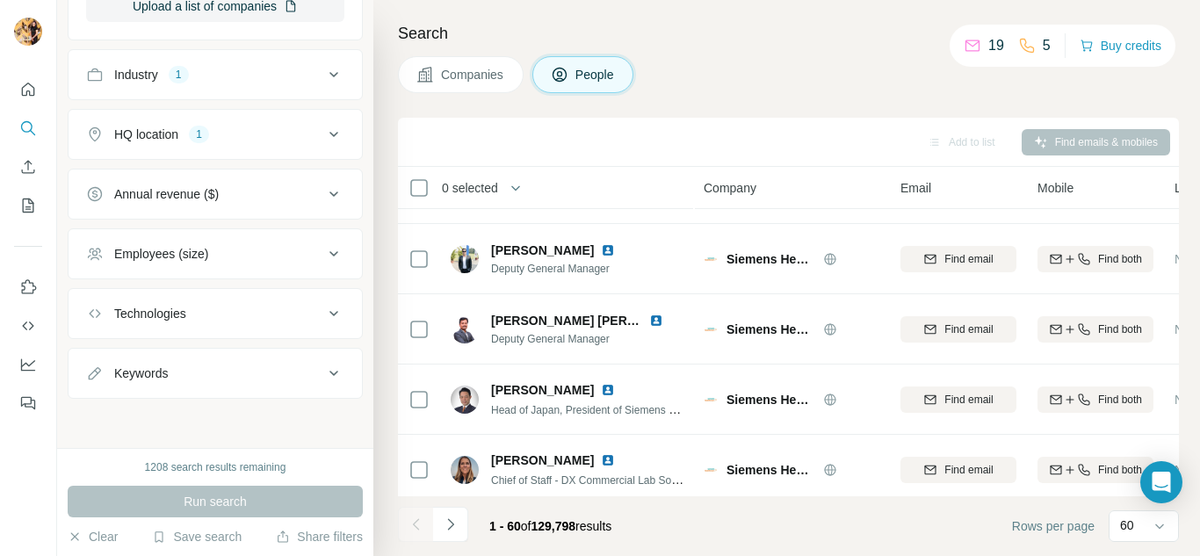
click at [196, 79] on div "Industry 1" at bounding box center [204, 75] width 237 height 18
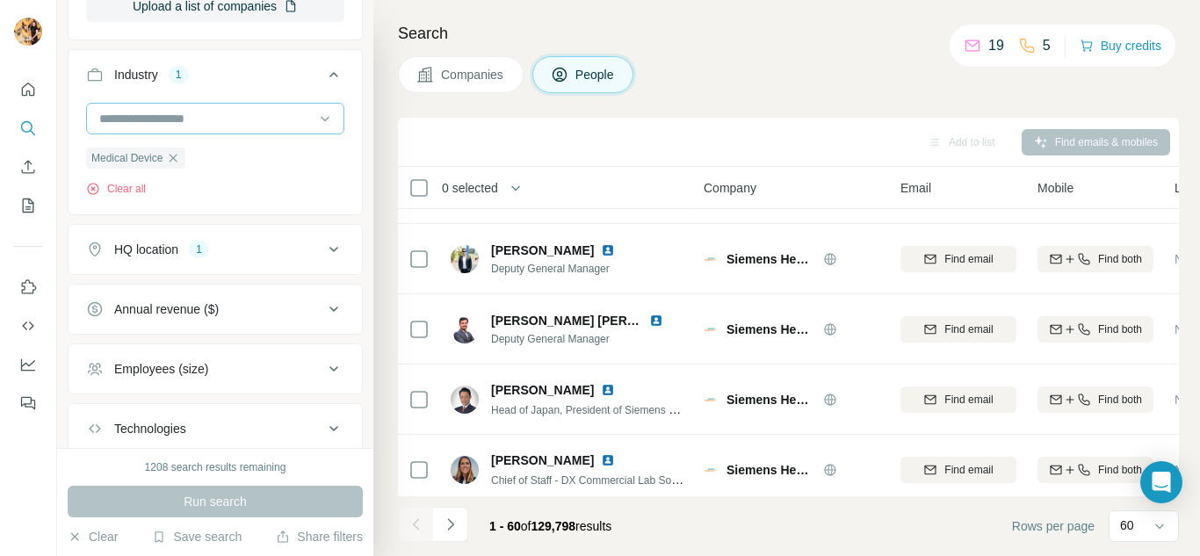
click at [185, 116] on input at bounding box center [205, 118] width 217 height 19
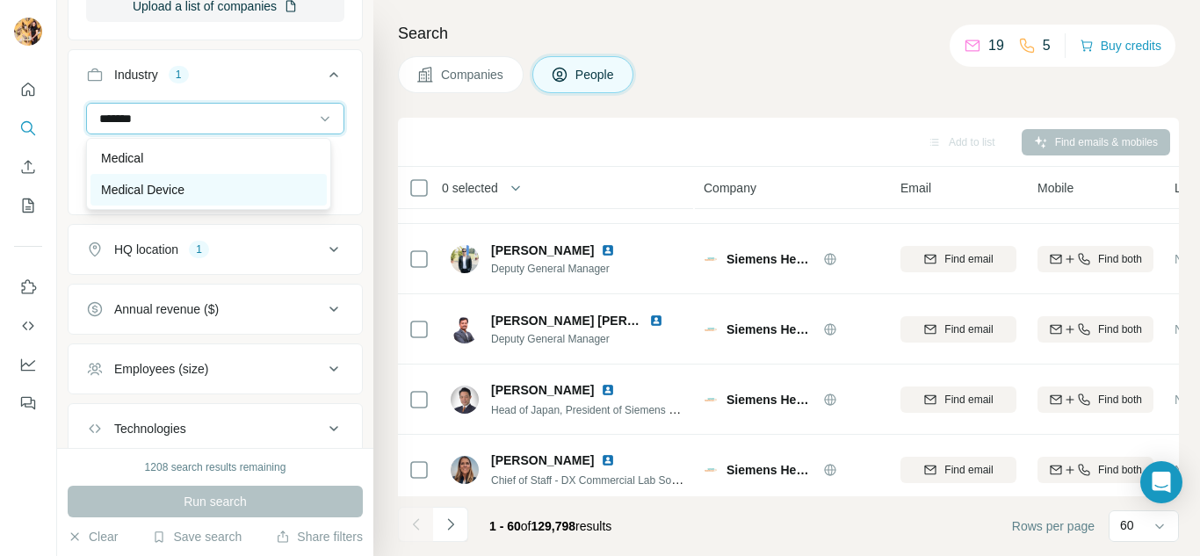
type input "*******"
click at [155, 190] on p "Medical Device" at bounding box center [142, 190] width 83 height 18
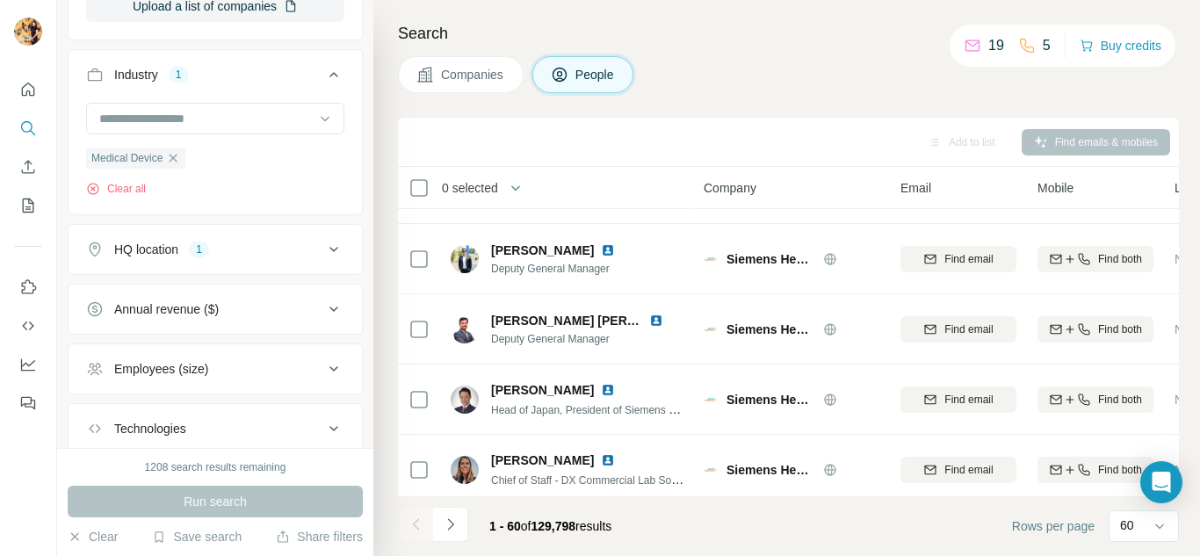
scroll to position [891, 0]
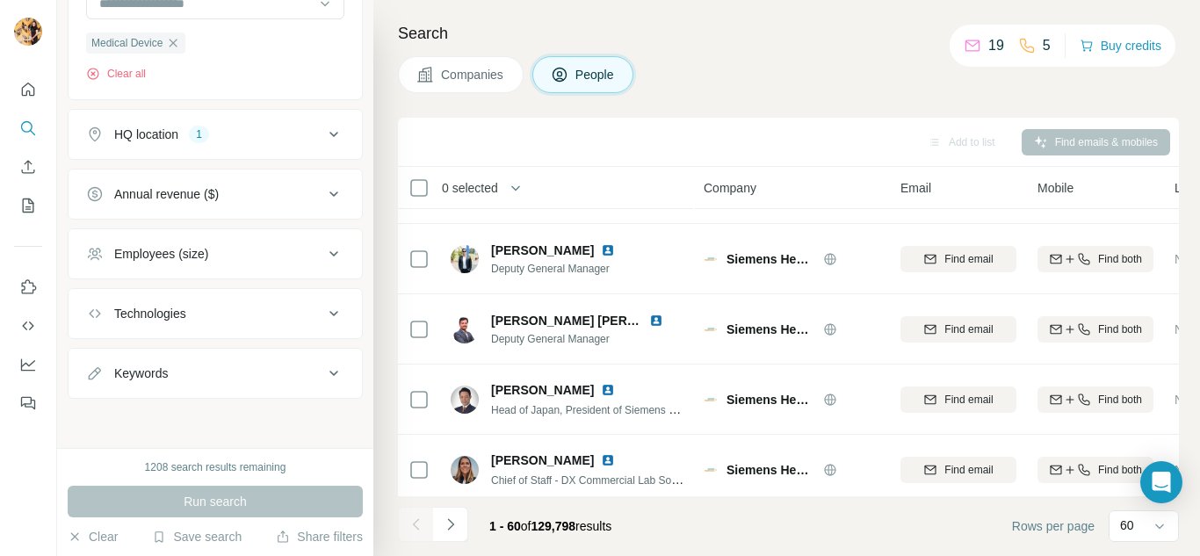
click at [208, 257] on div "Employees (size)" at bounding box center [161, 254] width 94 height 18
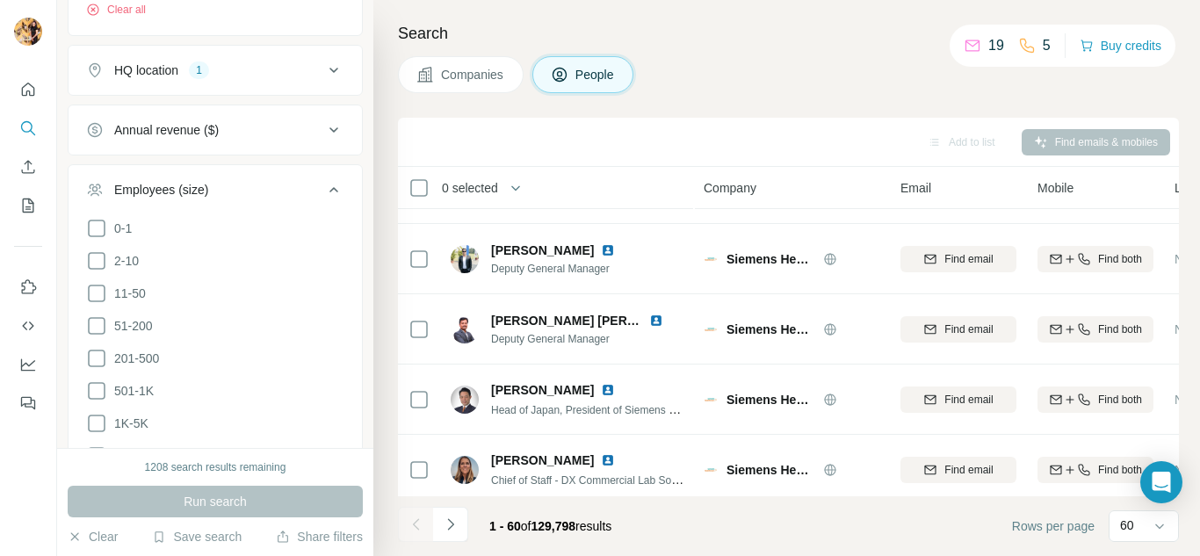
scroll to position [1155, 0]
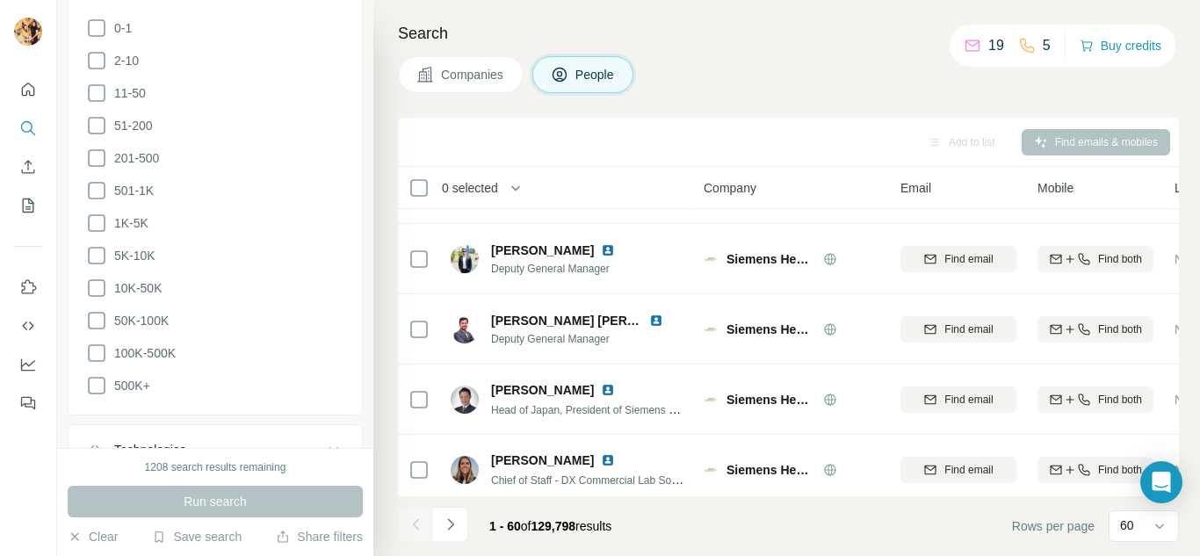
click at [393, 137] on div "Search Companies People Add to list Find emails & mobiles 0 selected People Com…" at bounding box center [786, 278] width 826 height 556
click at [391, 102] on div "Search Companies People Add to list Find emails & mobiles 0 selected People Com…" at bounding box center [786, 278] width 826 height 556
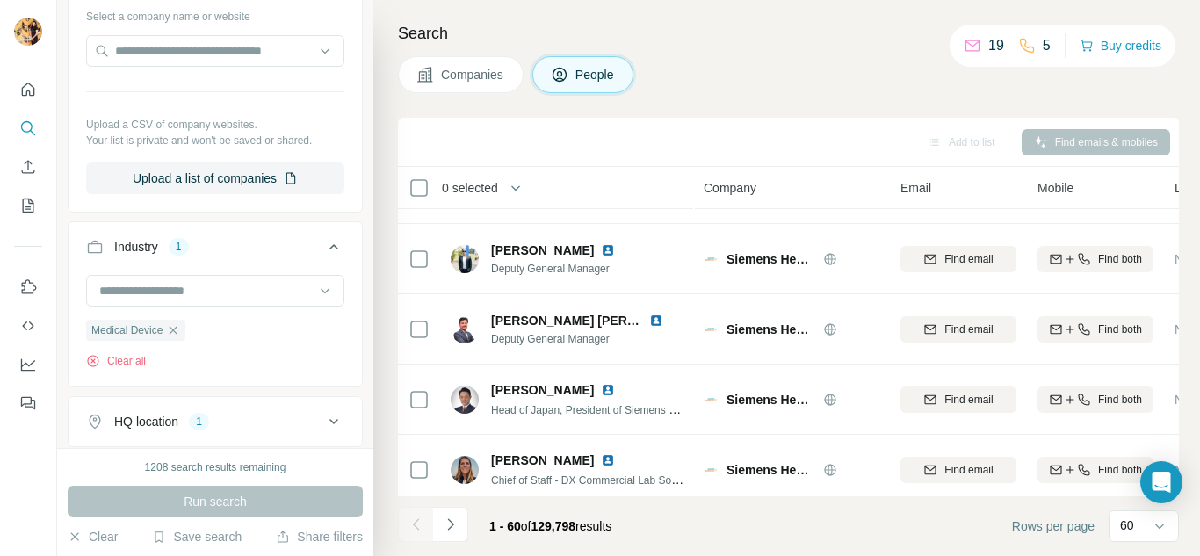
scroll to position [452, 0]
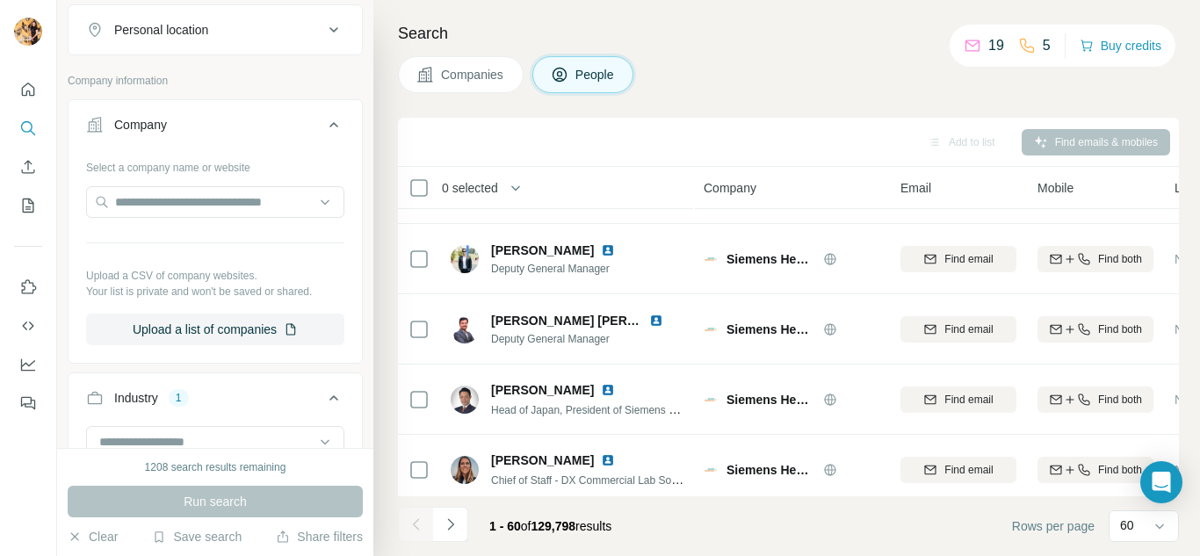
click at [329, 398] on icon at bounding box center [333, 397] width 9 height 5
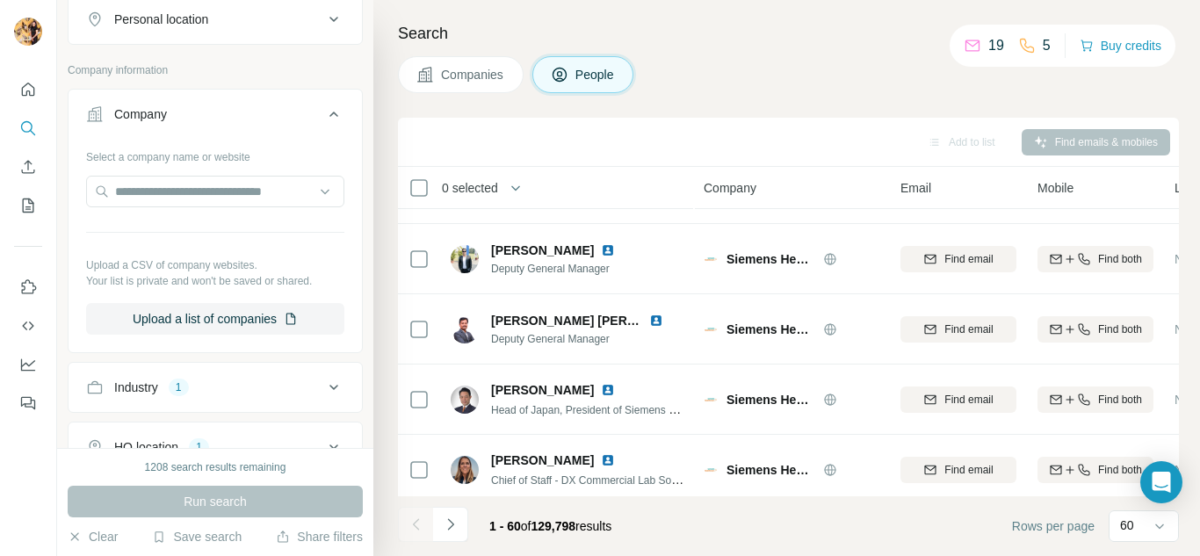
scroll to position [112, 0]
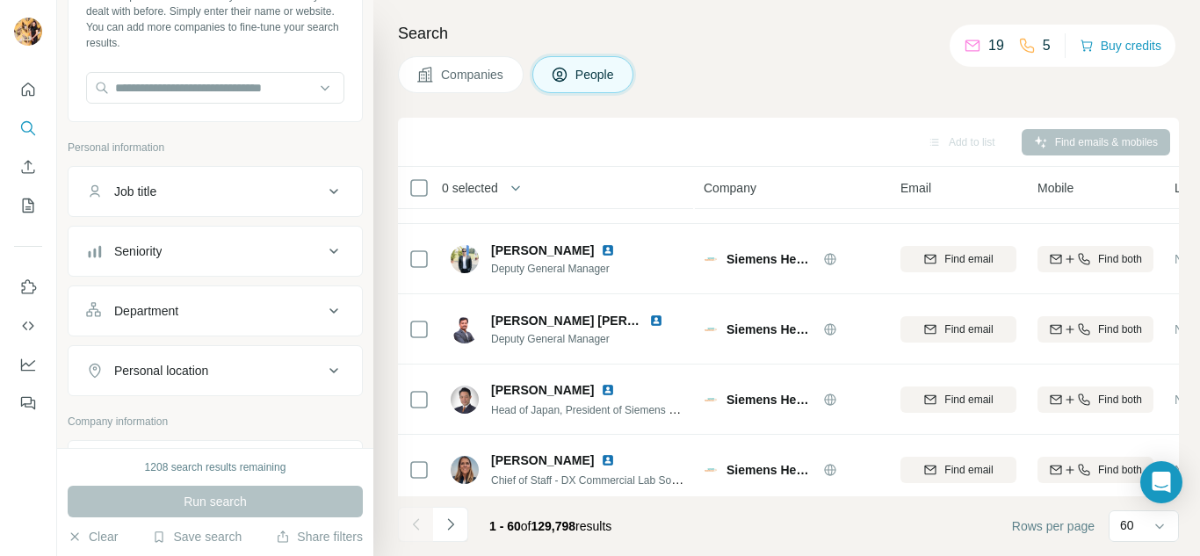
click at [222, 492] on div "Run search" at bounding box center [215, 502] width 295 height 32
click at [289, 96] on input "text" at bounding box center [215, 88] width 258 height 32
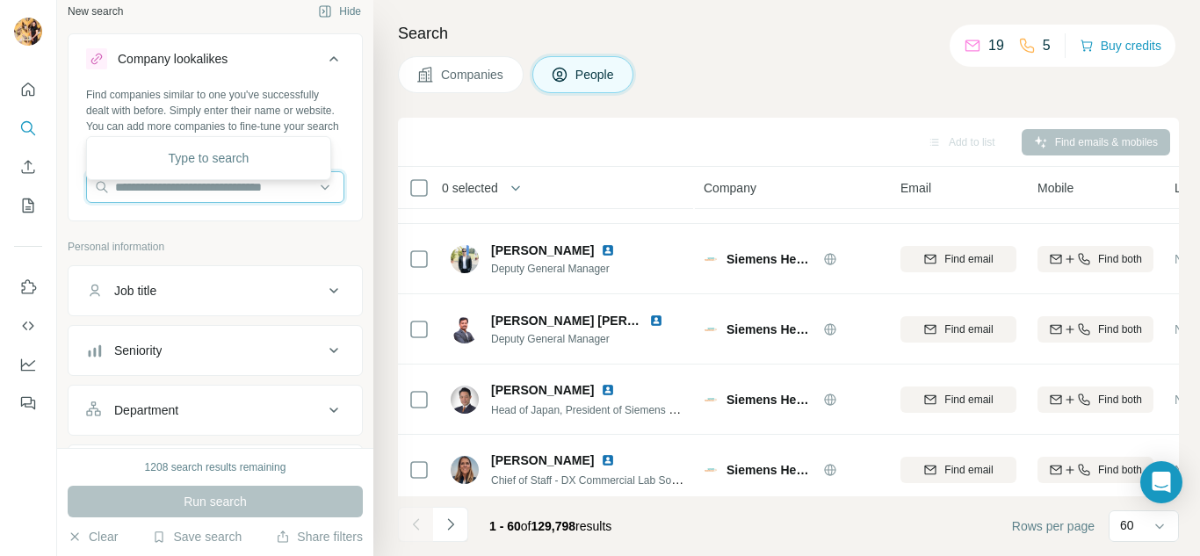
scroll to position [0, 0]
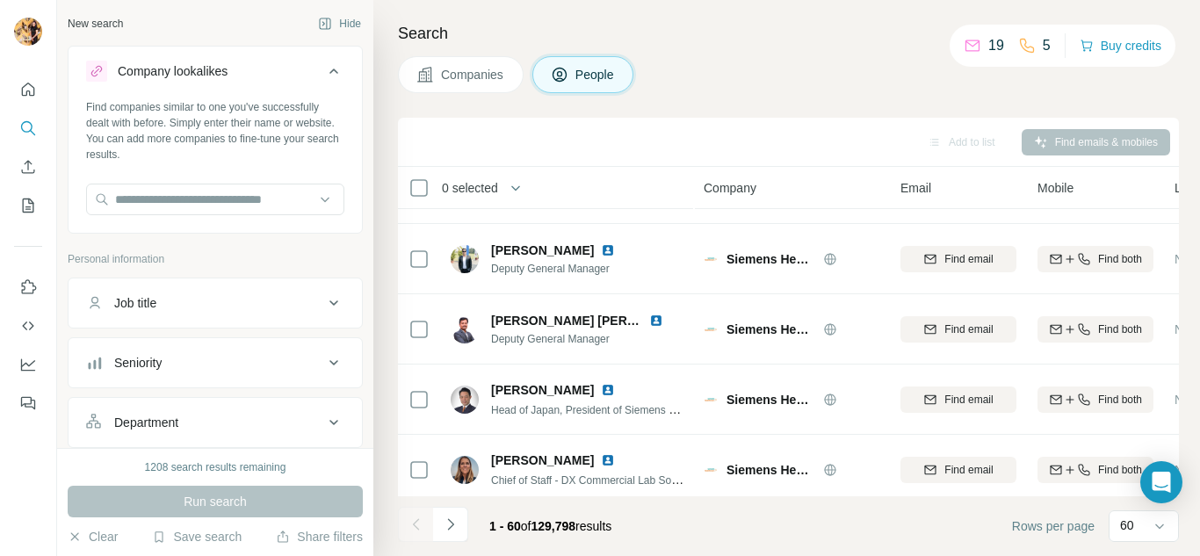
click at [494, 134] on div "Add to list Find emails & mobiles" at bounding box center [788, 141] width 763 height 31
click at [487, 65] on button "Companies" at bounding box center [461, 74] width 126 height 37
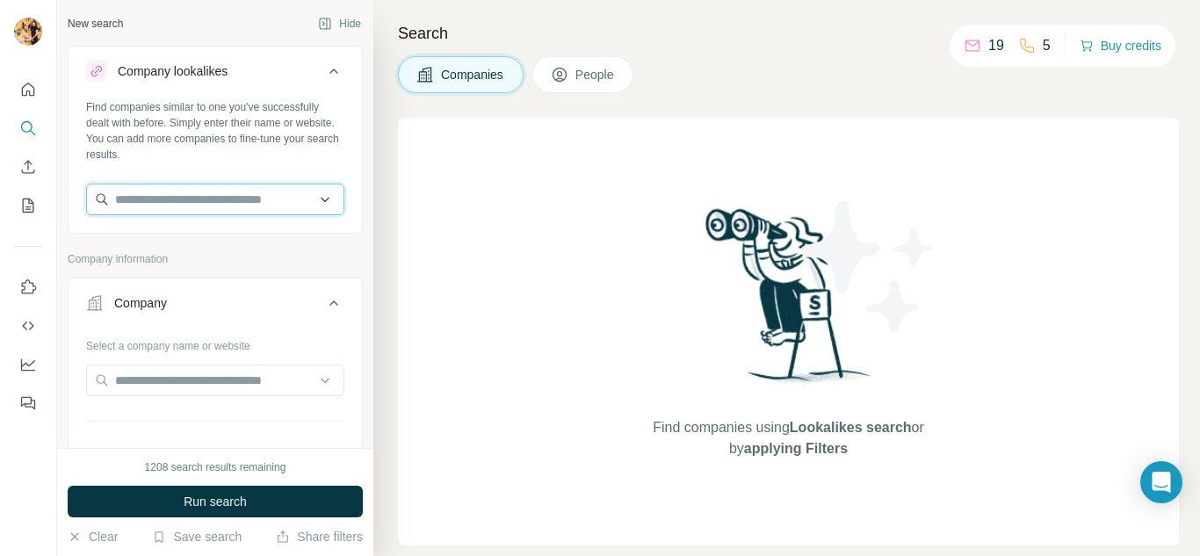
click at [225, 203] on input "text" at bounding box center [215, 200] width 258 height 32
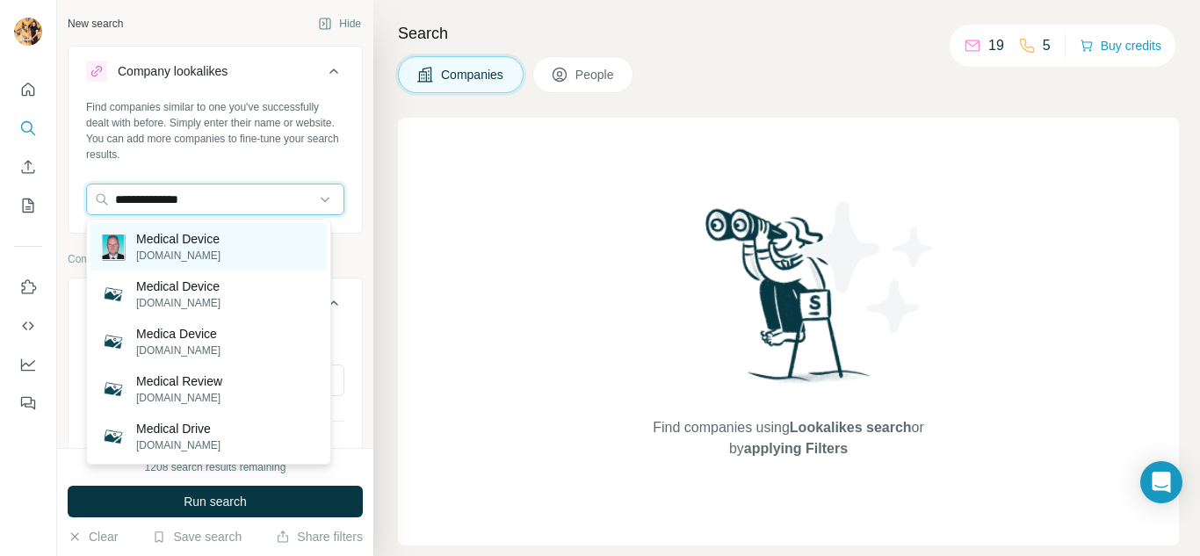
type input "**********"
click at [182, 242] on p "Medical Device" at bounding box center [178, 239] width 84 height 18
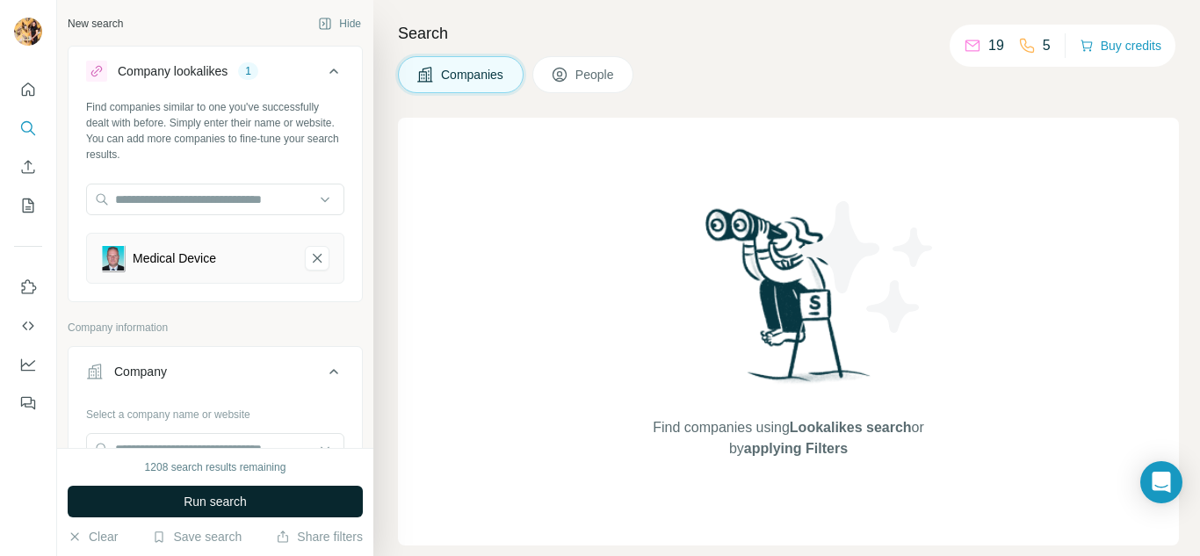
click at [252, 497] on button "Run search" at bounding box center [215, 502] width 295 height 32
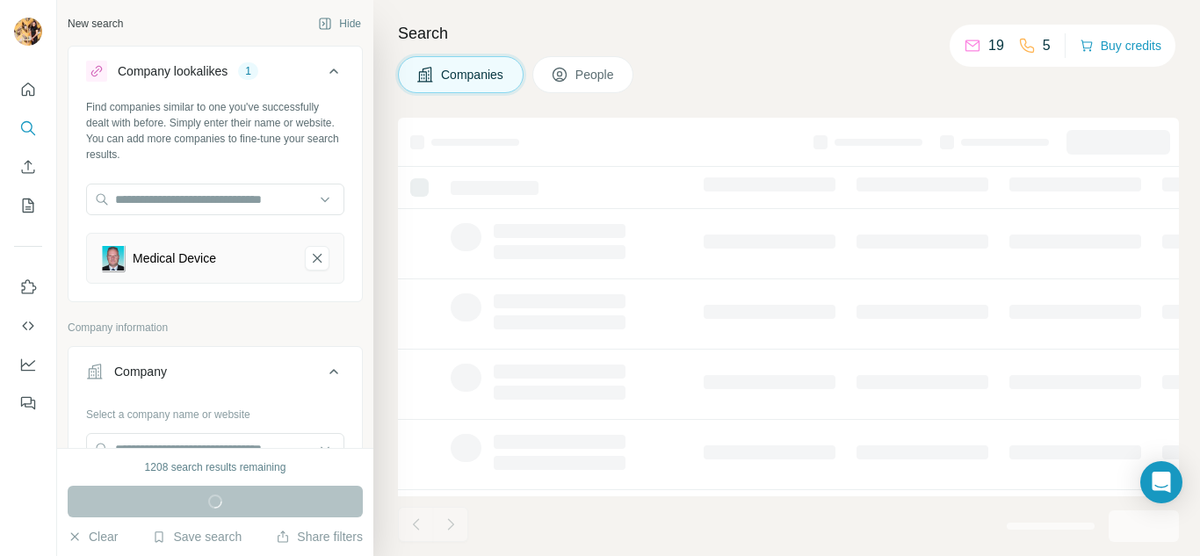
click at [115, 256] on img at bounding box center [113, 258] width 25 height 29
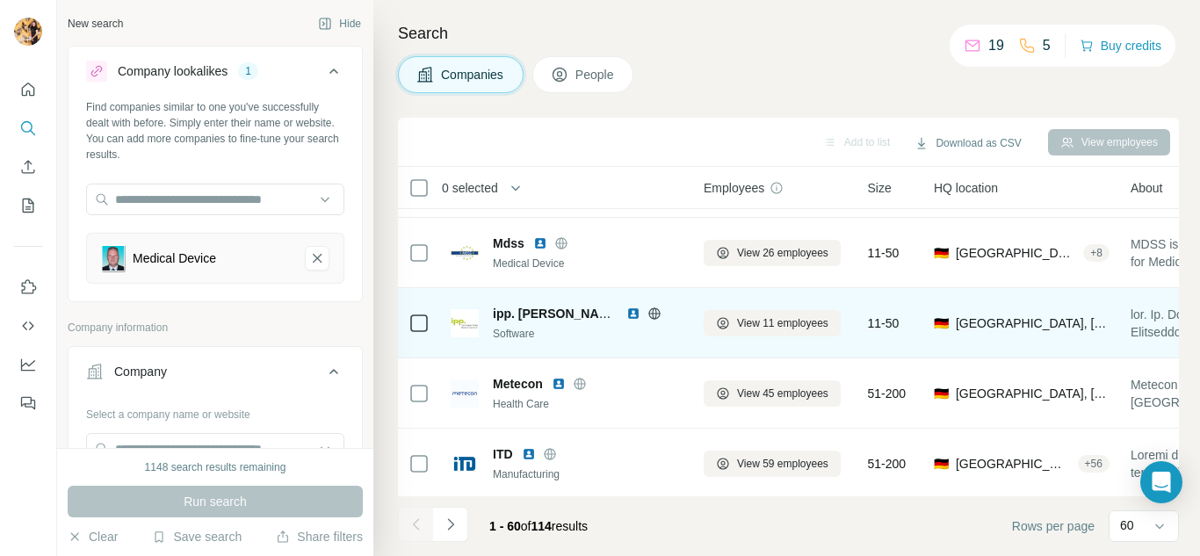
scroll to position [176, 0]
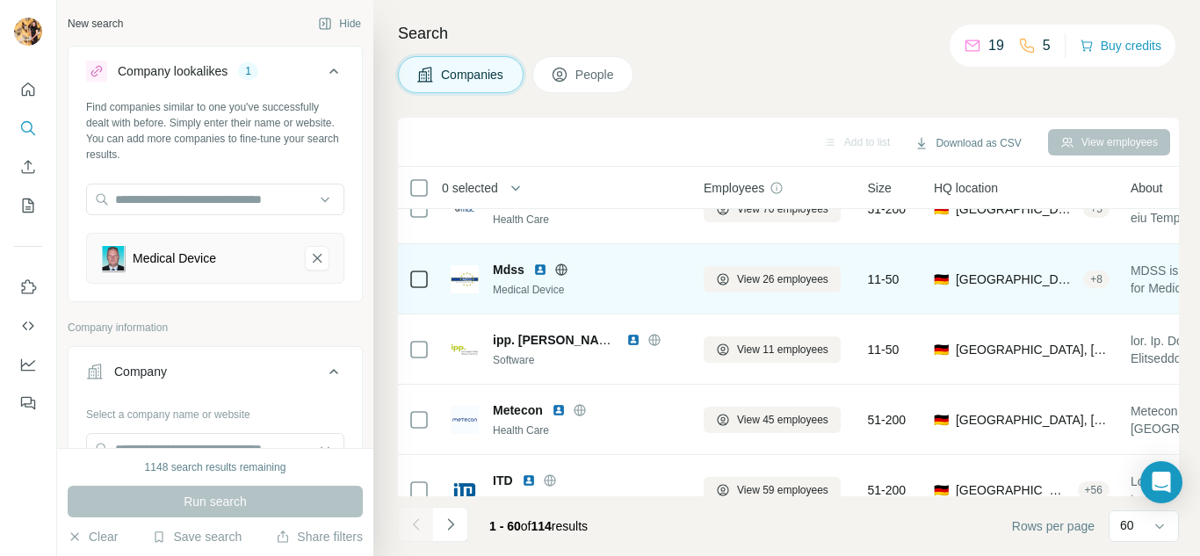
click at [524, 277] on span "Mdss" at bounding box center [509, 270] width 32 height 18
click at [789, 281] on span "View 26 employees" at bounding box center [782, 279] width 91 height 16
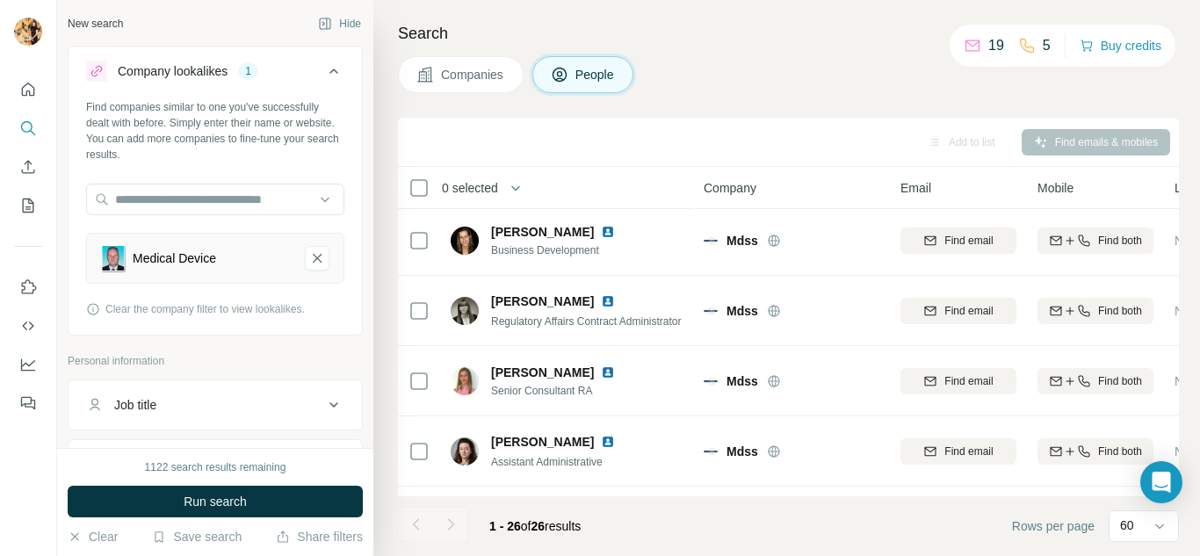
scroll to position [527, 0]
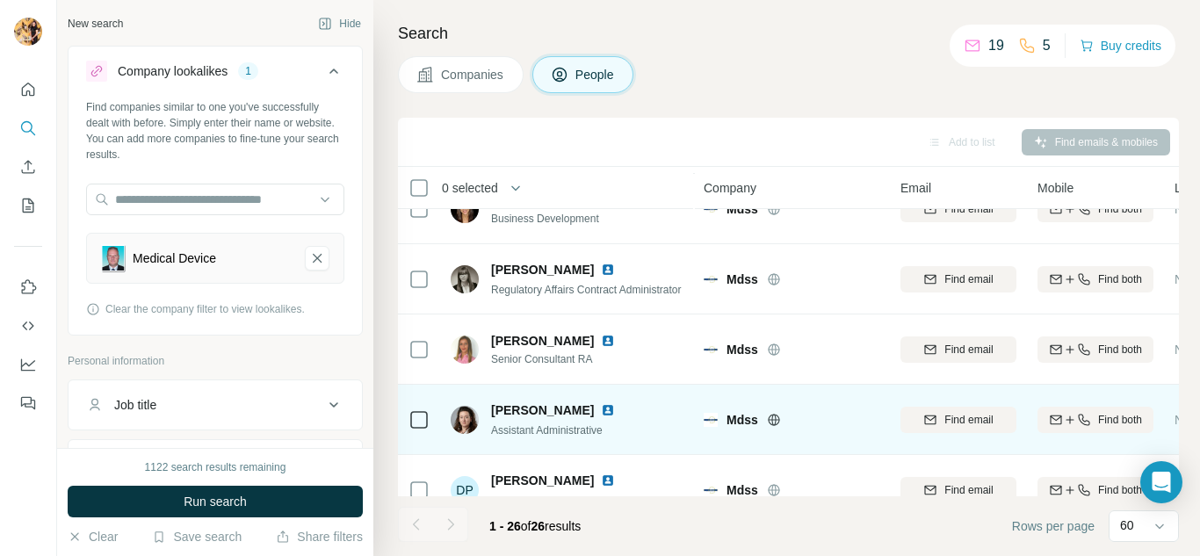
click at [739, 417] on span "Mdss" at bounding box center [742, 420] width 32 height 18
click at [710, 422] on img at bounding box center [710, 420] width 14 height 14
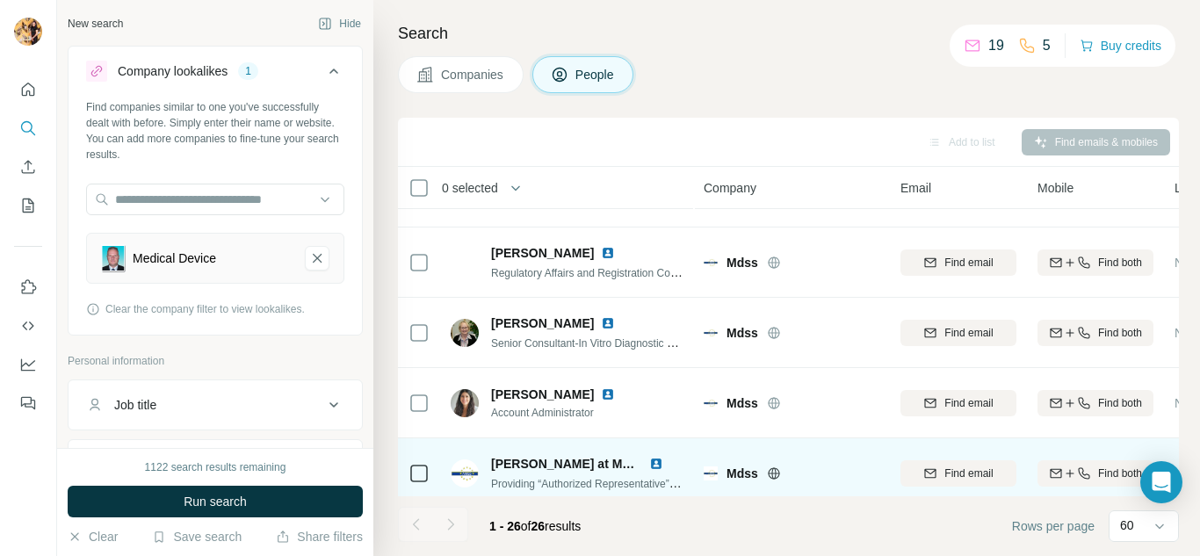
scroll to position [966, 0]
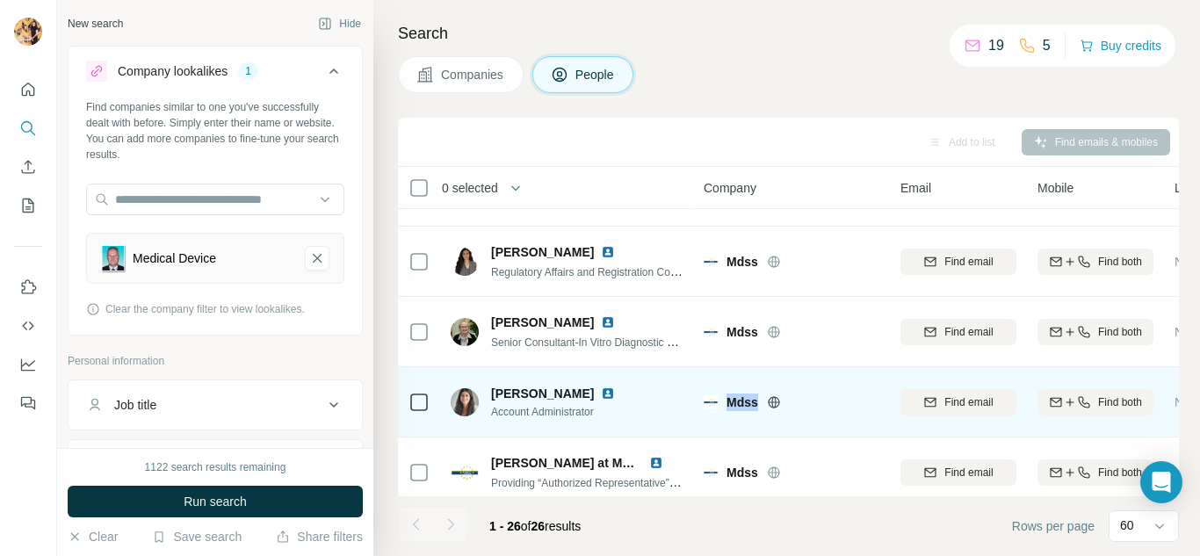
drag, startPoint x: 760, startPoint y: 400, endPoint x: 724, endPoint y: 404, distance: 36.2
click at [724, 404] on div "Mdss" at bounding box center [791, 402] width 176 height 18
copy span "Mdss"
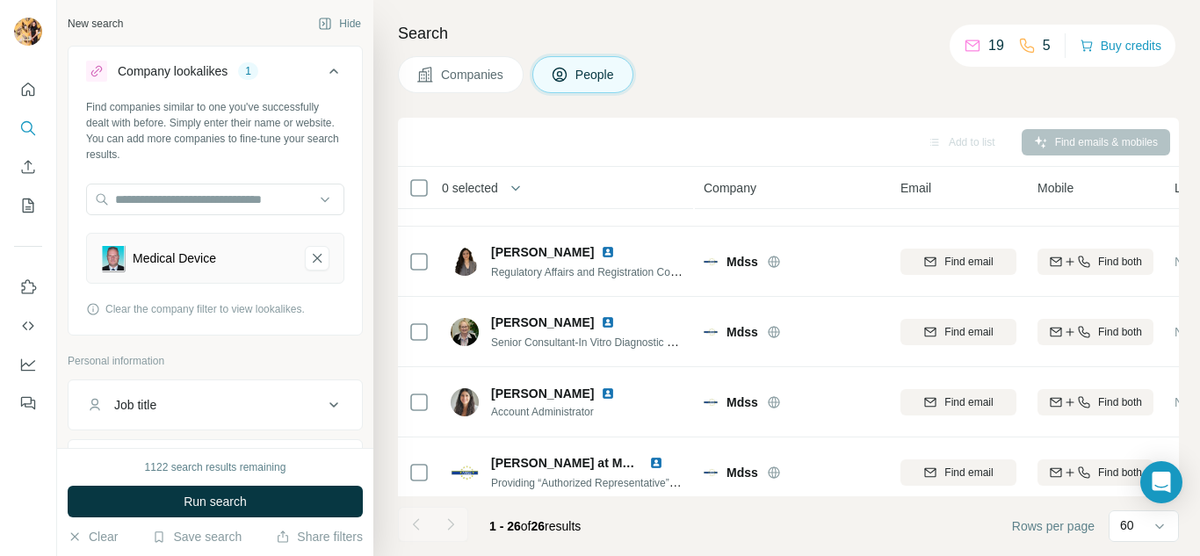
click at [462, 19] on div "Search Companies People Add to list Find emails & mobiles 0 selected People Com…" at bounding box center [786, 278] width 826 height 556
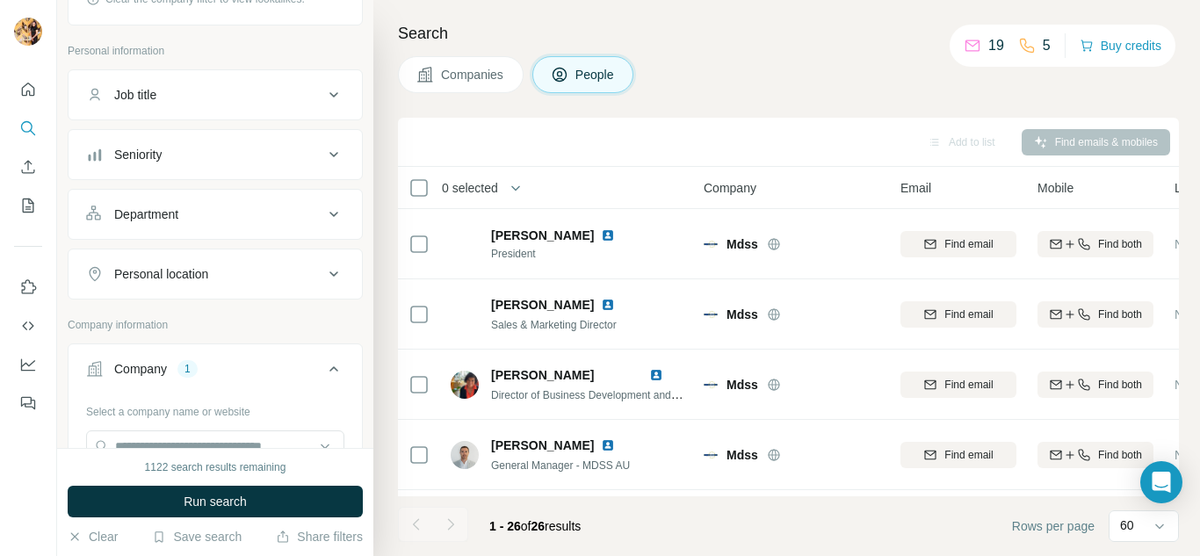
scroll to position [351, 0]
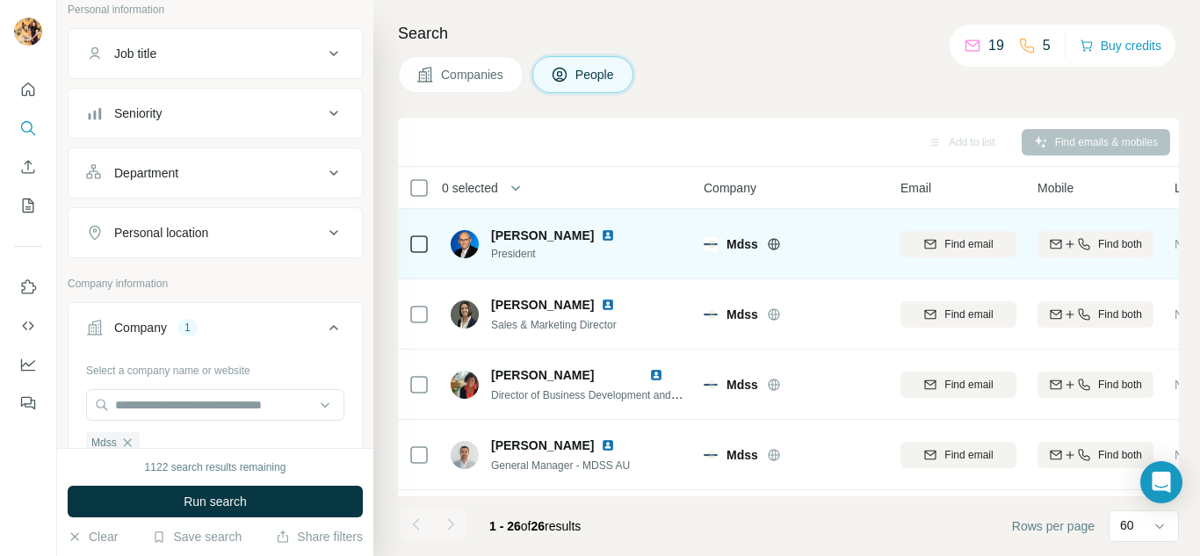
click at [739, 243] on span "Mdss" at bounding box center [742, 244] width 32 height 18
click at [516, 231] on span "[PERSON_NAME]" at bounding box center [542, 236] width 103 height 18
click at [601, 234] on img at bounding box center [608, 235] width 14 height 14
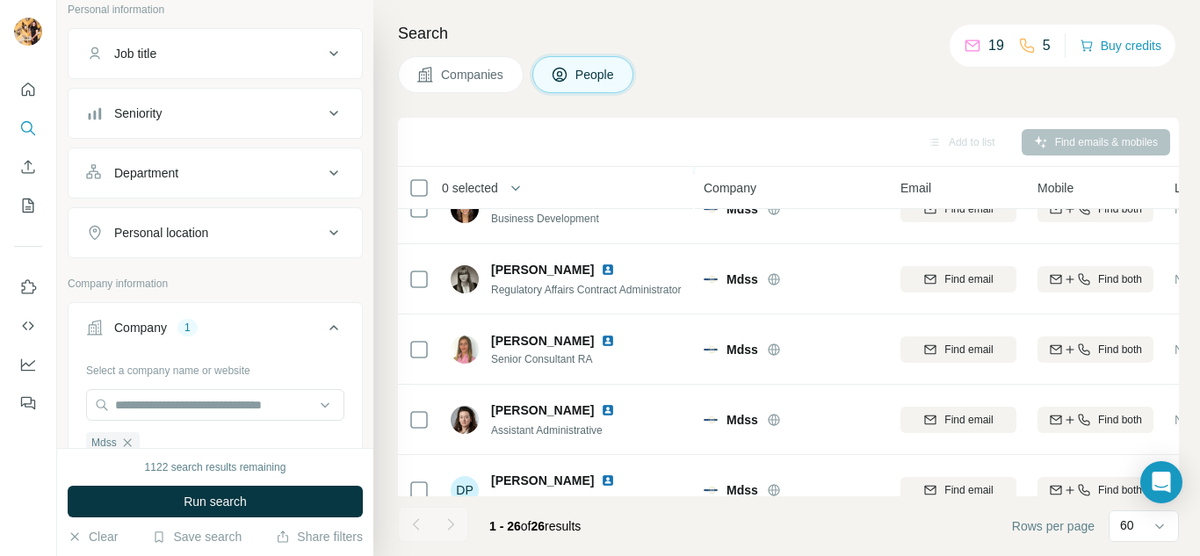
scroll to position [966, 0]
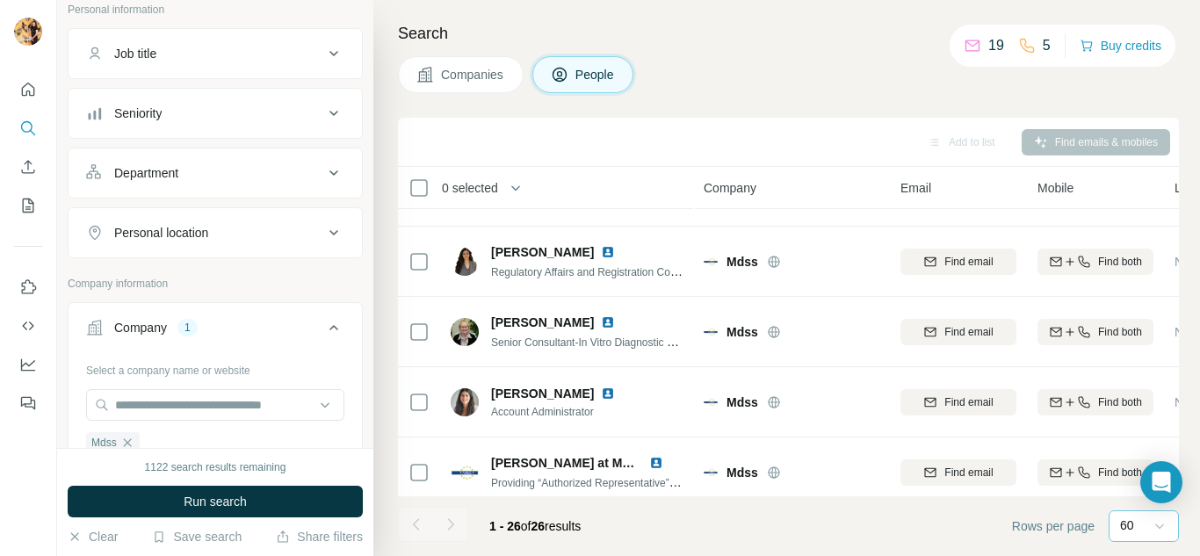
click at [1160, 525] on icon at bounding box center [1159, 526] width 18 height 18
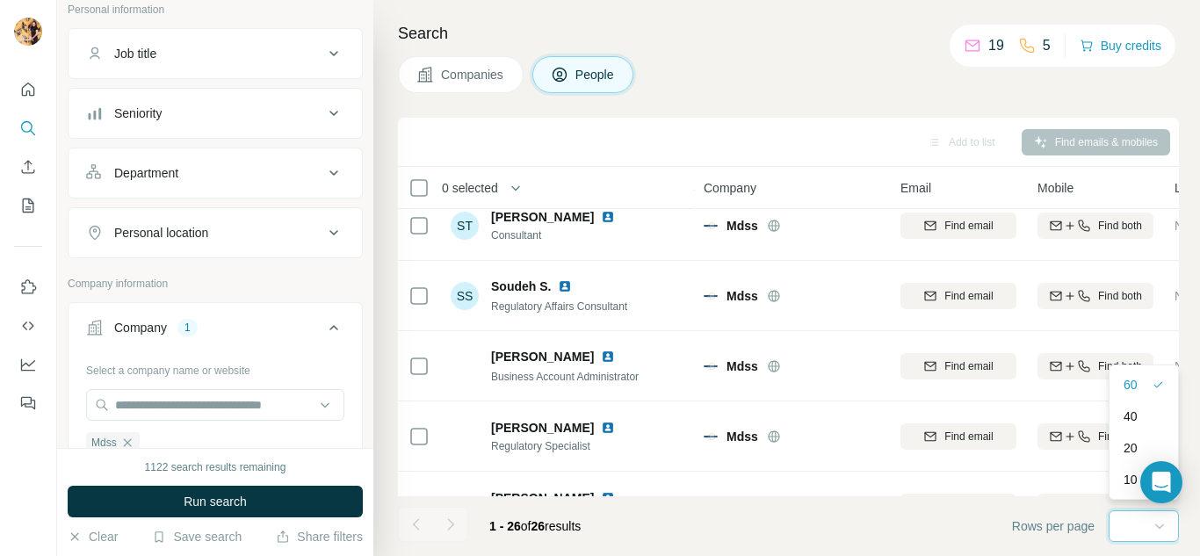
scroll to position [1197, 0]
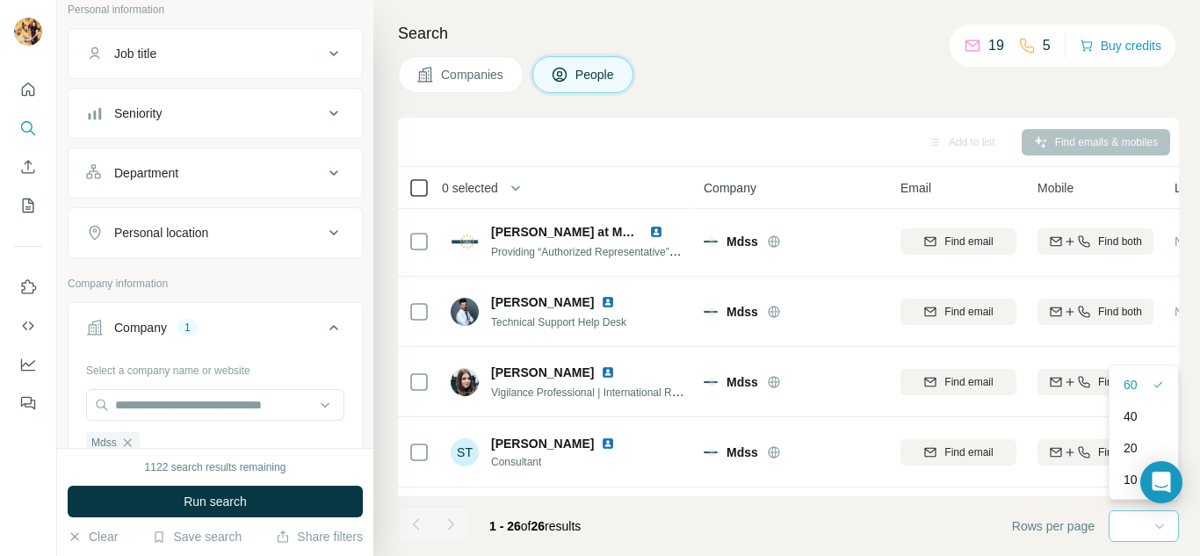
click at [420, 177] on div at bounding box center [418, 187] width 21 height 21
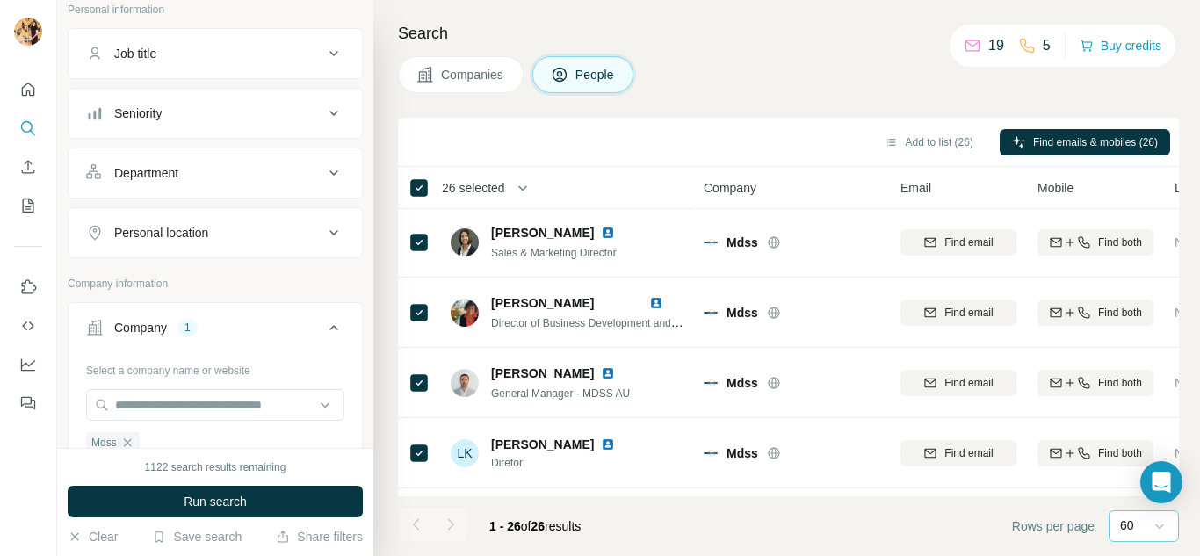
scroll to position [0, 0]
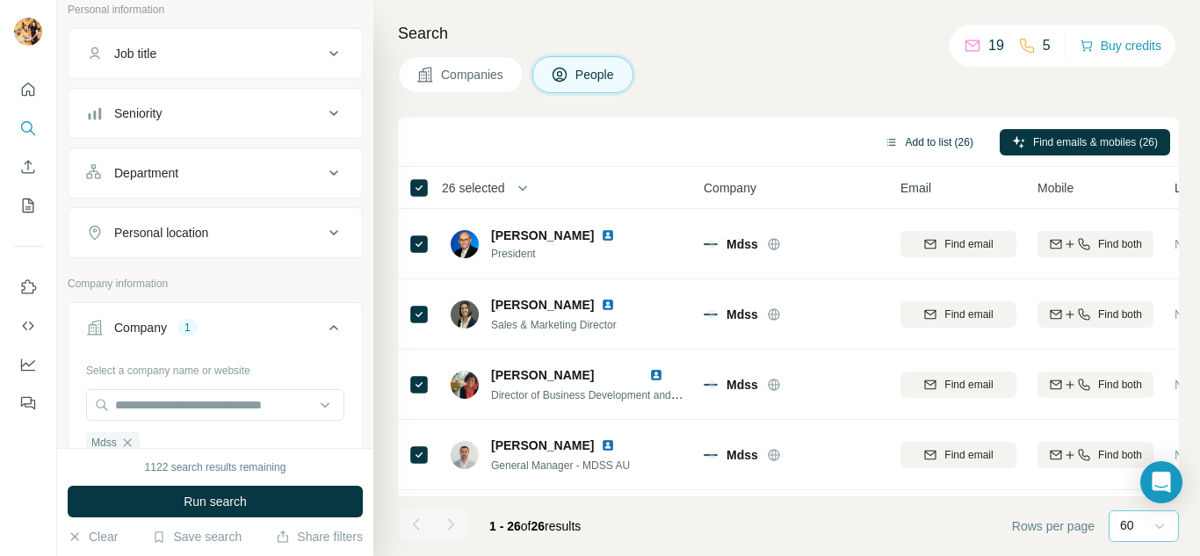
click at [941, 143] on button "Add to list (26)" at bounding box center [928, 142] width 113 height 26
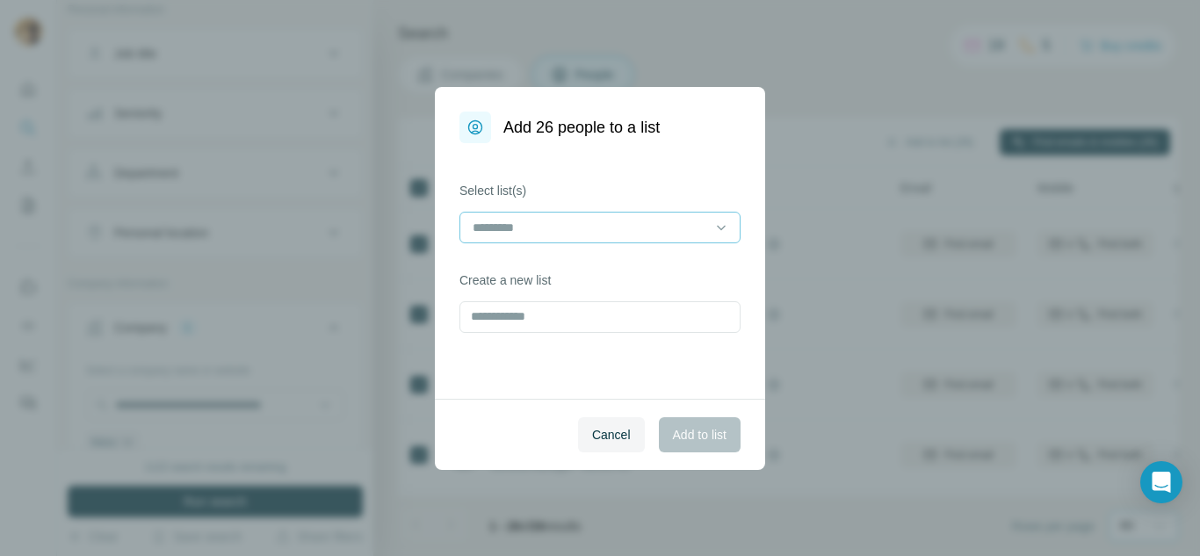
click at [551, 221] on input at bounding box center [589, 227] width 237 height 19
click at [542, 260] on div "JEEVITHA" at bounding box center [599, 267] width 251 height 18
click at [702, 437] on span "Add to list" at bounding box center [700, 435] width 54 height 18
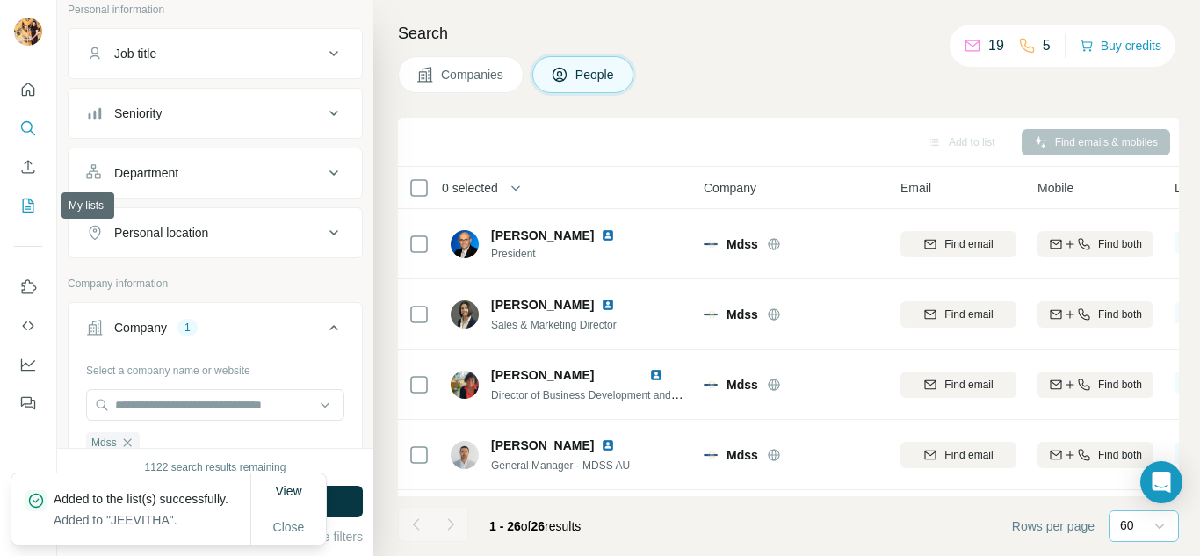
click at [24, 199] on icon "My lists" at bounding box center [28, 205] width 11 height 14
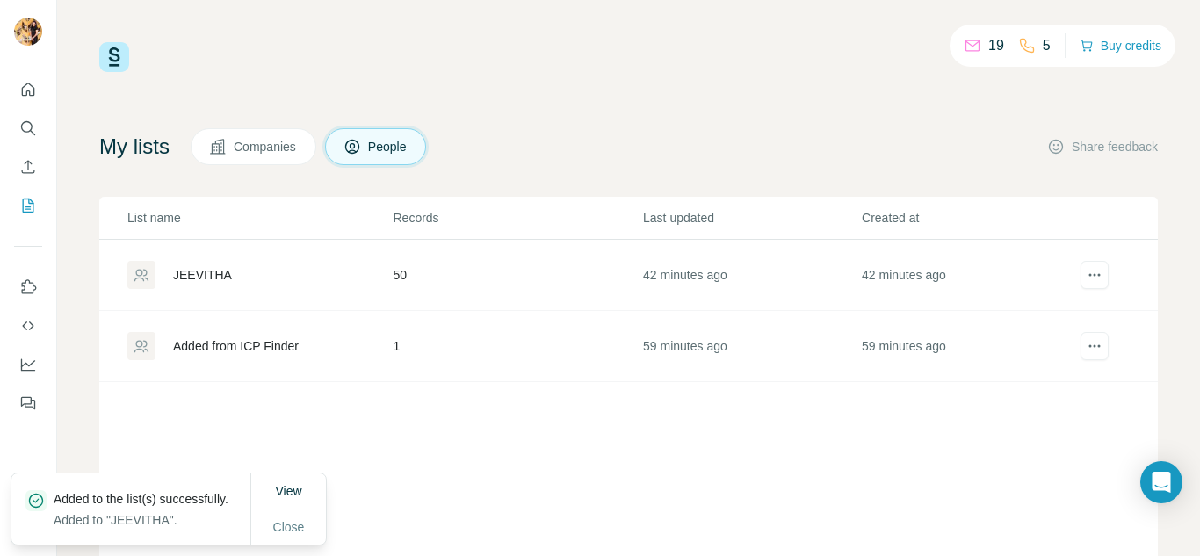
click at [211, 270] on div "JEEVITHA" at bounding box center [202, 275] width 59 height 18
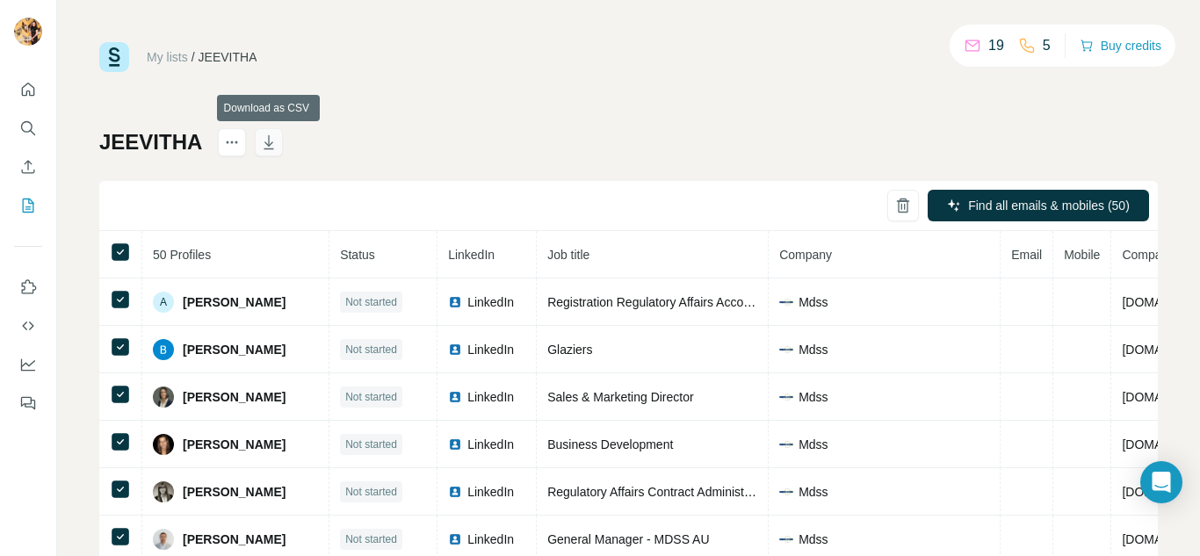
click at [269, 142] on icon "button" at bounding box center [269, 142] width 18 height 18
drag, startPoint x: 47, startPoint y: 0, endPoint x: 669, endPoint y: 150, distance: 639.6
click at [669, 150] on div "JEEVITHA Find all emails & mobiles (50) 50 Profiles Status LinkedIn Job title C…" at bounding box center [628, 411] width 1058 height 566
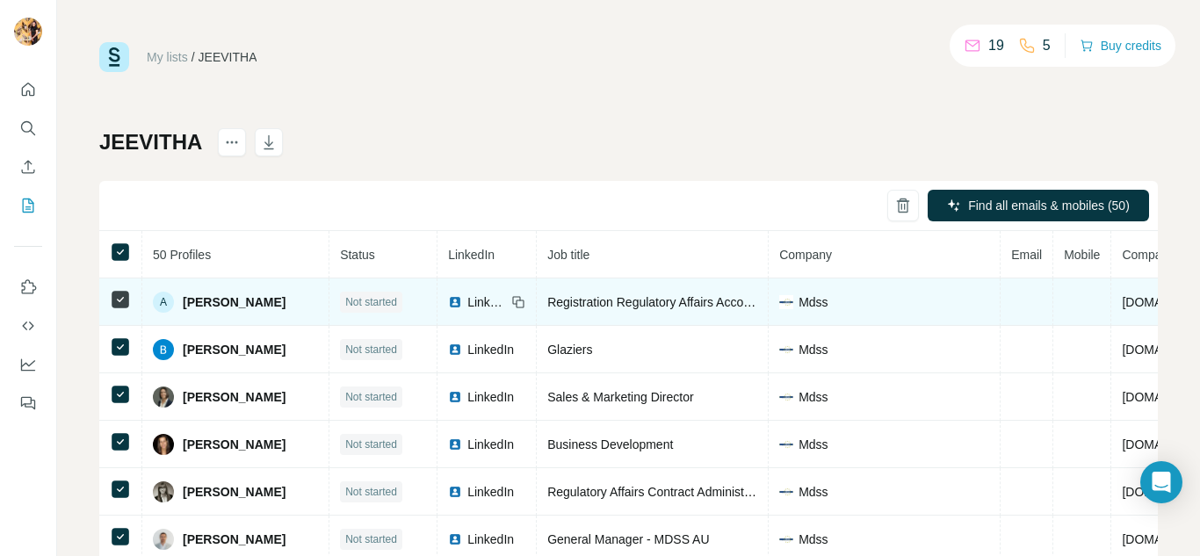
click at [217, 304] on span "[PERSON_NAME]" at bounding box center [234, 302] width 103 height 18
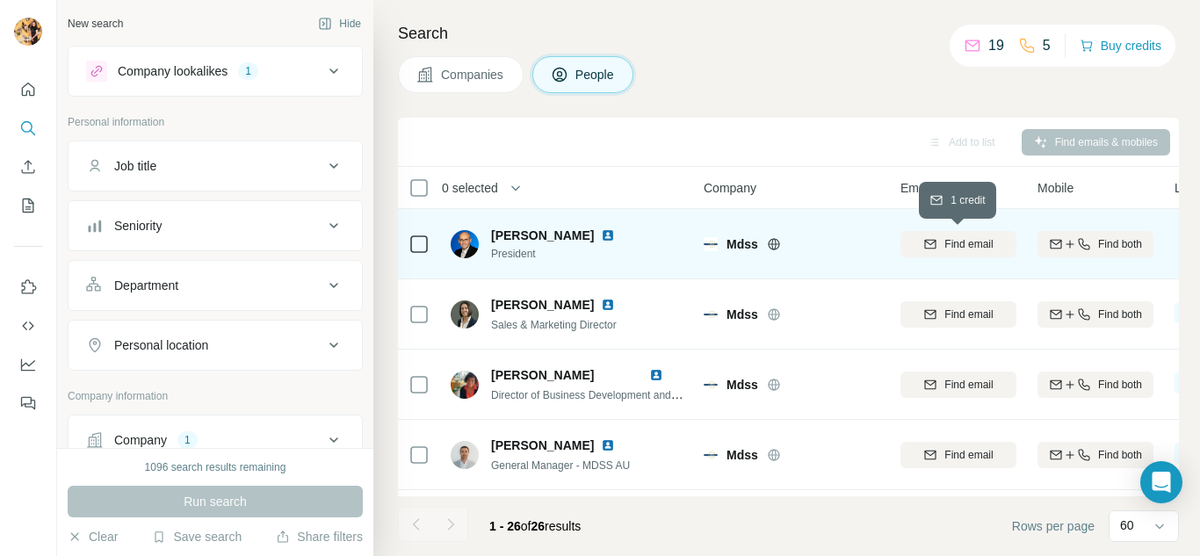
click at [947, 240] on span "Find email" at bounding box center [968, 244] width 48 height 16
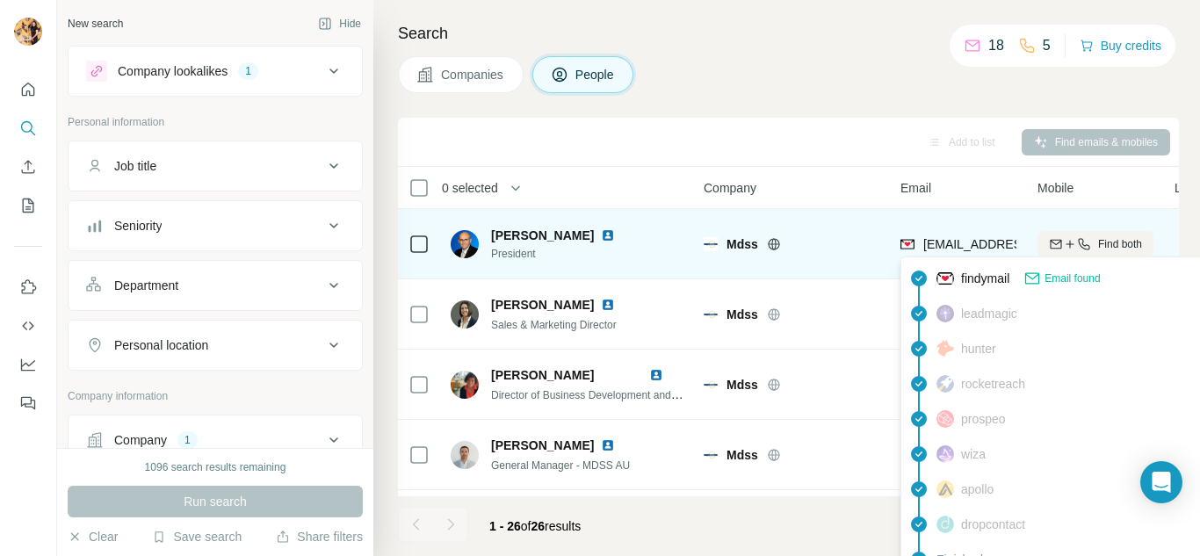
click at [994, 279] on span "findymail" at bounding box center [985, 279] width 48 height 18
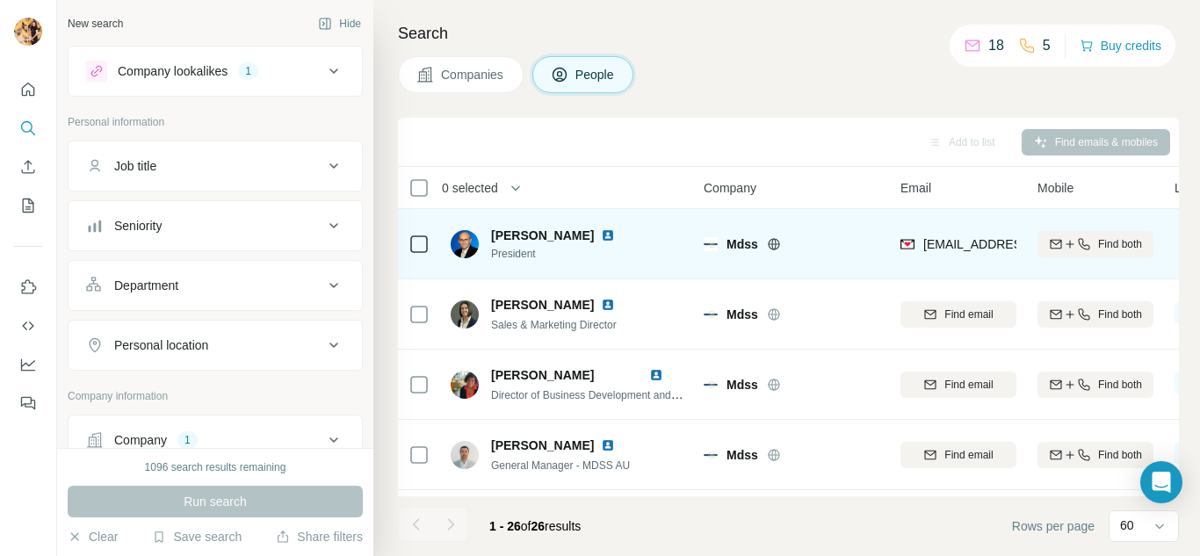
click at [1044, 277] on td "Find both" at bounding box center [1095, 244] width 137 height 70
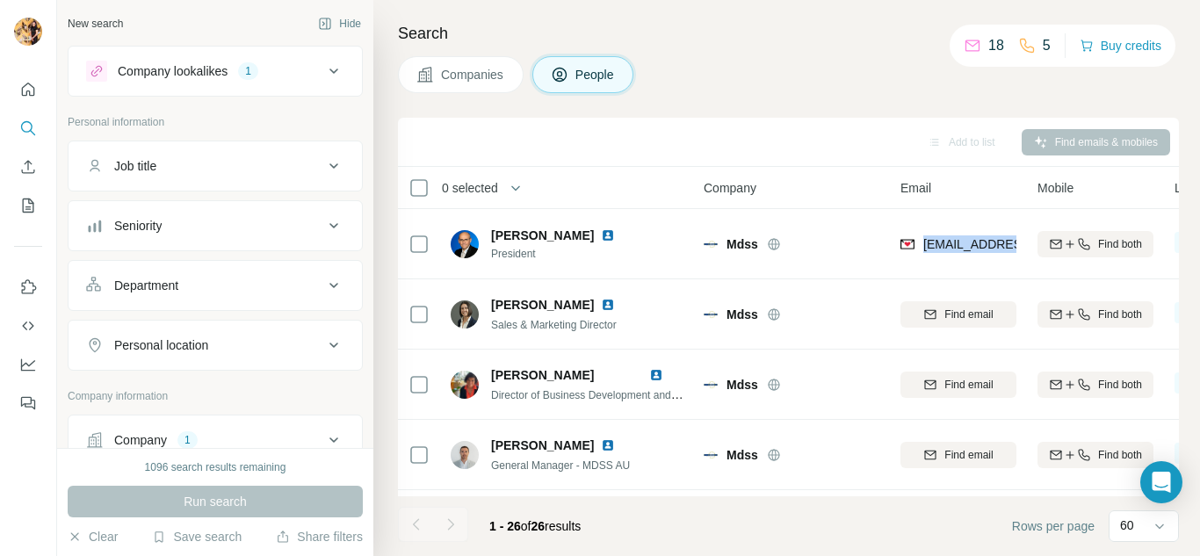
drag, startPoint x: 920, startPoint y: 241, endPoint x: 1031, endPoint y: 249, distance: 110.9
click at [0, 0] on tr "[PERSON_NAME] President Mdss [EMAIL_ADDRESS][DOMAIN_NAME] Find both 2 lists 🇩🇪 …" at bounding box center [0, 0] width 0 height 0
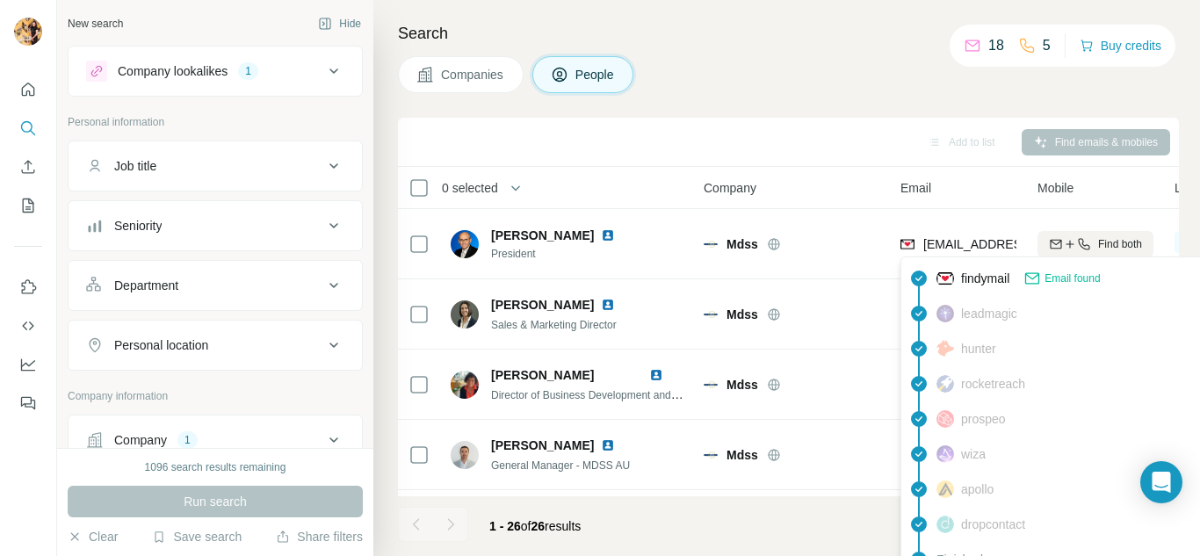
click at [1069, 278] on span "Email found" at bounding box center [1071, 278] width 55 height 16
click at [941, 281] on img at bounding box center [945, 279] width 18 height 18
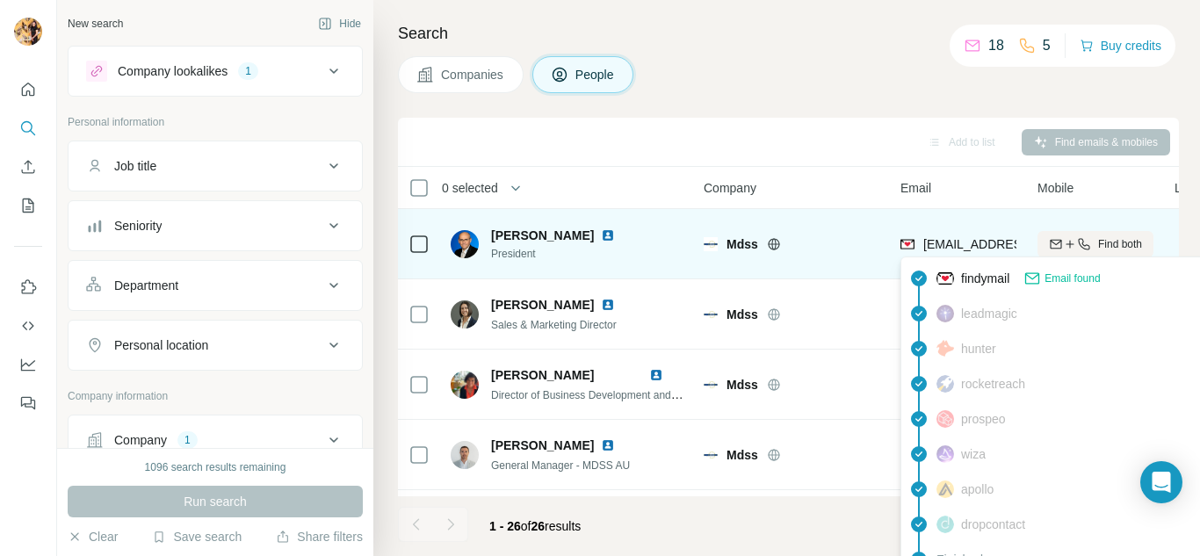
click at [907, 241] on img at bounding box center [907, 244] width 14 height 18
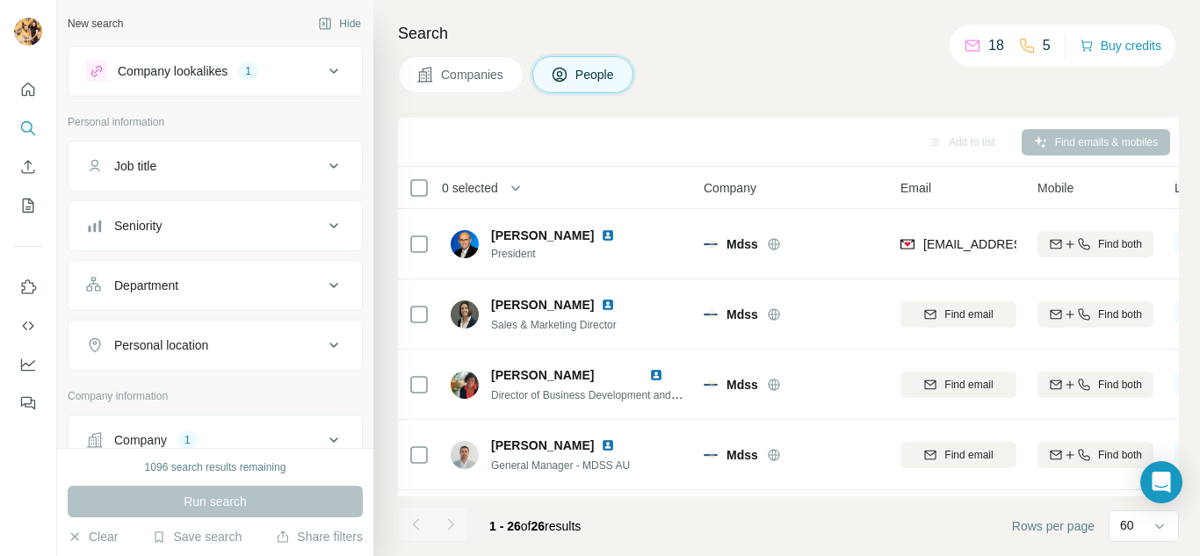
drag, startPoint x: 967, startPoint y: 242, endPoint x: 1010, endPoint y: 205, distance: 56.7
click at [1010, 205] on th "Email" at bounding box center [958, 188] width 137 height 42
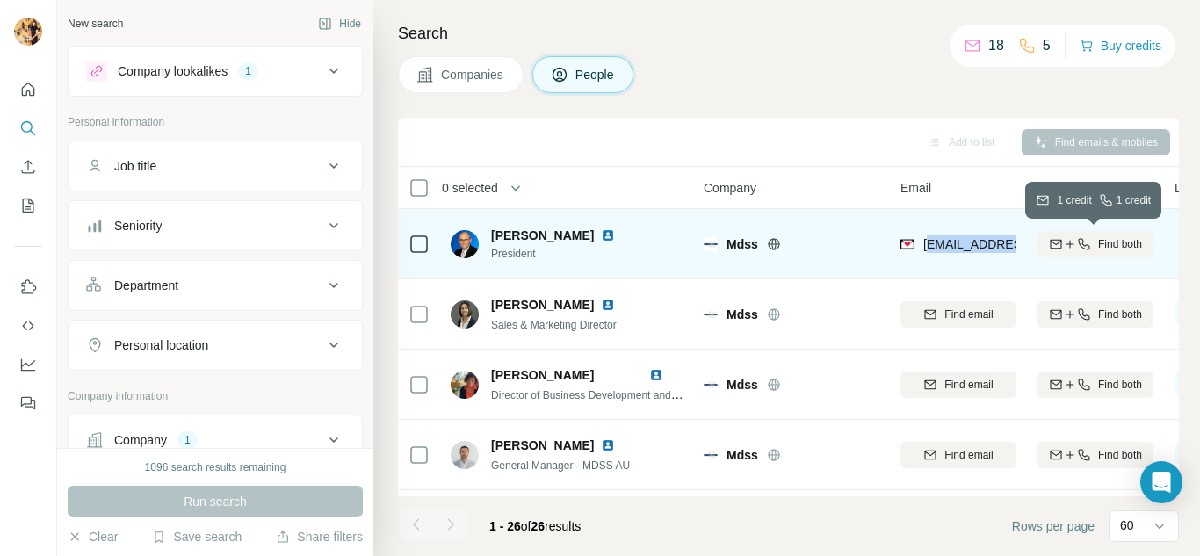
drag, startPoint x: 933, startPoint y: 240, endPoint x: 1039, endPoint y: 244, distance: 105.5
click at [0, 0] on tr "[PERSON_NAME] President Mdss [EMAIL_ADDRESS][DOMAIN_NAME] Find both 2 lists 🇩🇪 …" at bounding box center [0, 0] width 0 height 0
copy tr "[PERSON_NAME][EMAIL_ADDRESS][DOMAIN_NAME]"
click at [1083, 243] on icon "button" at bounding box center [1084, 244] width 14 height 14
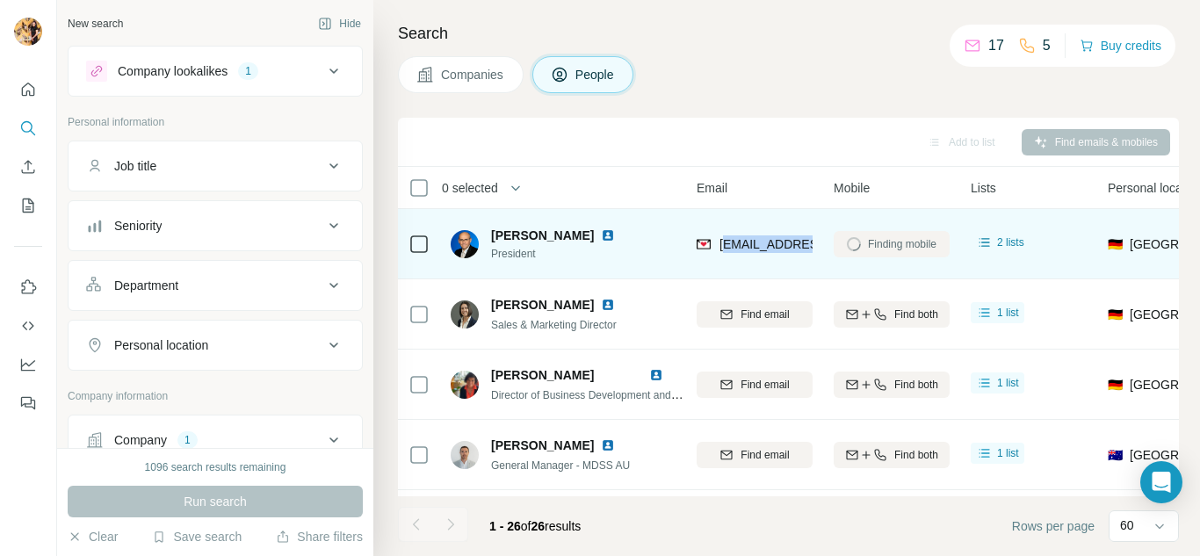
scroll to position [0, 248]
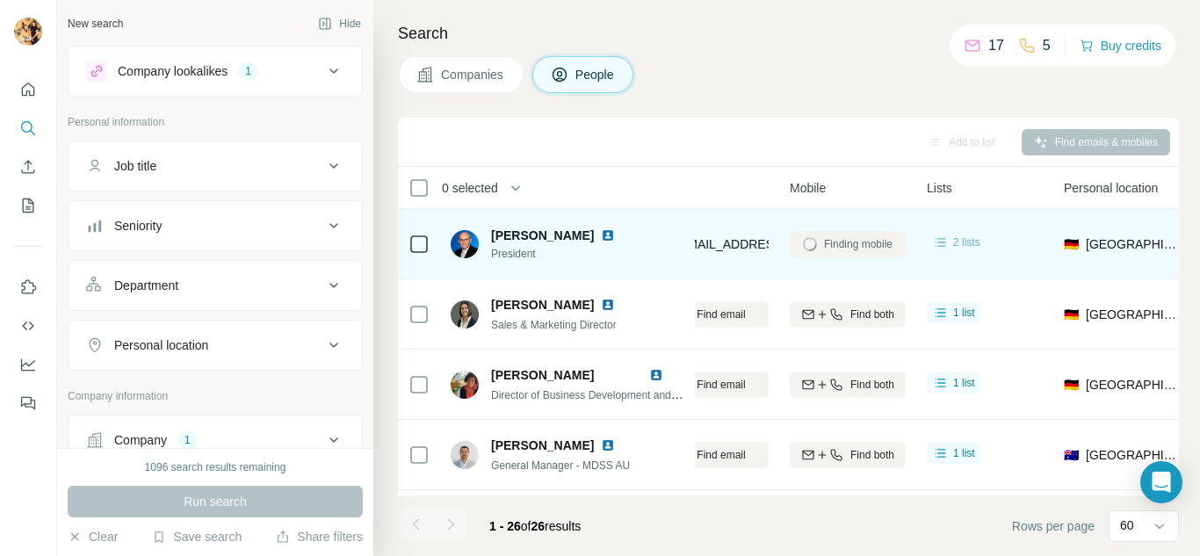
click at [961, 246] on span "2 lists" at bounding box center [966, 242] width 27 height 16
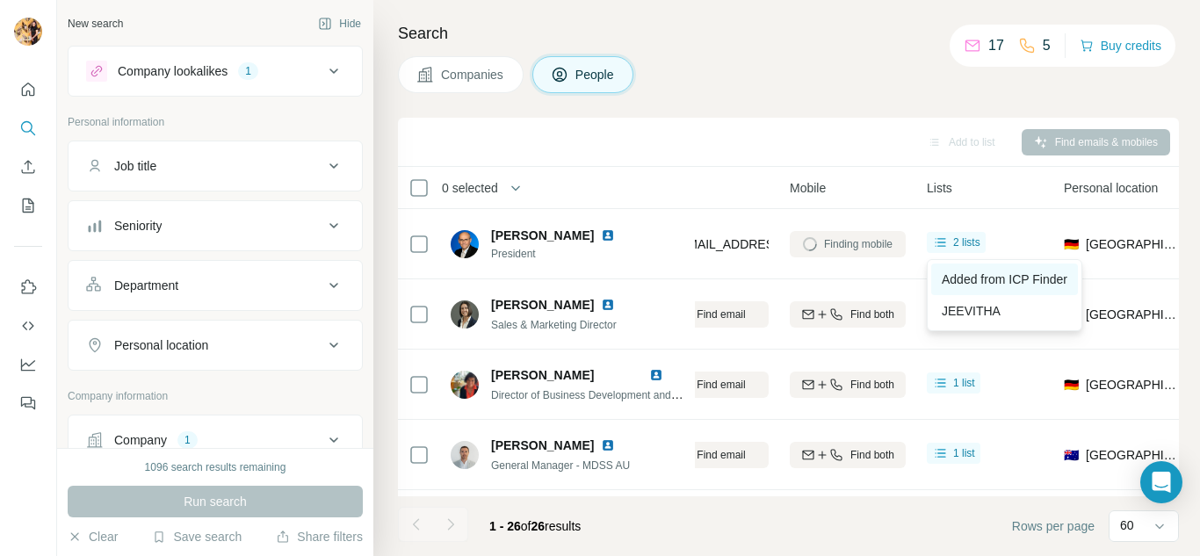
click at [995, 275] on span "Added from ICP Finder" at bounding box center [1004, 279] width 126 height 14
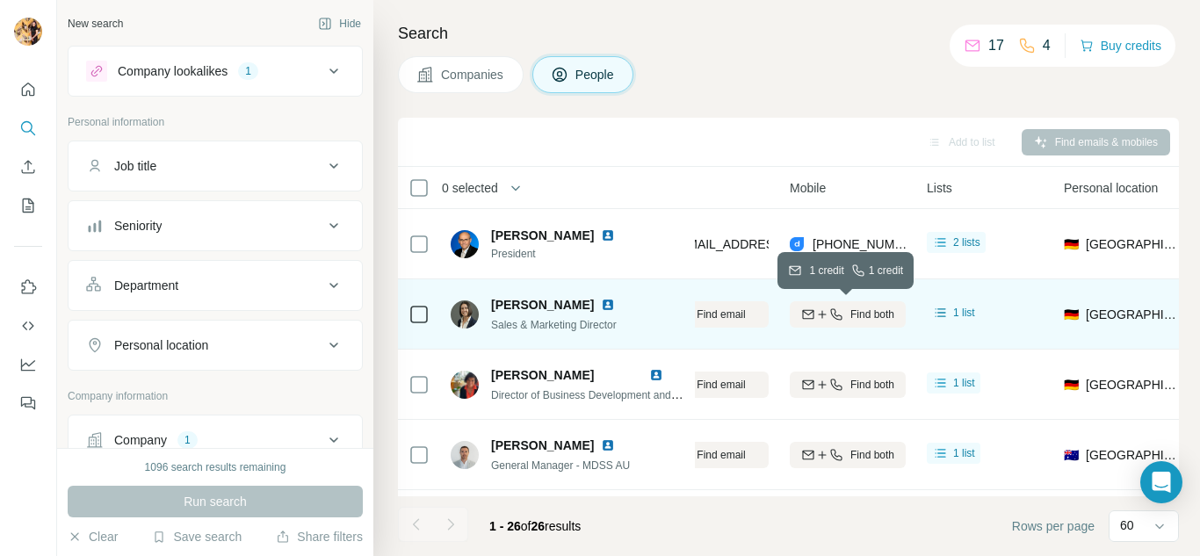
click at [891, 318] on span "Find both" at bounding box center [872, 314] width 44 height 16
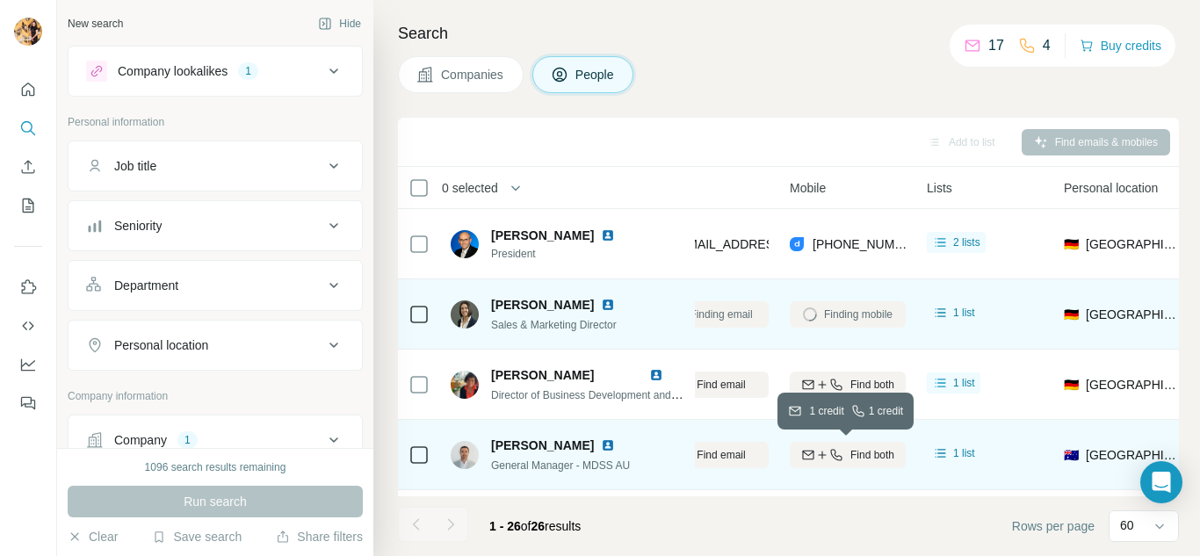
click at [865, 457] on span "Find both" at bounding box center [872, 455] width 44 height 16
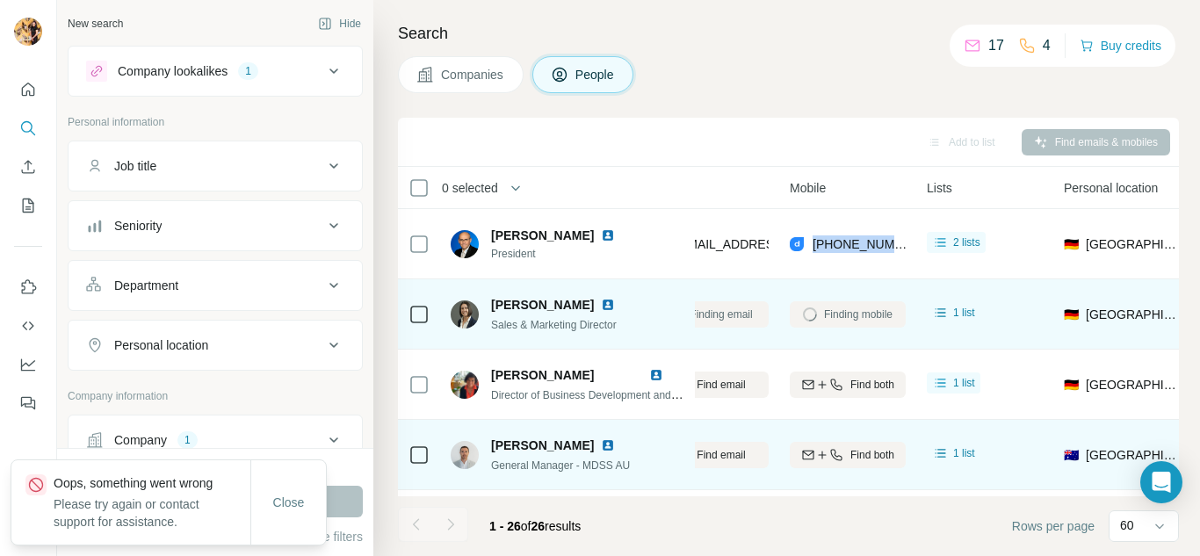
drag, startPoint x: 811, startPoint y: 241, endPoint x: 918, endPoint y: 247, distance: 107.3
click at [0, 0] on tr "[PERSON_NAME] President Mdss [EMAIL_ADDRESS][DOMAIN_NAME] [PHONE_NUMBER] 2 list…" at bounding box center [0, 0] width 0 height 0
copy tr "[PHONE_NUMBER]"
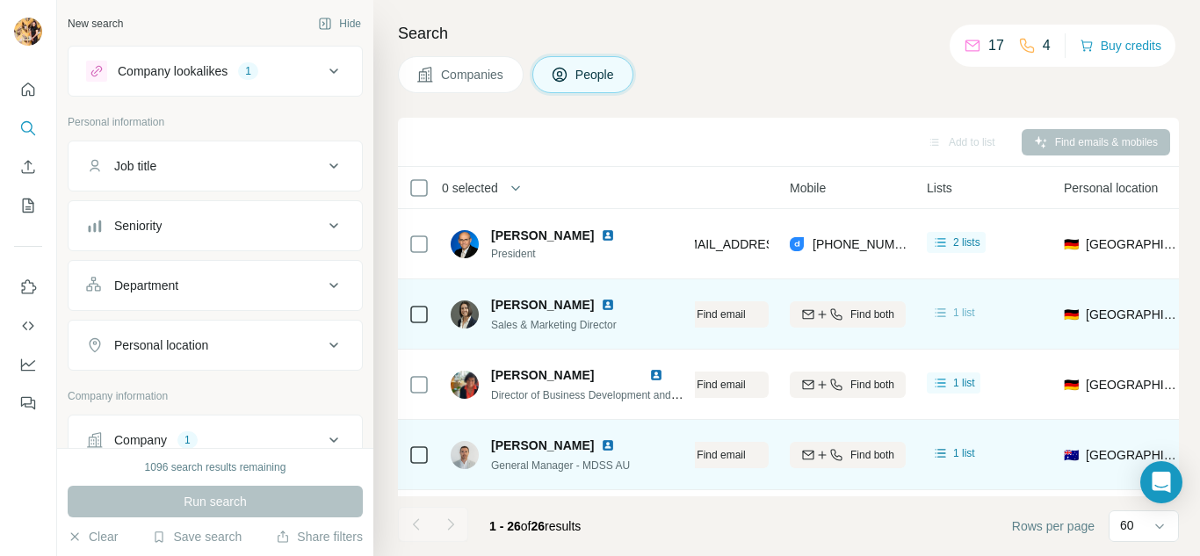
click at [953, 312] on span "1 list" at bounding box center [964, 313] width 22 height 16
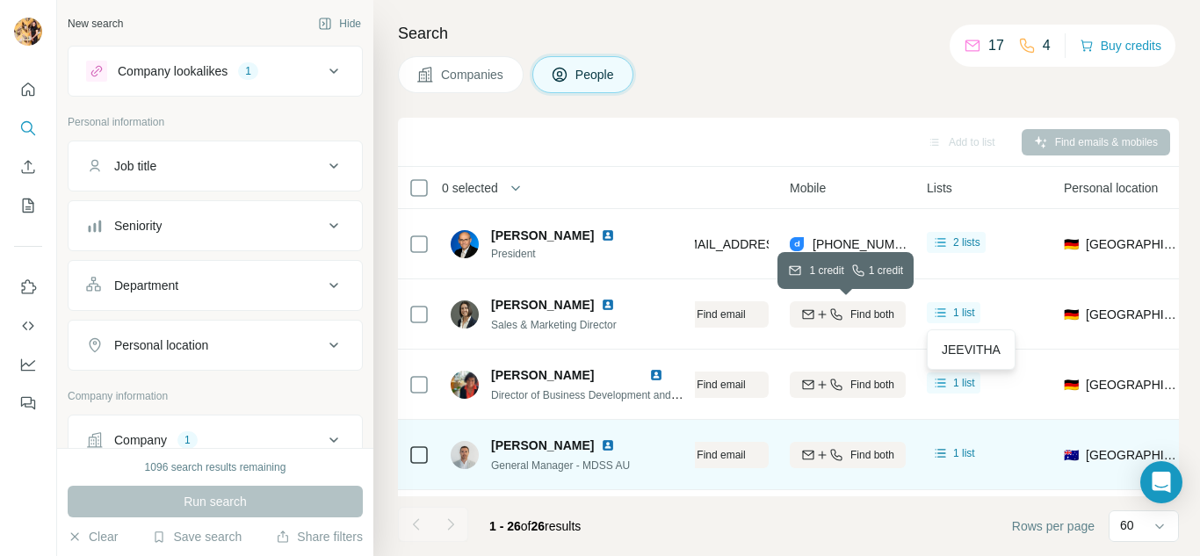
click at [804, 313] on icon "button" at bounding box center [807, 312] width 11 height 5
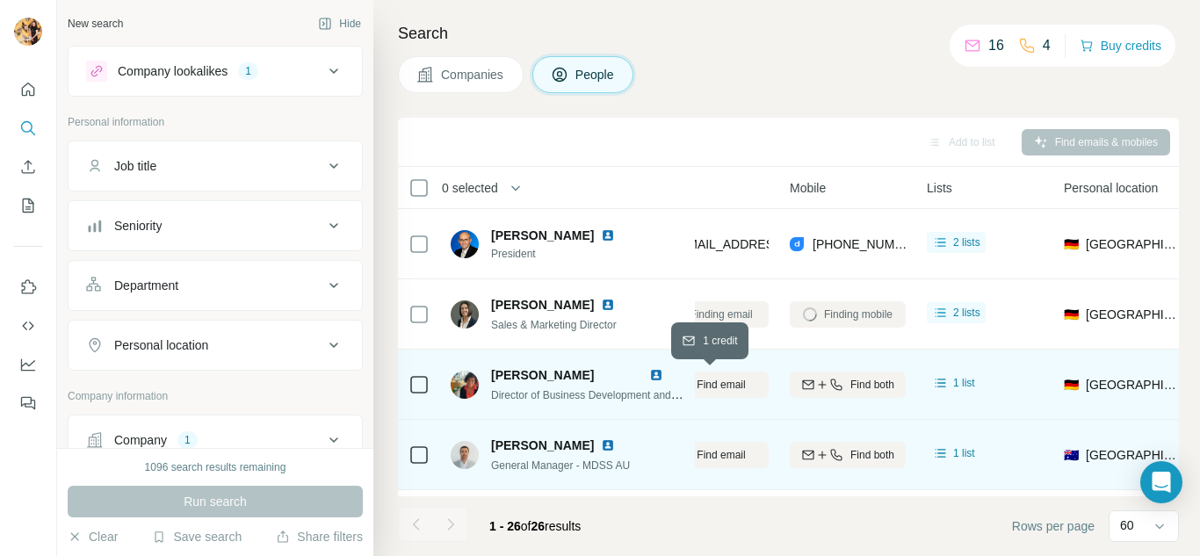
click at [753, 382] on div "Find email" at bounding box center [710, 385] width 116 height 16
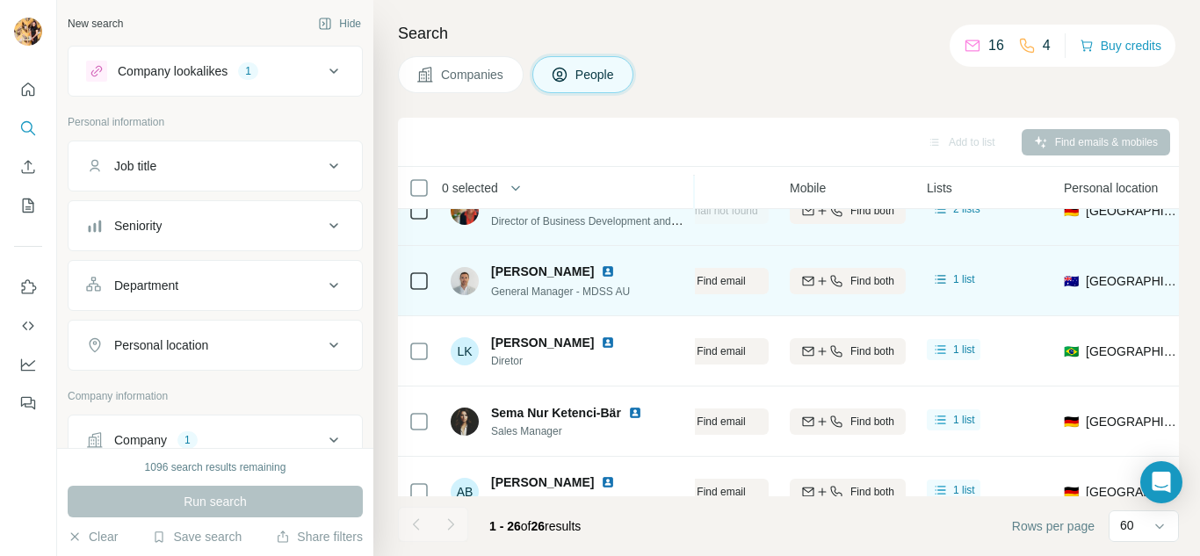
scroll to position [176, 248]
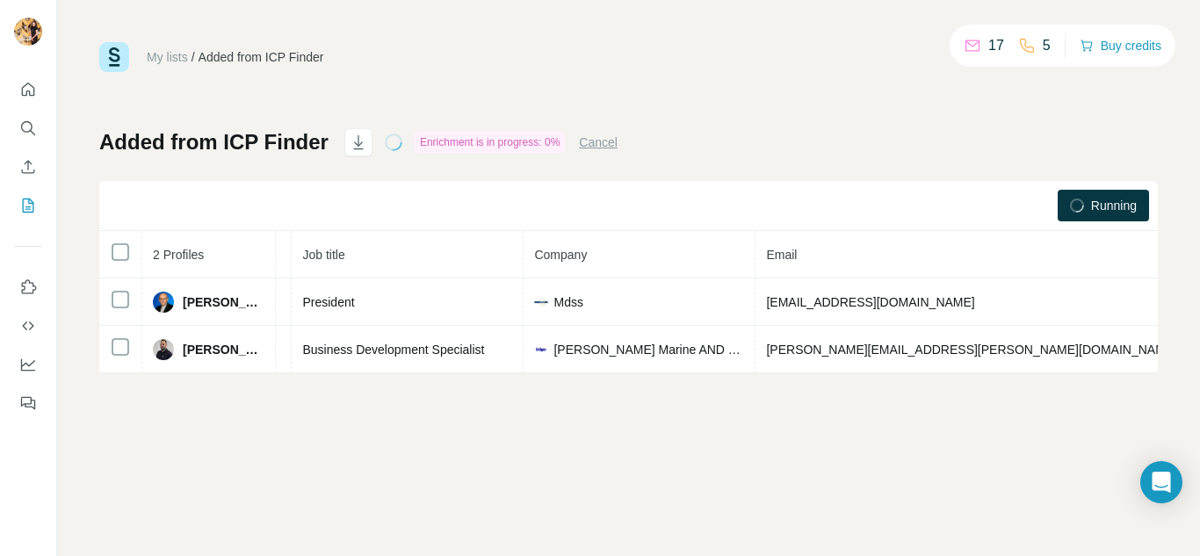
scroll to position [0, 208]
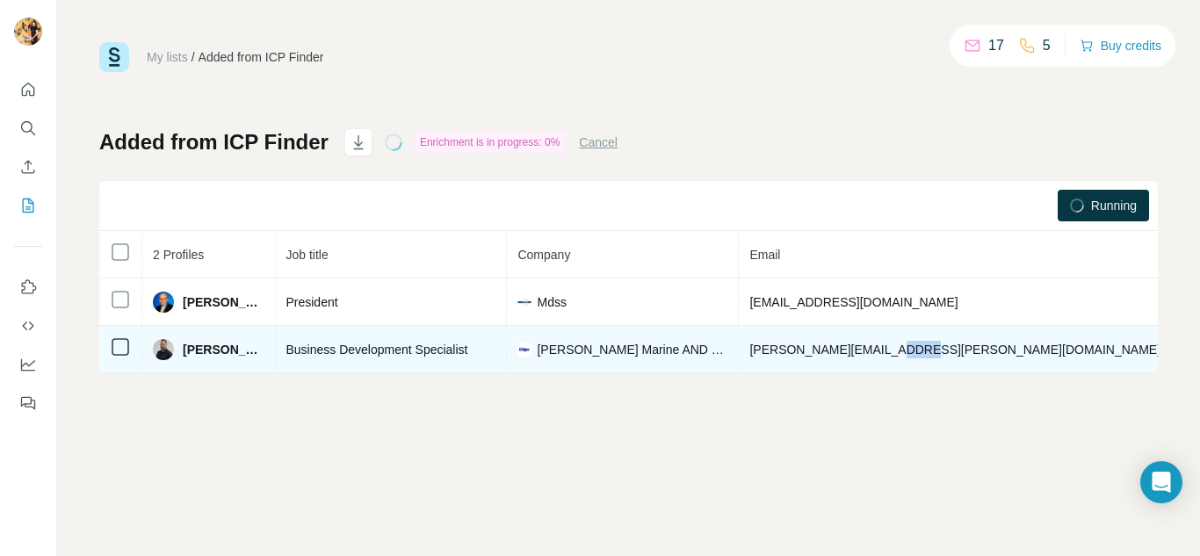
drag, startPoint x: 895, startPoint y: 346, endPoint x: 863, endPoint y: 355, distance: 32.8
click at [863, 349] on td "[PERSON_NAME][EMAIL_ADDRESS][PERSON_NAME][DOMAIN_NAME]" at bounding box center [955, 349] width 433 height 47
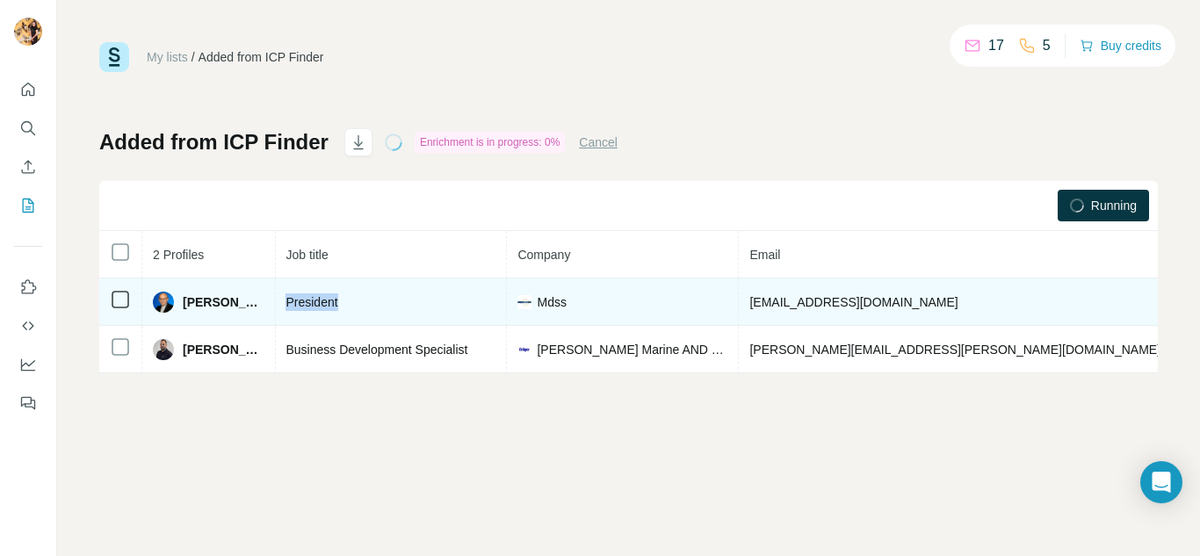
drag, startPoint x: 337, startPoint y: 305, endPoint x: 267, endPoint y: 307, distance: 70.3
click at [275, 307] on td "President" at bounding box center [391, 301] width 232 height 47
copy span "President"
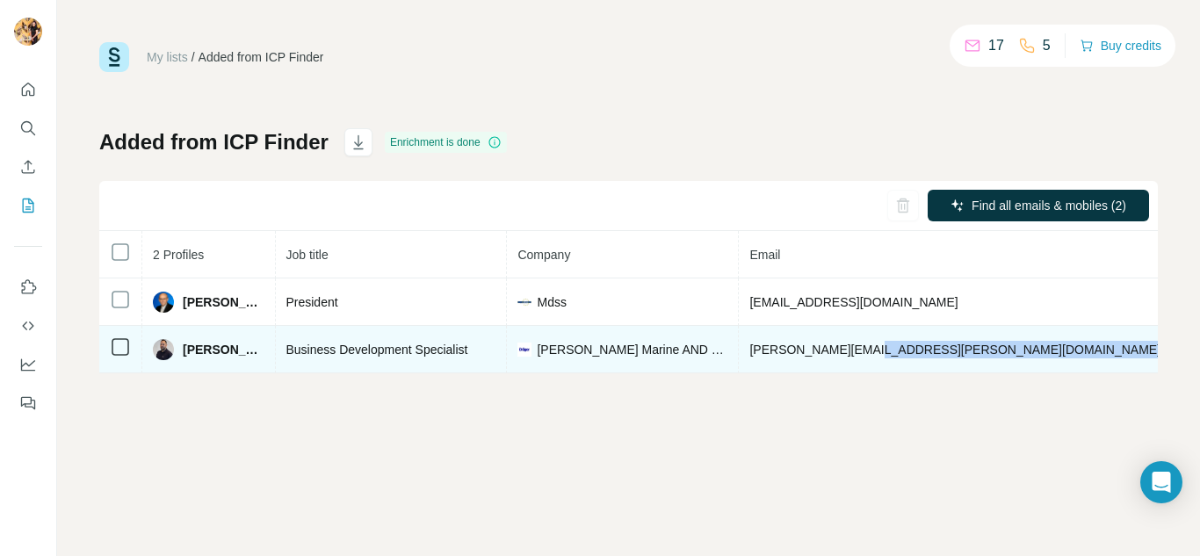
drag, startPoint x: 844, startPoint y: 370, endPoint x: 1034, endPoint y: 369, distance: 189.7
click at [1034, 369] on tr "[PERSON_NAME] Email found LinkedIn Business Development Specialist [PERSON_NAME…" at bounding box center [800, 349] width 1819 height 47
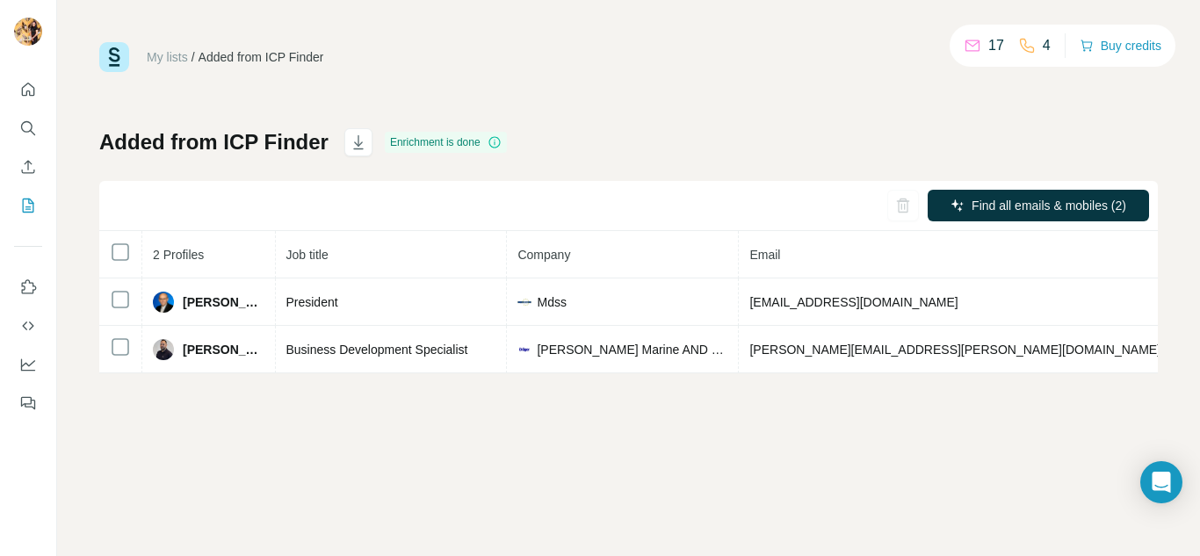
click at [912, 429] on div "My lists / Added from ICP Finder 17 4 Buy credits Added from ICP Finder Enrichm…" at bounding box center [628, 278] width 1142 height 556
click at [338, 408] on div "My lists / Added from ICP Finder 17 4 Buy credits Added from ICP Finder Enrichm…" at bounding box center [628, 278] width 1142 height 556
